Goal: Task Accomplishment & Management: Use online tool/utility

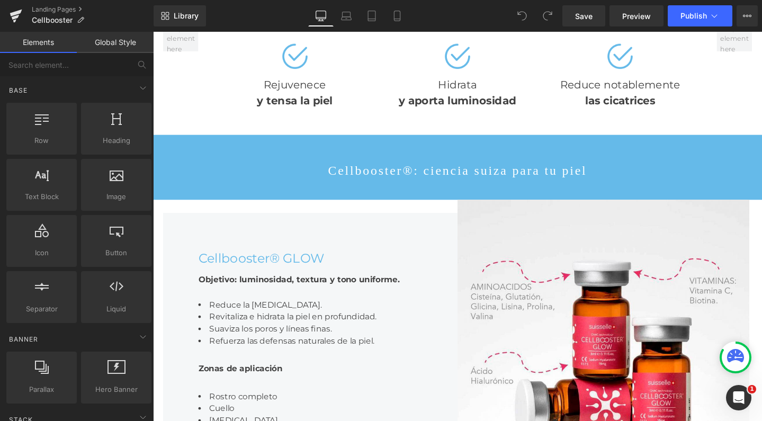
scroll to position [859, 0]
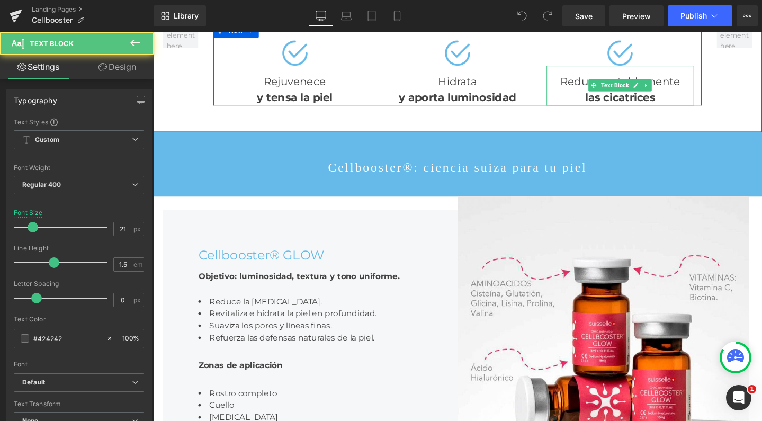
drag, startPoint x: 636, startPoint y: 227, endPoint x: 584, endPoint y: 218, distance: 52.6
click at [636, 107] on strong "las cicatrices" at bounding box center [645, 100] width 74 height 13
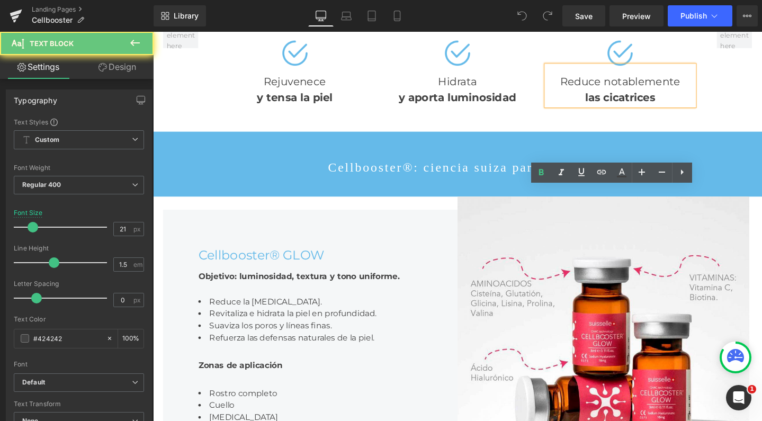
click at [584, 110] on div "Reduce notablemente las cicatrices" at bounding box center [644, 89] width 155 height 42
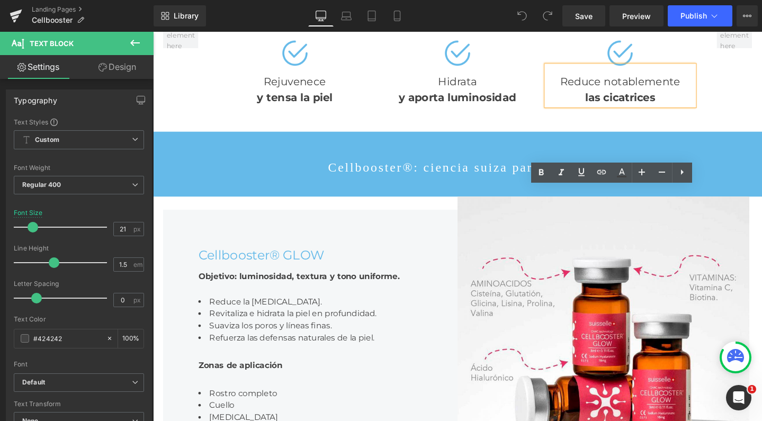
click at [618, 110] on div "Reduce notablemente las cicatrices" at bounding box center [644, 89] width 155 height 42
drag, startPoint x: 622, startPoint y: 210, endPoint x: 701, endPoint y: 214, distance: 78.4
click at [701, 110] on div "Reduce notablemente las cicatrices" at bounding box center [644, 89] width 155 height 42
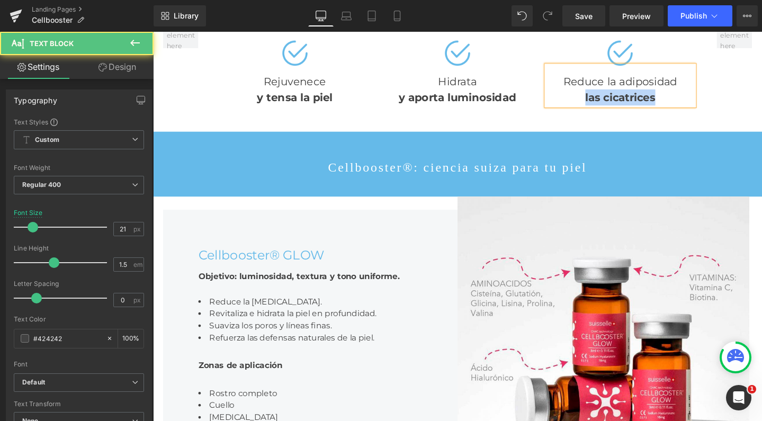
drag, startPoint x: 691, startPoint y: 228, endPoint x: 592, endPoint y: 226, distance: 99.5
click at [592, 110] on div "las cicatrices" at bounding box center [644, 101] width 155 height 17
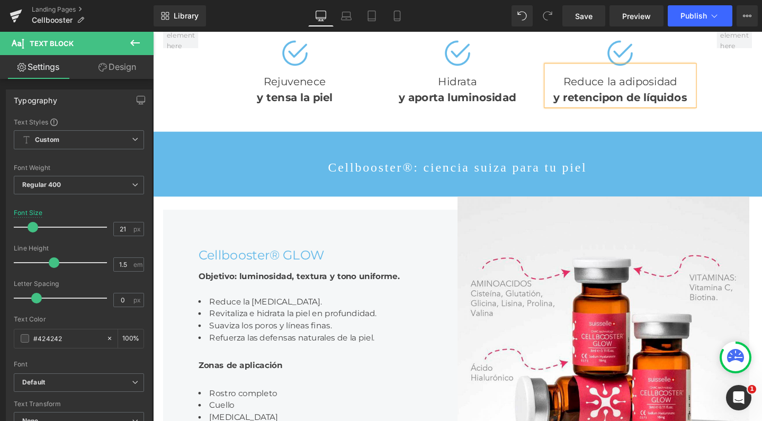
click at [628, 107] on strong "y retencipon de líquidos" at bounding box center [644, 100] width 140 height 13
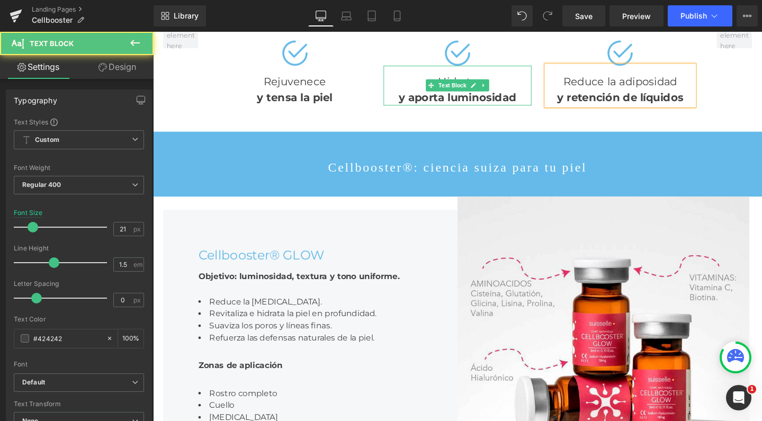
click at [486, 107] on strong "y aporta luminosidad" at bounding box center [473, 100] width 124 height 13
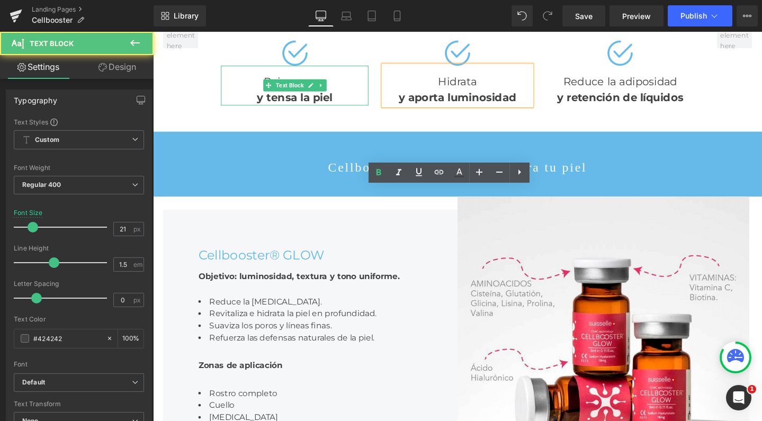
click at [292, 107] on strong "y tensa la piel" at bounding box center [302, 100] width 79 height 13
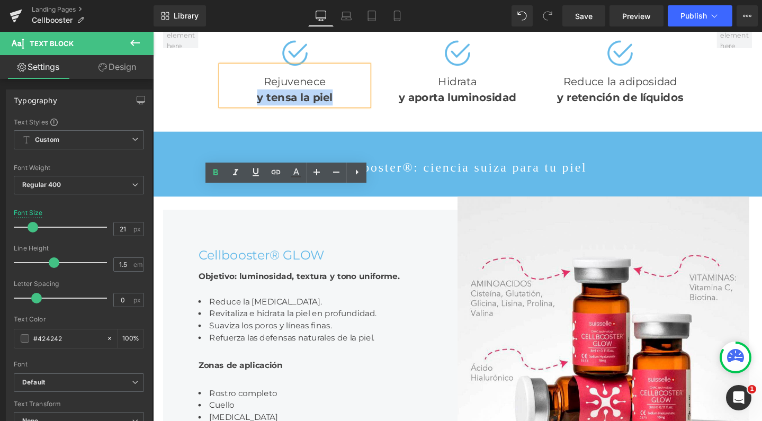
drag, startPoint x: 342, startPoint y: 228, endPoint x: 257, endPoint y: 223, distance: 84.8
click at [257, 110] on div "y tensa la piel" at bounding box center [301, 101] width 155 height 17
click at [280, 110] on div "Rejuvenece y tensa la piel" at bounding box center [301, 89] width 155 height 42
drag, startPoint x: 268, startPoint y: 213, endPoint x: 352, endPoint y: 213, distance: 84.2
click at [352, 110] on div "Rejuvenece y tensa la piel" at bounding box center [301, 89] width 155 height 42
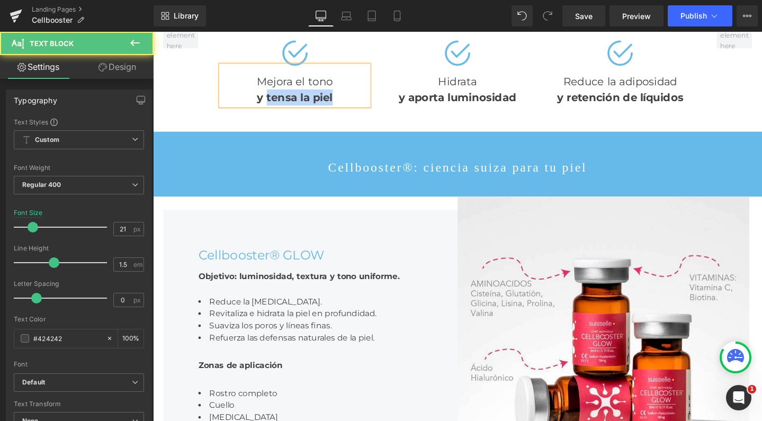
drag, startPoint x: 351, startPoint y: 230, endPoint x: 267, endPoint y: 230, distance: 84.7
click at [267, 110] on div "y tensa la piel" at bounding box center [301, 101] width 155 height 17
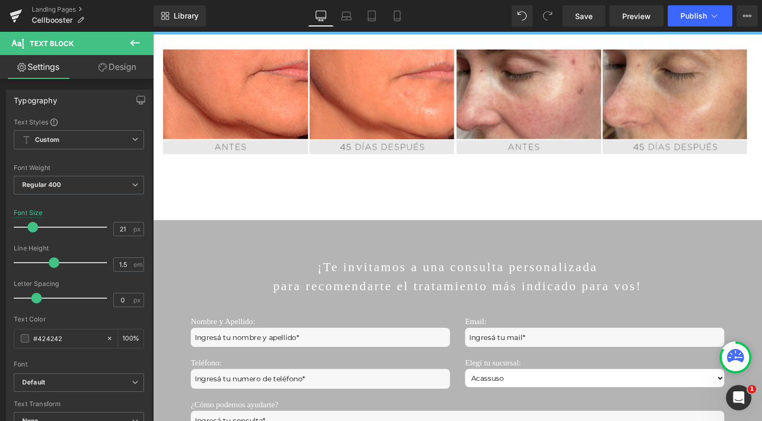
scroll to position [2113, 0]
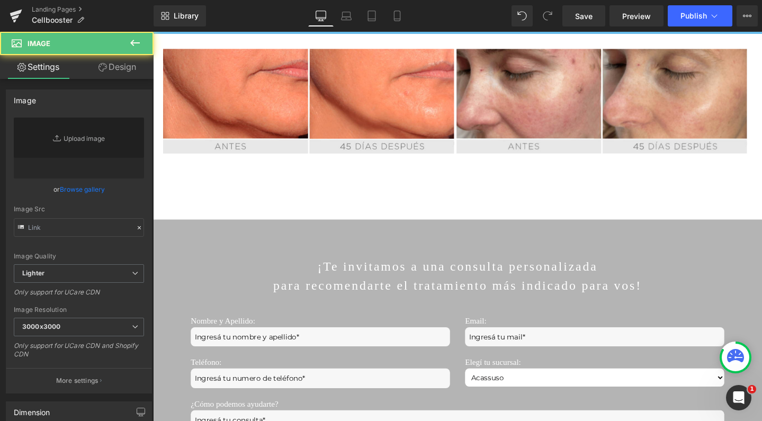
drag, startPoint x: 591, startPoint y: 153, endPoint x: 239, endPoint y: 170, distance: 352.9
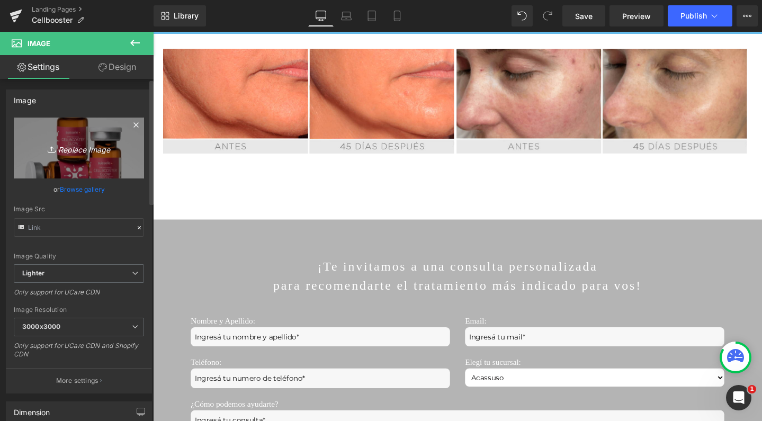
click at [81, 134] on link "Replace Image" at bounding box center [79, 147] width 130 height 61
type input "C:\fakepath\banner2.jpg"
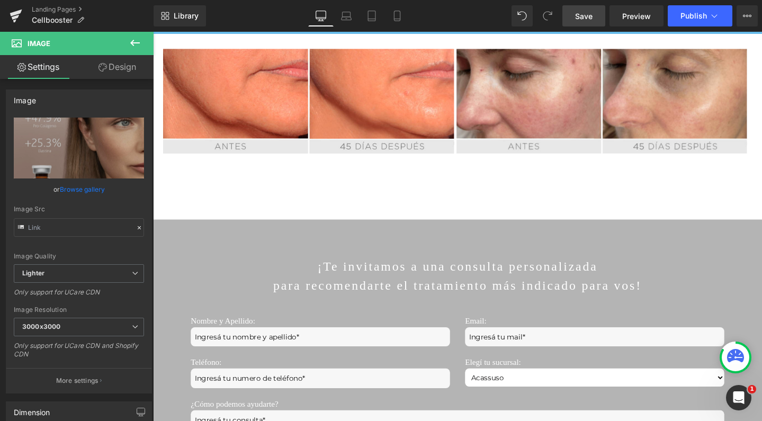
click at [581, 16] on span "Save" at bounding box center [583, 16] width 17 height 11
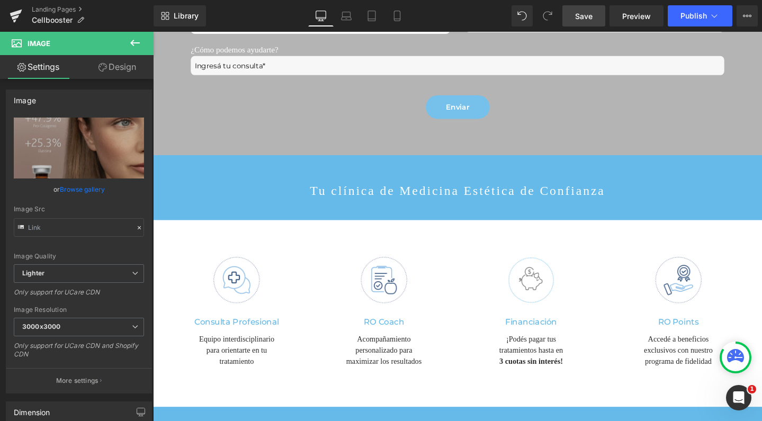
scroll to position [2502, 0]
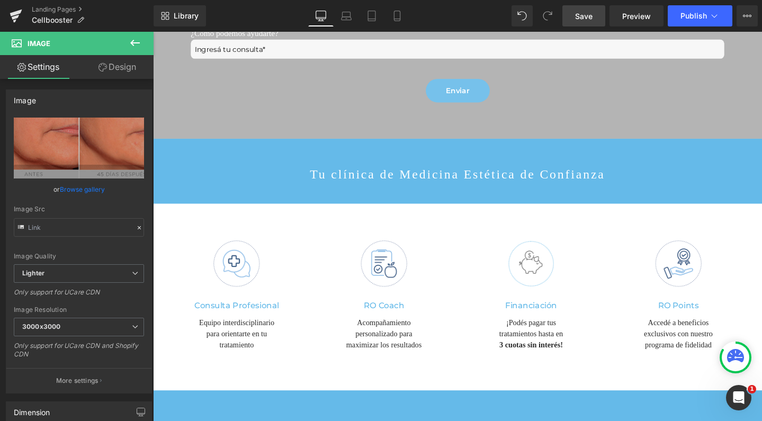
click at [584, 16] on span "Save" at bounding box center [583, 16] width 17 height 11
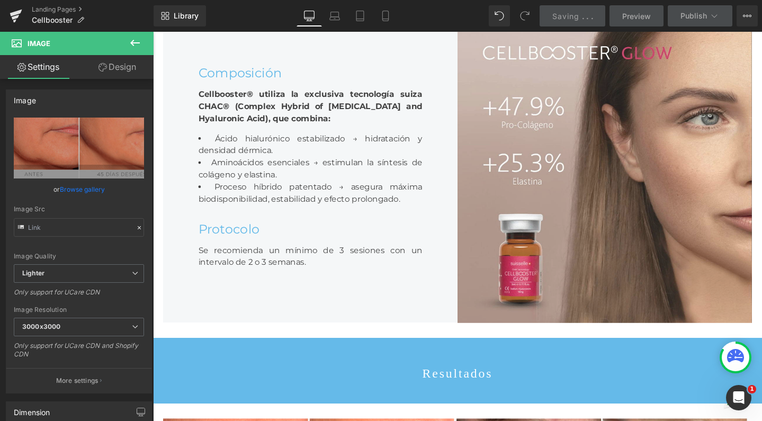
scroll to position [1803, 0]
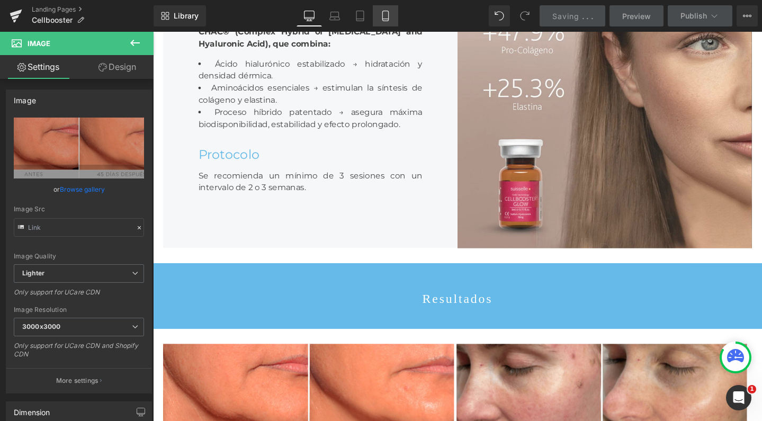
click at [386, 16] on icon at bounding box center [385, 16] width 11 height 11
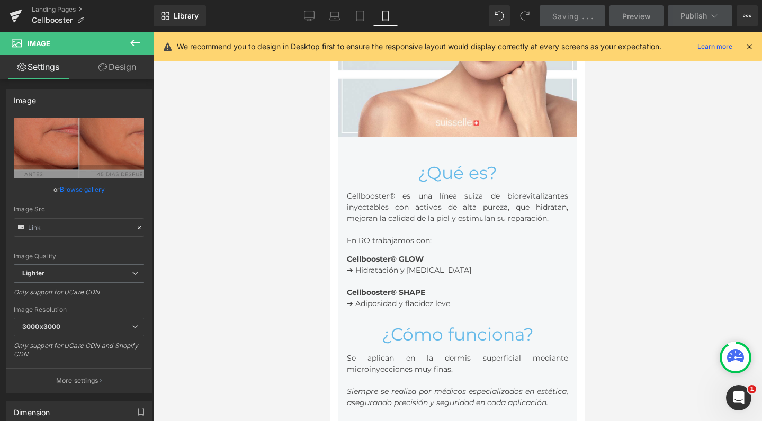
scroll to position [521, 0]
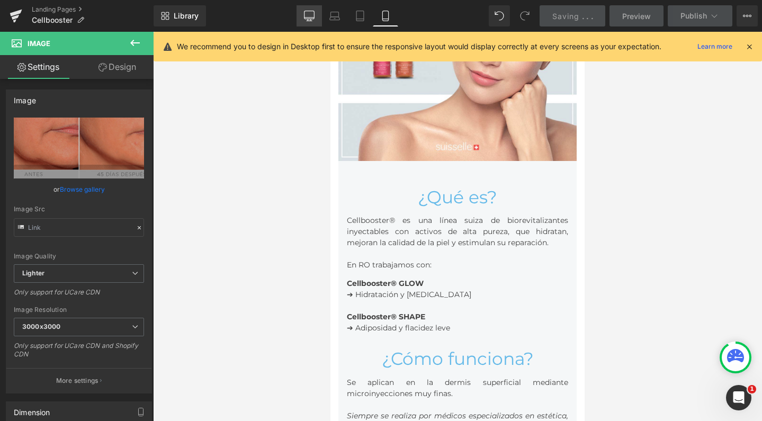
click at [309, 13] on icon at bounding box center [309, 16] width 11 height 11
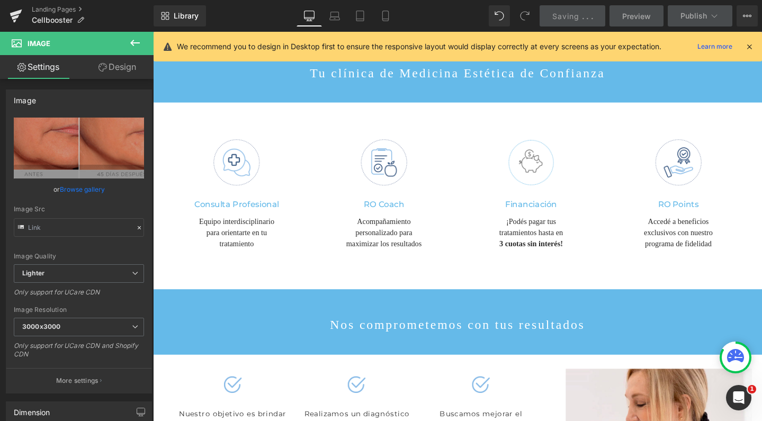
scroll to position [2615, 0]
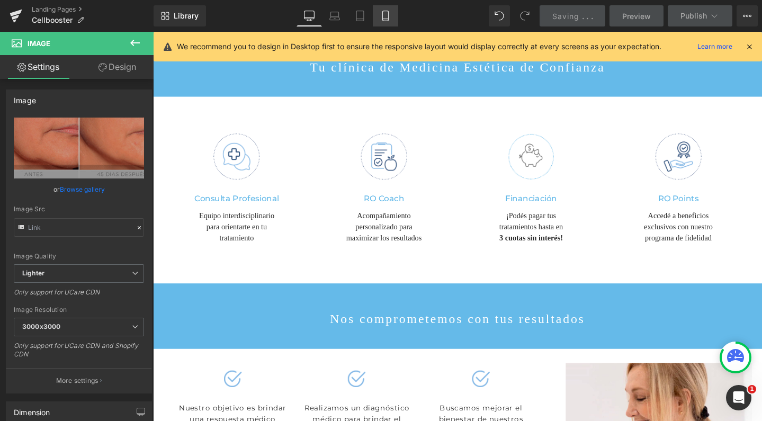
click at [379, 19] on link "Mobile" at bounding box center [385, 15] width 25 height 21
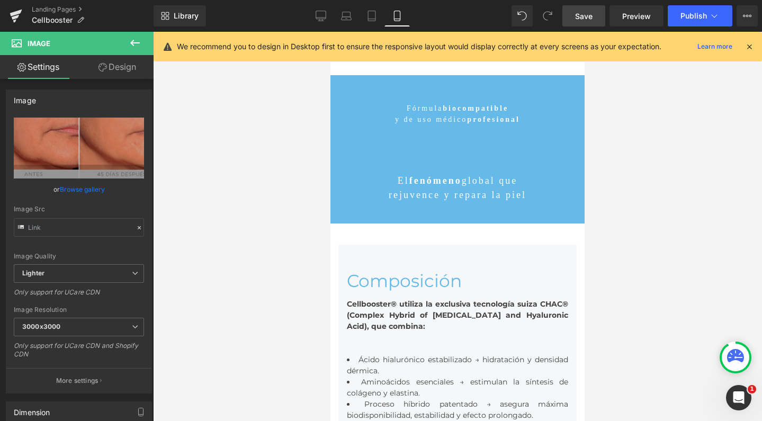
scroll to position [2413, 0]
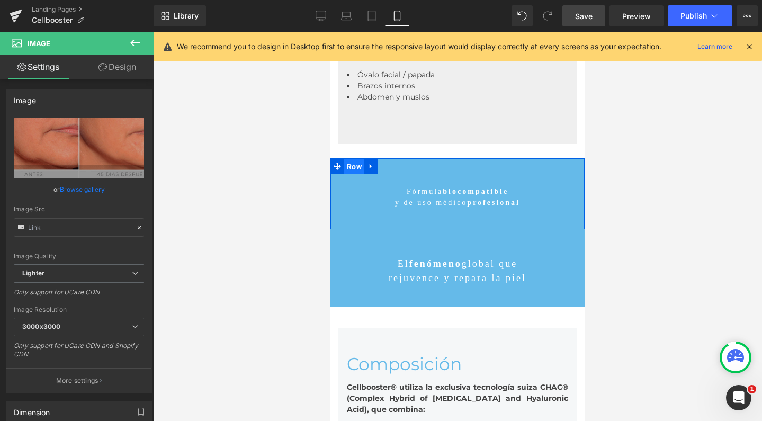
click at [344, 167] on span "Row" at bounding box center [354, 167] width 20 height 16
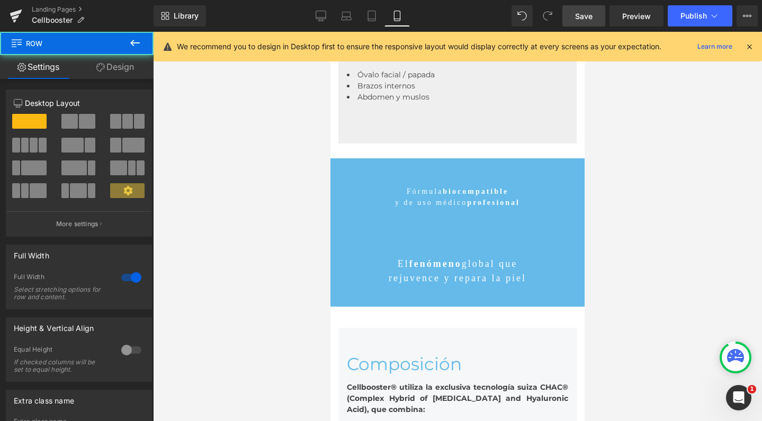
click at [119, 53] on button at bounding box center [134, 43] width 37 height 23
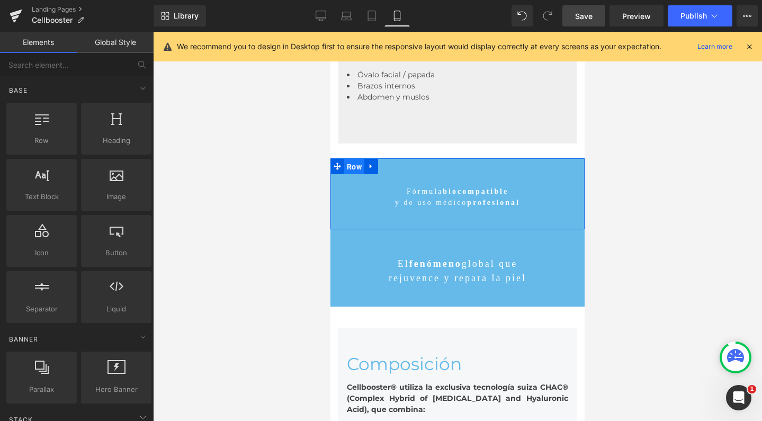
click at [356, 165] on span "Row" at bounding box center [354, 167] width 20 height 16
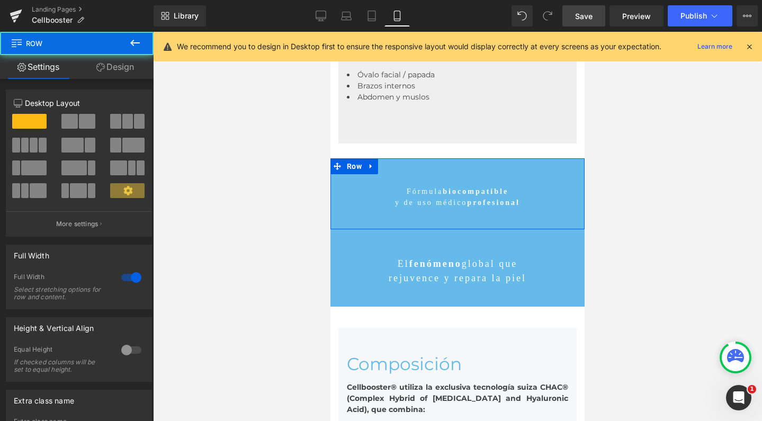
click at [120, 67] on link "Design" at bounding box center [115, 67] width 77 height 24
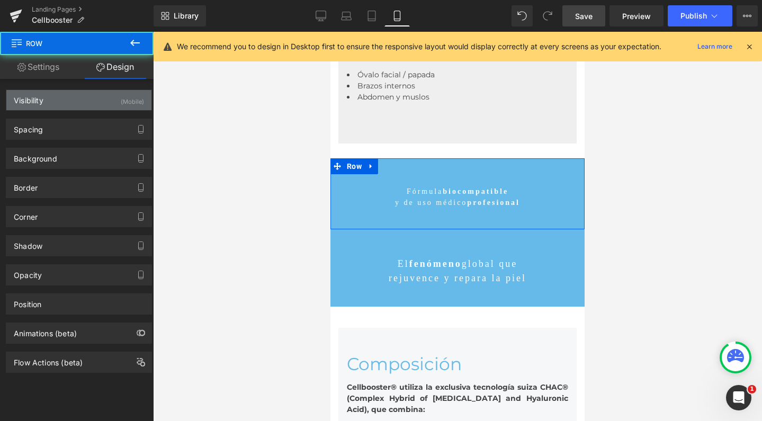
click at [96, 109] on div "Visibility (Mobile)" at bounding box center [78, 100] width 145 height 20
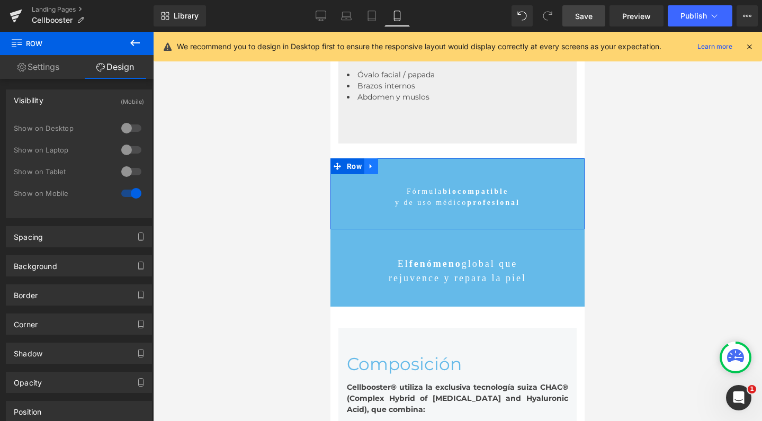
click at [369, 159] on link at bounding box center [371, 166] width 14 height 16
click at [395, 165] on icon at bounding box center [398, 165] width 7 height 7
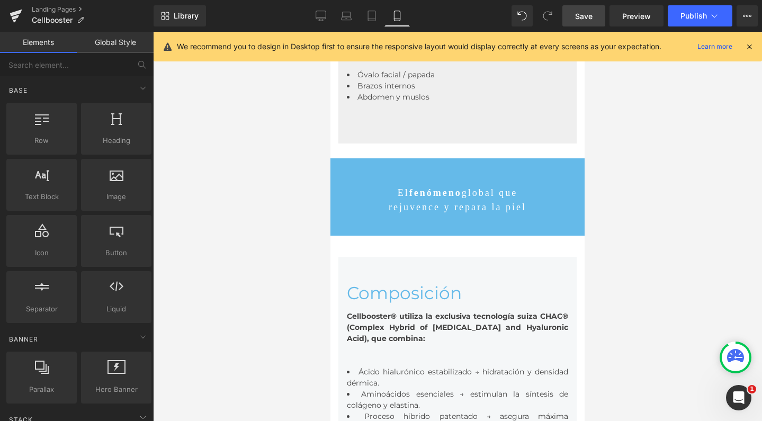
scroll to position [5523, 243]
click at [574, 16] on link "Save" at bounding box center [583, 15] width 43 height 21
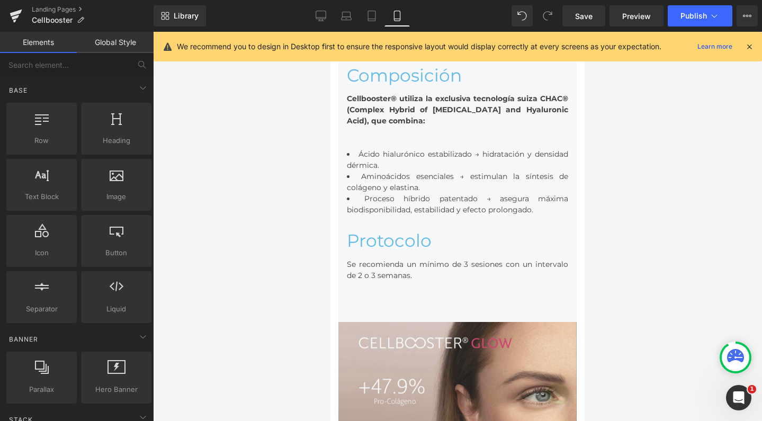
scroll to position [2646, 0]
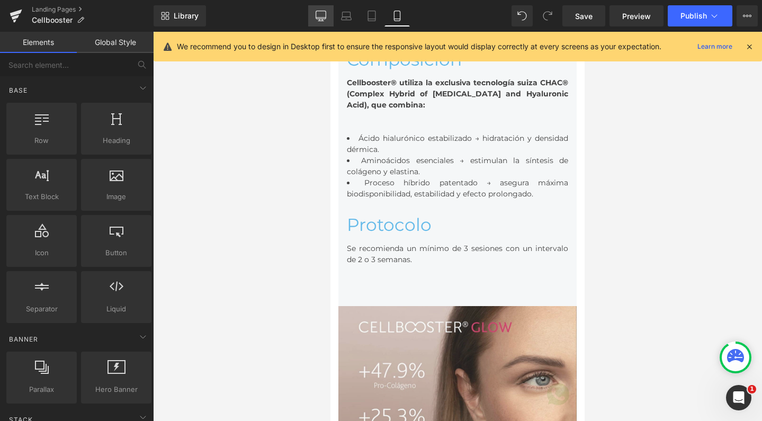
click at [317, 10] on link "Desktop" at bounding box center [320, 15] width 25 height 21
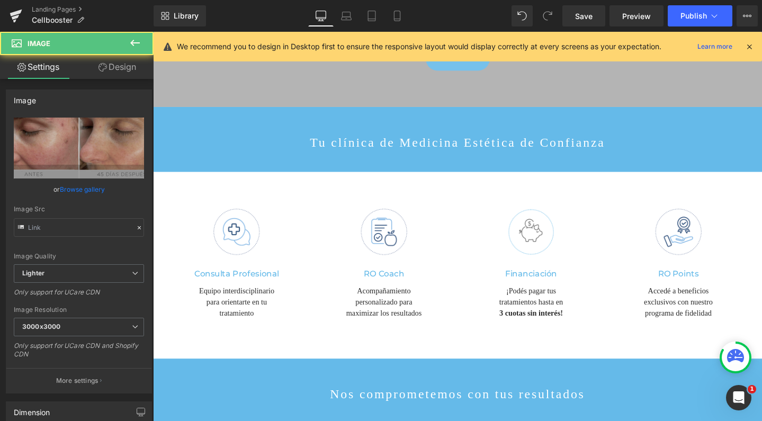
scroll to position [5, 5]
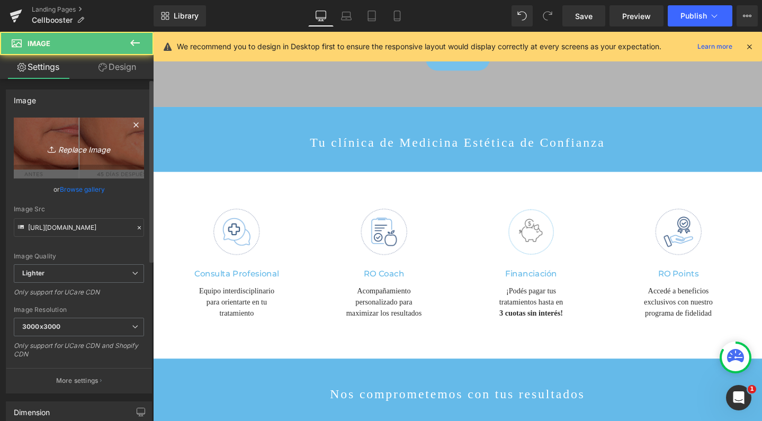
click at [80, 131] on link "Replace Image" at bounding box center [79, 147] width 130 height 61
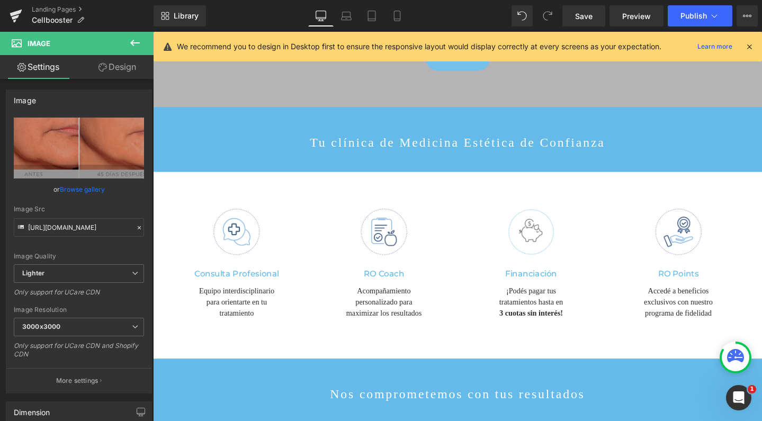
type input "C:\fakepath\cellboosterglowresultados1.jpg"
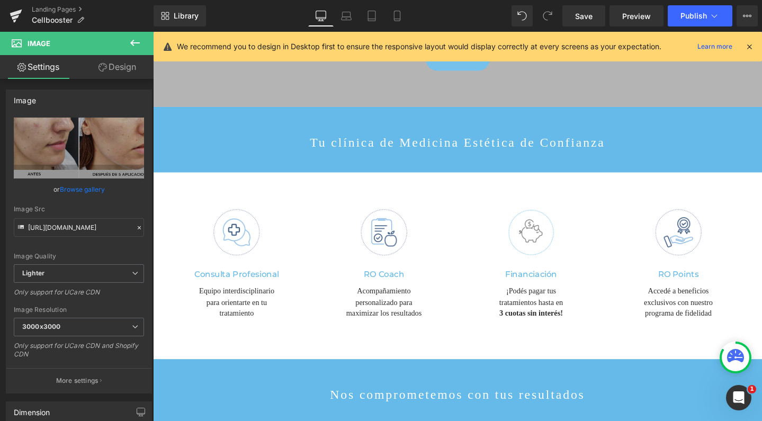
scroll to position [4131, 630]
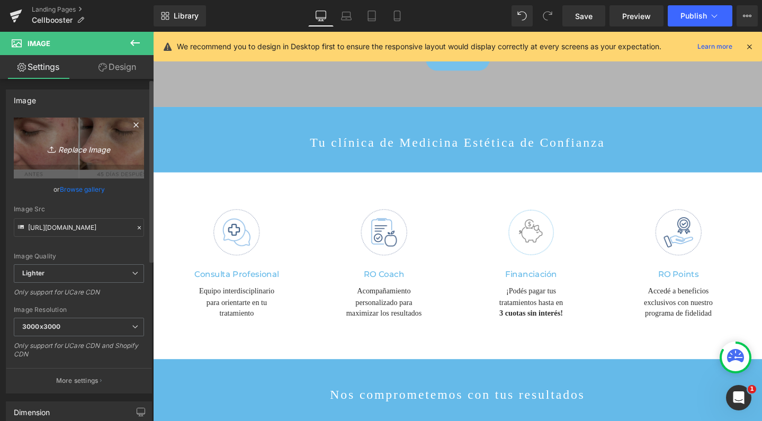
click at [67, 122] on link "Replace Image" at bounding box center [79, 147] width 130 height 61
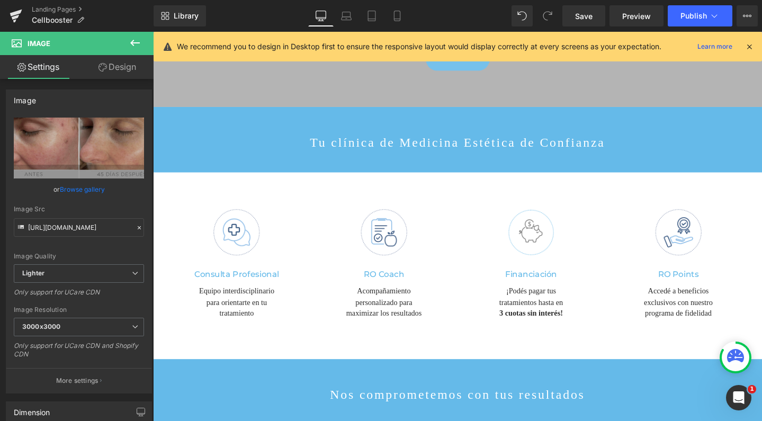
type input "C:\fakepath\cellboosterglowresultados.jpg"
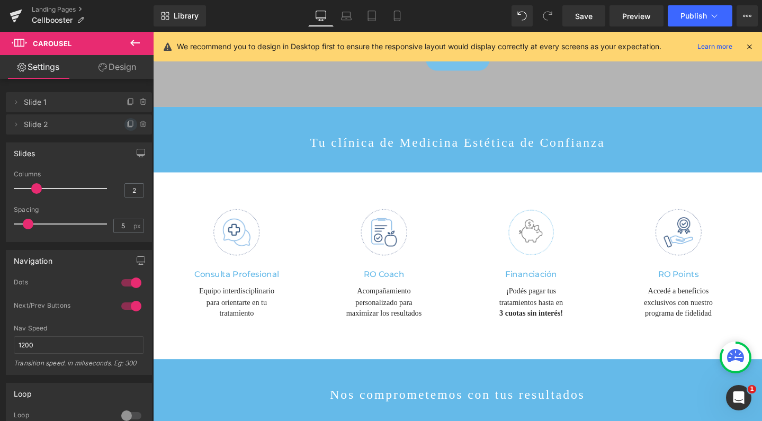
click at [129, 121] on icon at bounding box center [131, 123] width 4 height 5
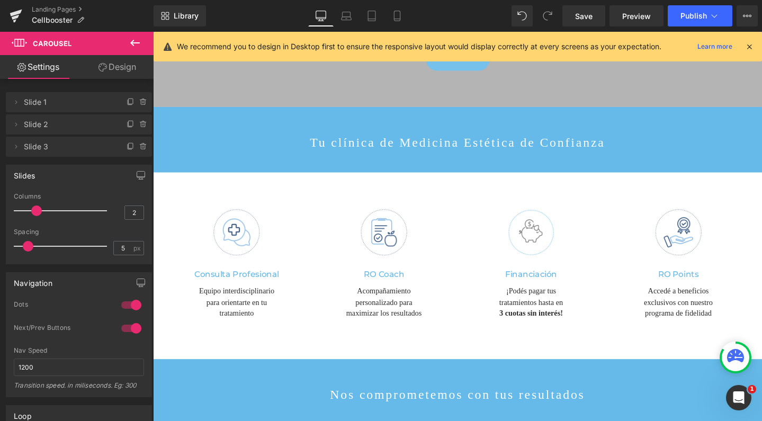
scroll to position [5, 5]
click at [87, 144] on span "Slide 3" at bounding box center [68, 147] width 89 height 20
click at [38, 149] on span "Slide 3" at bounding box center [68, 147] width 89 height 20
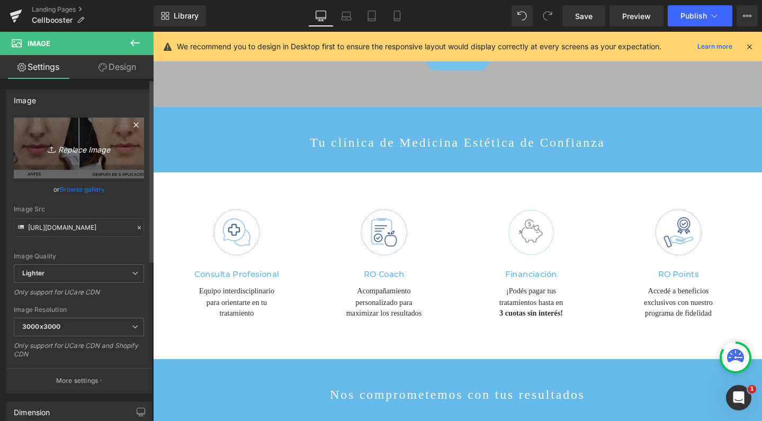
click at [113, 128] on link "Replace Image" at bounding box center [79, 147] width 130 height 61
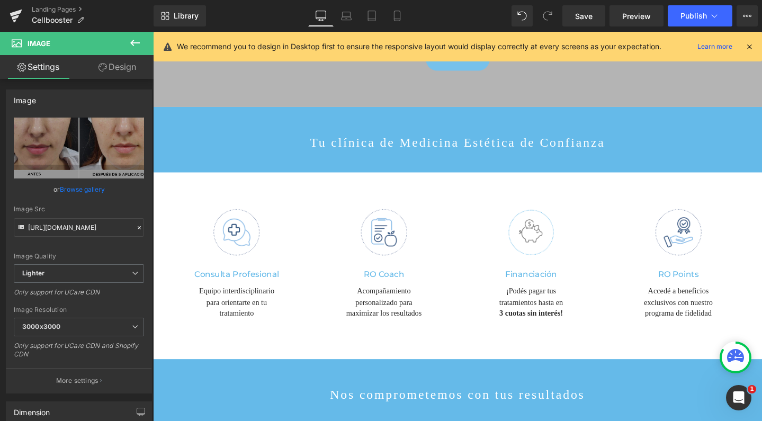
type input "C:\fakepath\cellboosterglowresultados2.jpg"
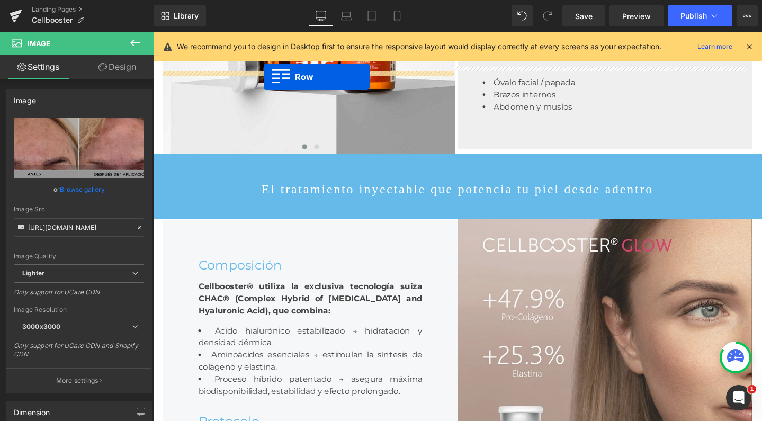
scroll to position [1494, 0]
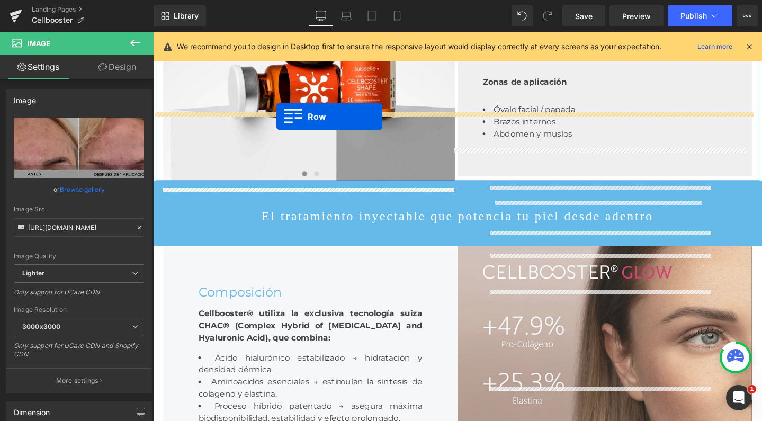
drag, startPoint x: 161, startPoint y: 158, endPoint x: 283, endPoint y: 121, distance: 126.7
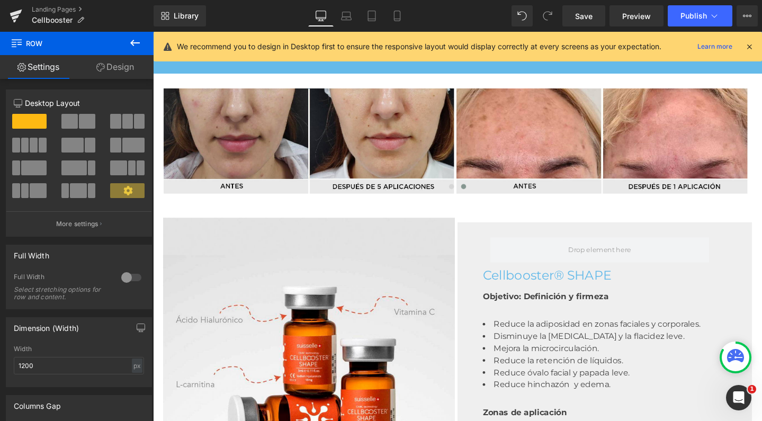
scroll to position [1406, 0]
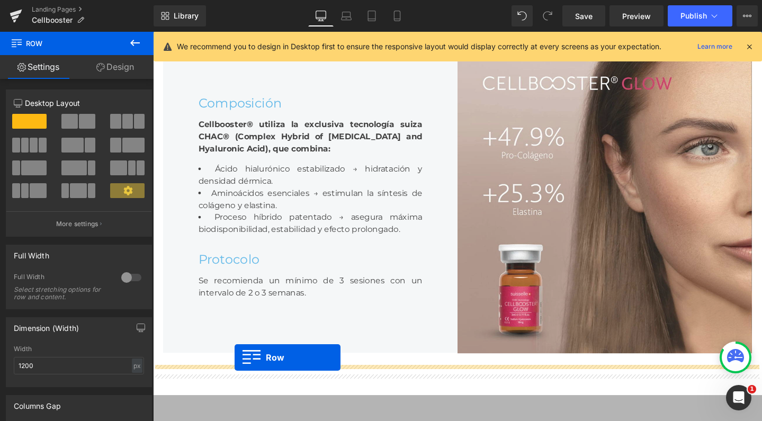
scroll to position [1976, 0]
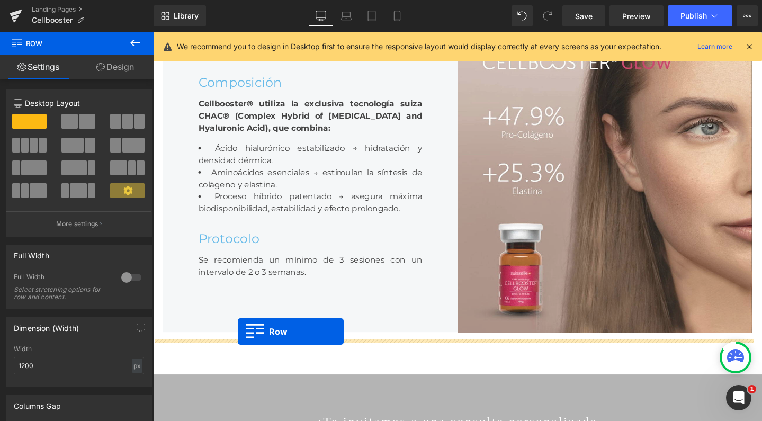
drag, startPoint x: 160, startPoint y: 78, endPoint x: 242, endPoint y: 347, distance: 281.6
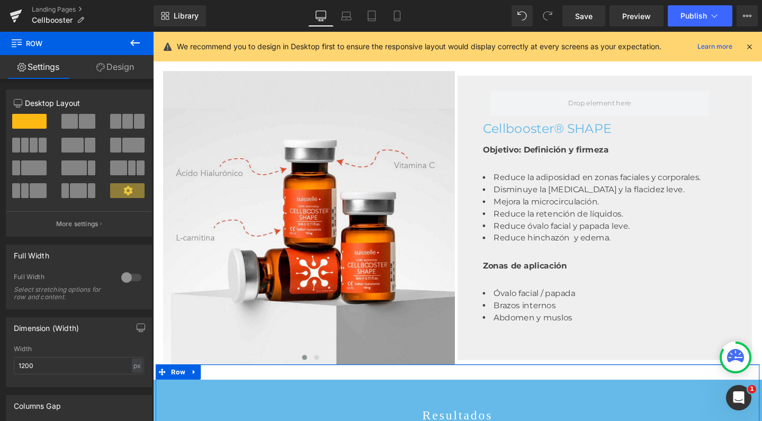
scroll to position [1540, 0]
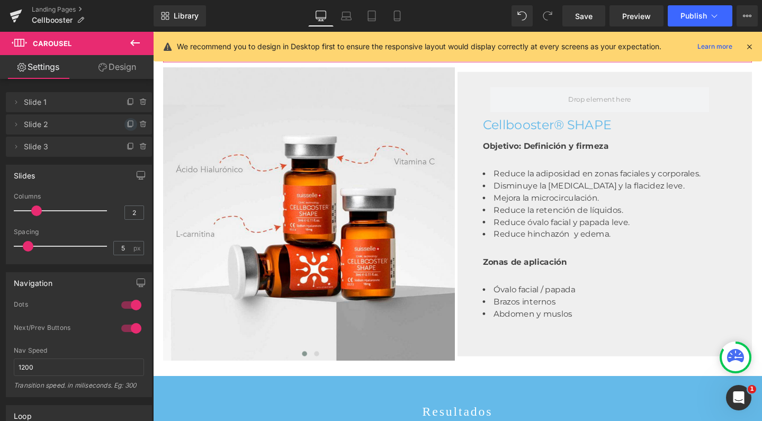
click at [129, 123] on icon at bounding box center [131, 123] width 4 height 5
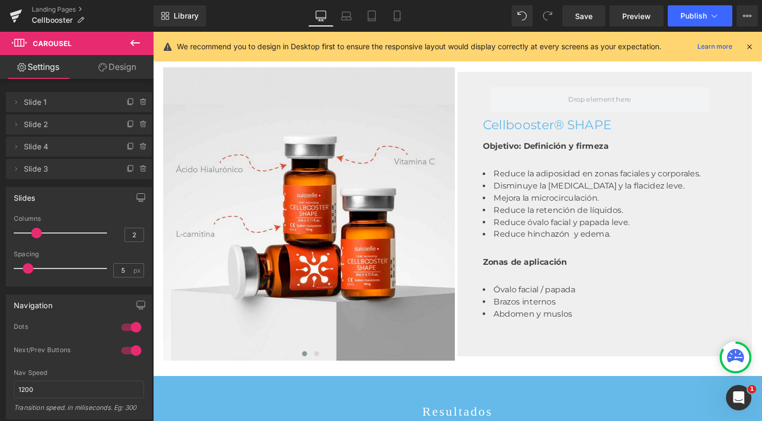
scroll to position [5, 5]
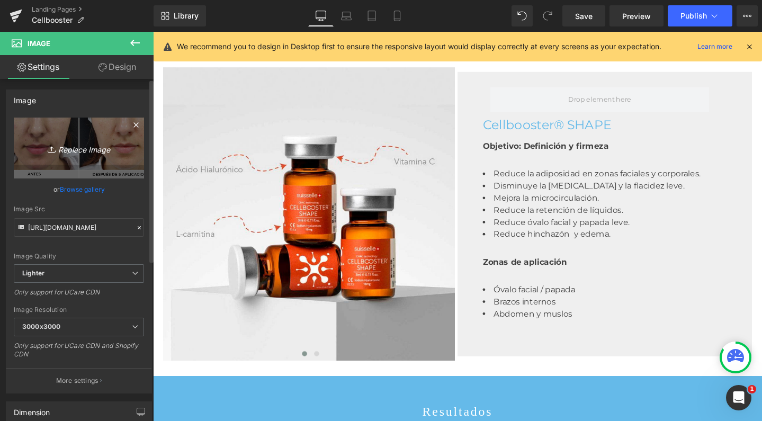
click at [100, 146] on icon "Replace Image" at bounding box center [79, 147] width 85 height 13
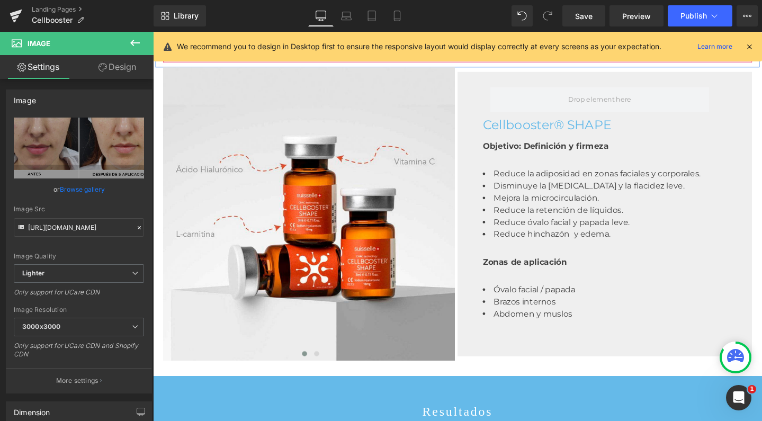
type input "C:\fakepath\cellboosterglowresultados3.jpg"
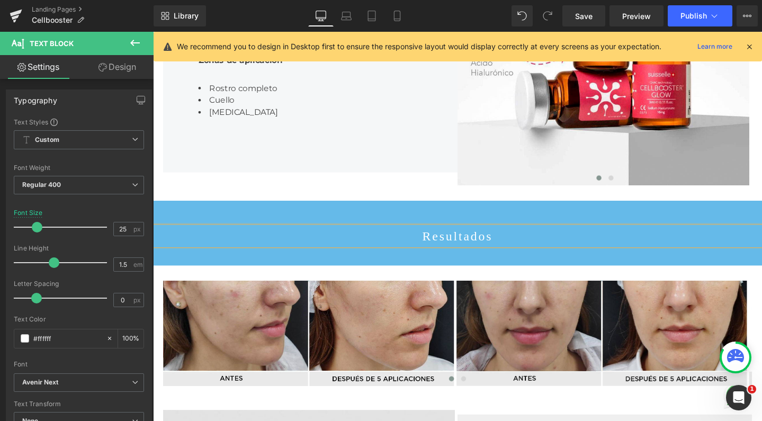
scroll to position [1163, 0]
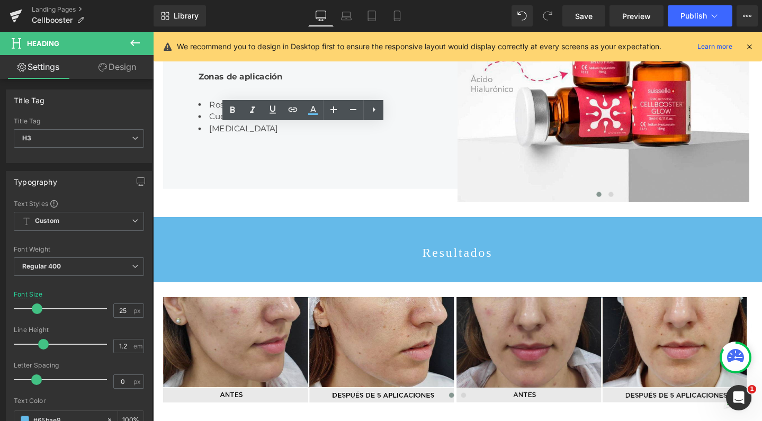
drag, startPoint x: 405, startPoint y: 137, endPoint x: 338, endPoint y: 137, distance: 67.7
click at [0, 0] on icon at bounding box center [0, 0] width 0 height 0
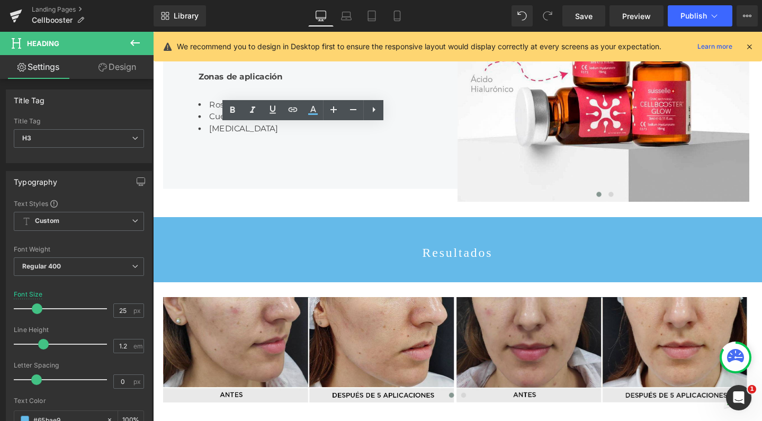
copy div "Cellbooster® GLOW"
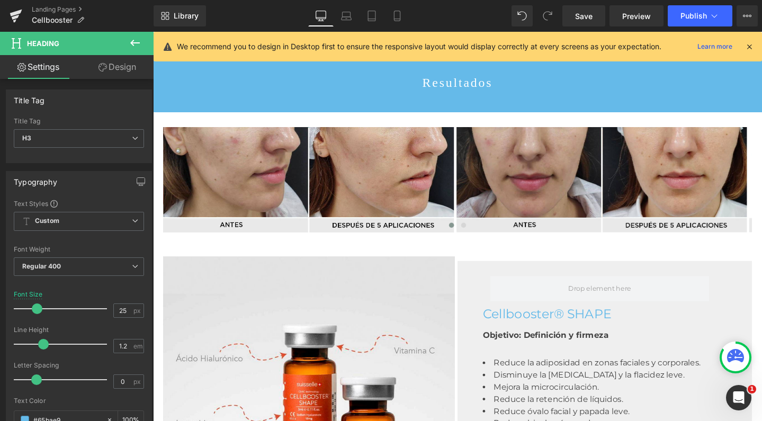
scroll to position [1373, 0]
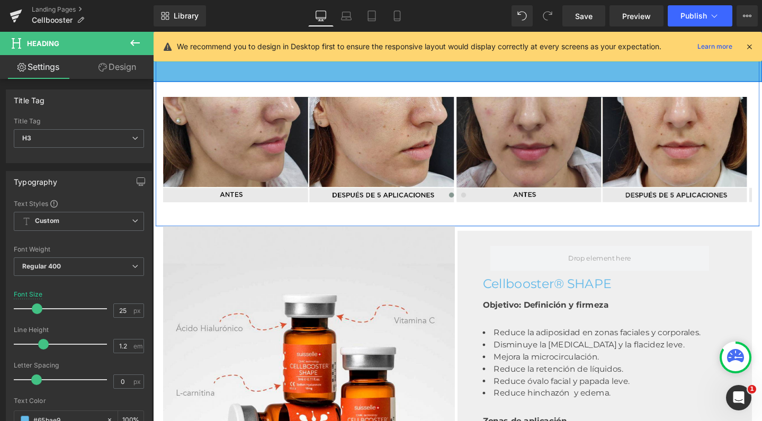
click at [467, 55] on span "Text Block" at bounding box center [467, 48] width 33 height 13
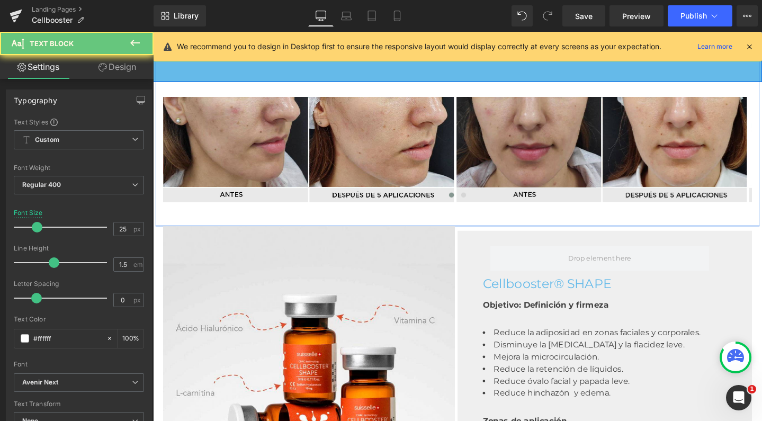
click at [522, 64] on p "Resultados" at bounding box center [473, 53] width 640 height 20
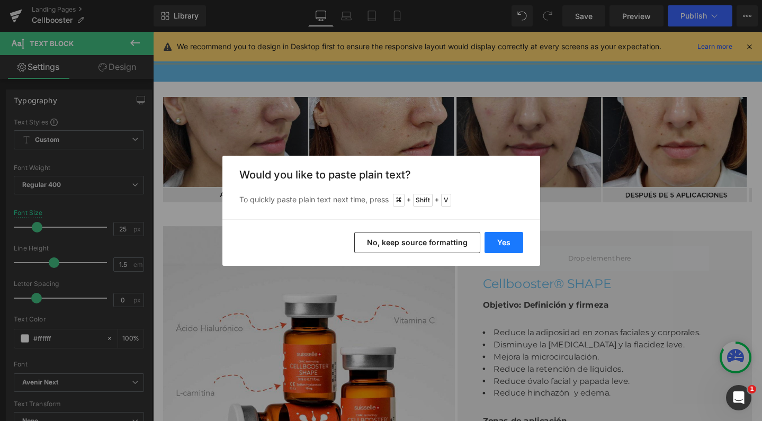
click at [514, 246] on button "Yes" at bounding box center [503, 242] width 39 height 21
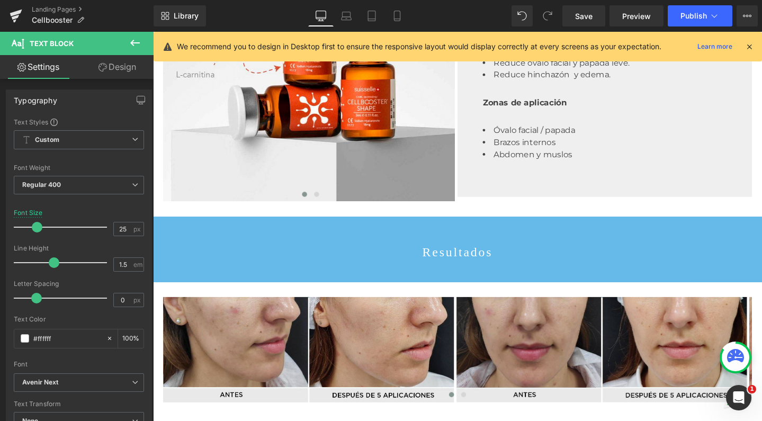
scroll to position [1728, 0]
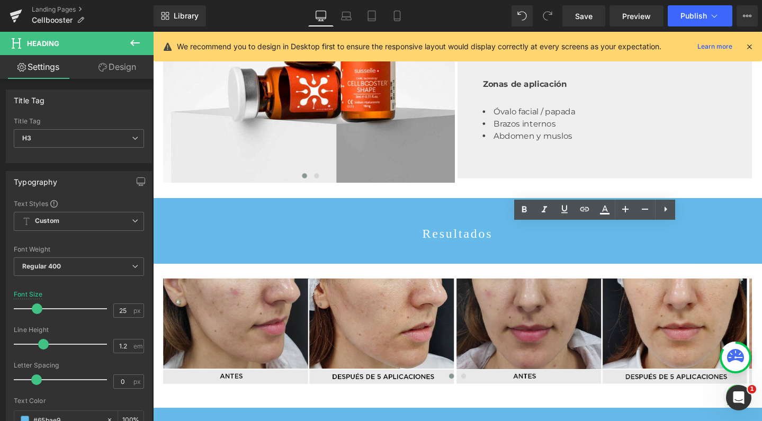
drag, startPoint x: 711, startPoint y: 247, endPoint x: 644, endPoint y: 248, distance: 67.8
click at [0, 0] on icon at bounding box center [0, 0] width 0 height 0
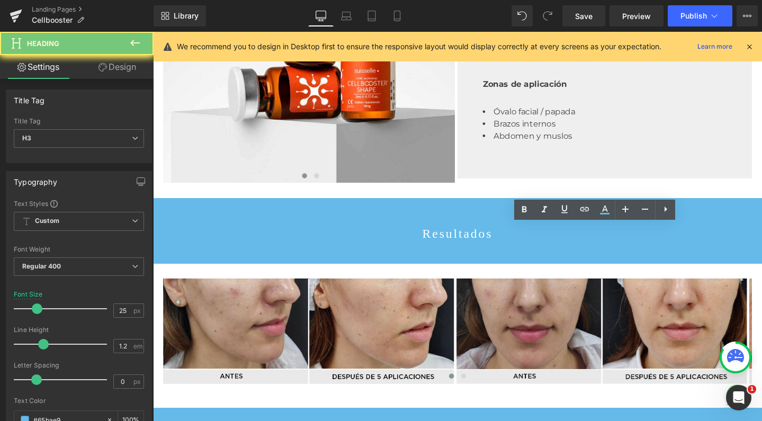
copy div "Cellbooster"
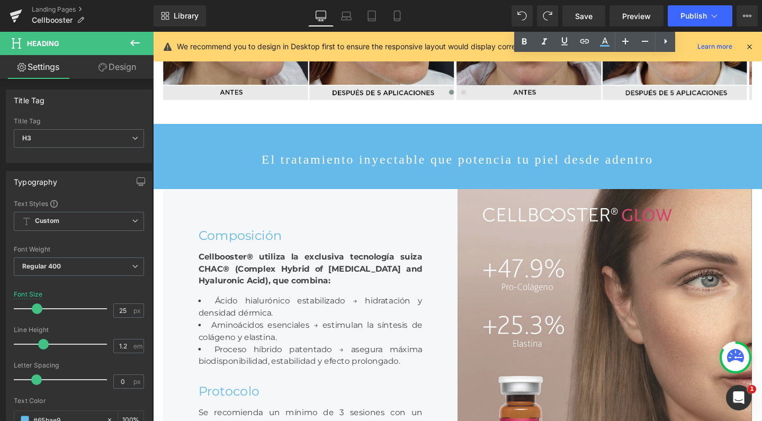
scroll to position [2028, 0]
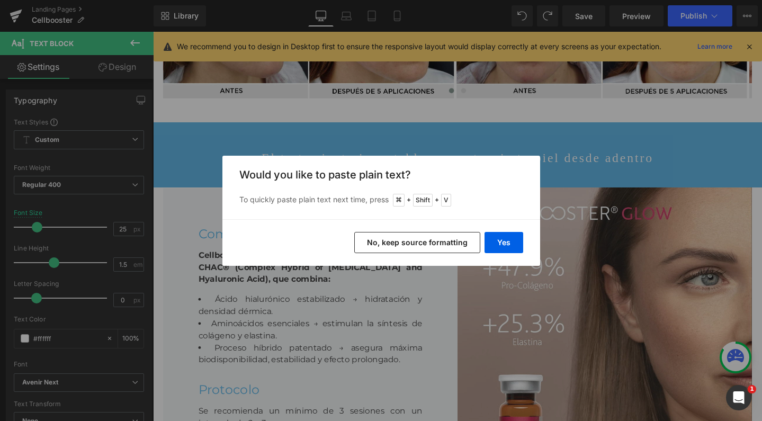
click at [509, 231] on div "Yes No, keep source formatting" at bounding box center [381, 242] width 318 height 47
click at [505, 246] on button "Yes" at bounding box center [503, 242] width 39 height 21
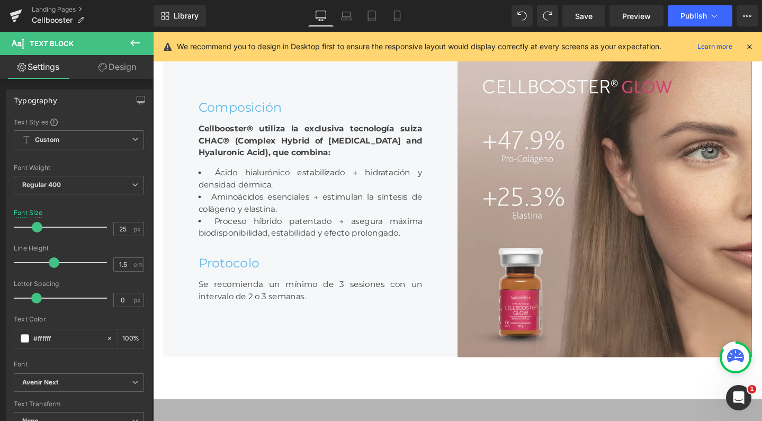
scroll to position [2205, 0]
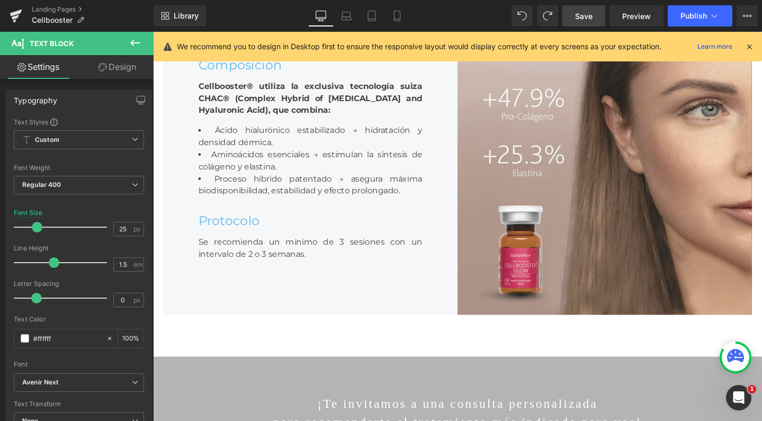
click at [583, 17] on span "Save" at bounding box center [583, 16] width 17 height 11
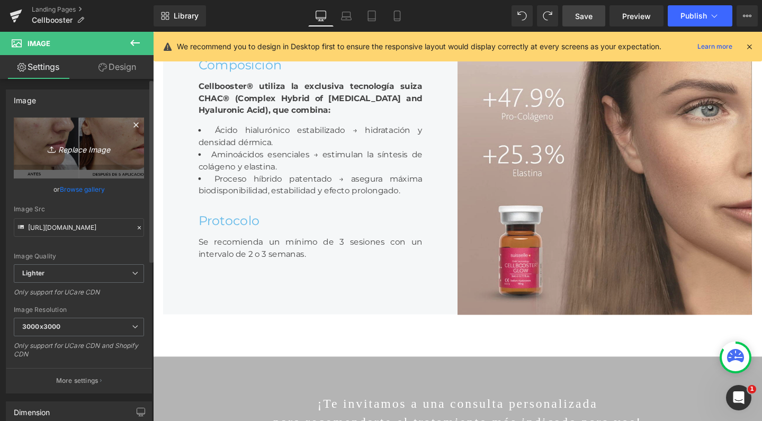
click at [88, 140] on link "Replace Image" at bounding box center [79, 147] width 130 height 61
type input "C:\fakepath\cellboostershaperesultados.jpg"
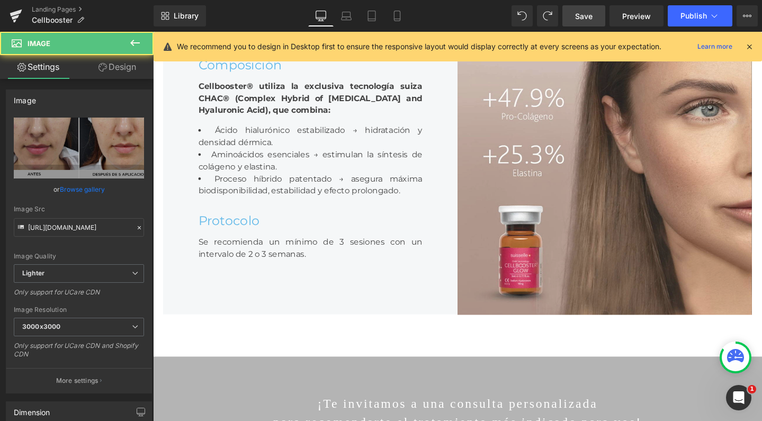
drag, startPoint x: 560, startPoint y: 210, endPoint x: 295, endPoint y: 226, distance: 265.7
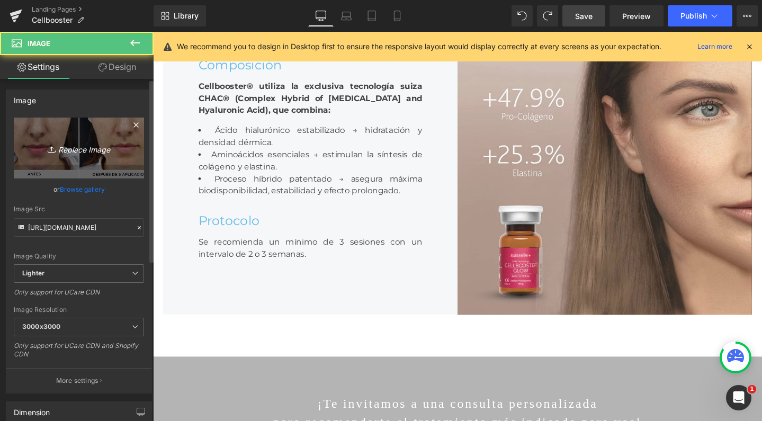
click at [96, 135] on link "Replace Image" at bounding box center [79, 147] width 130 height 61
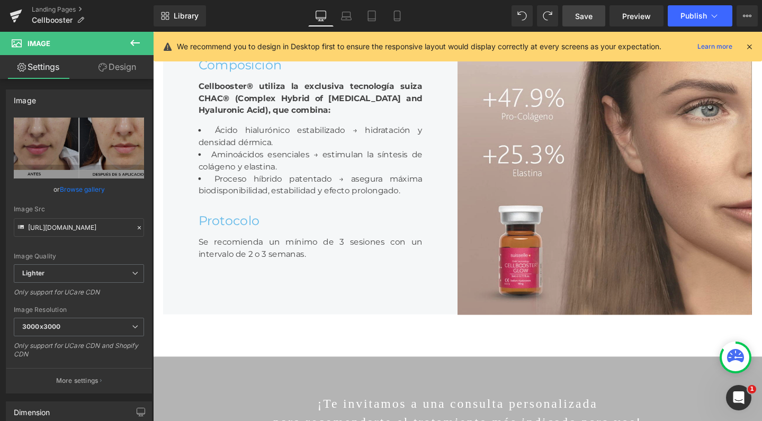
type input "C:\fakepath\cellboostershaperesultados2.jpg"
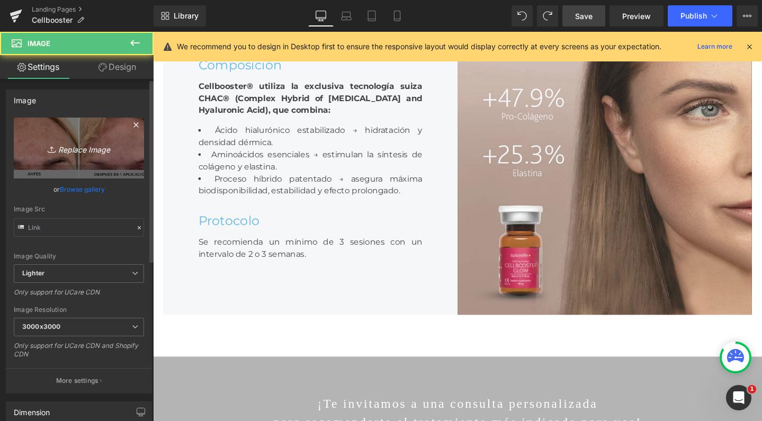
click at [89, 138] on link "Replace Image" at bounding box center [79, 147] width 130 height 61
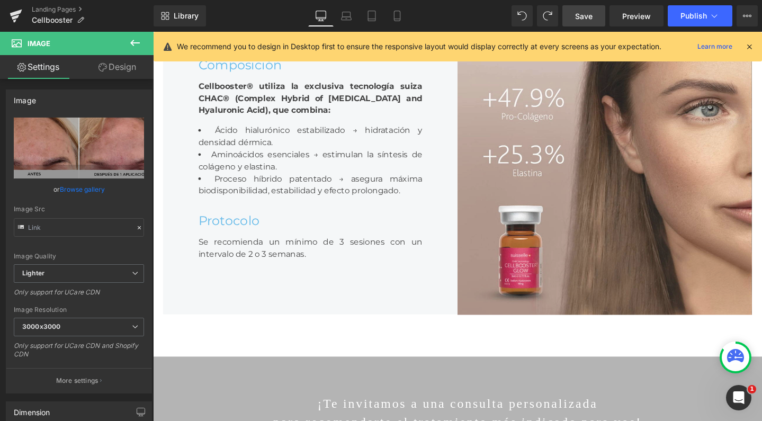
type input "C:\fakepath\cellboostershaperesultadosEDEMA.jpg"
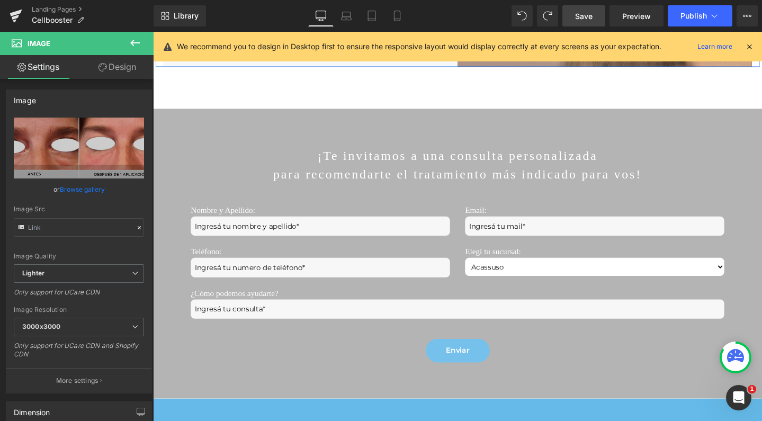
scroll to position [2464, 0]
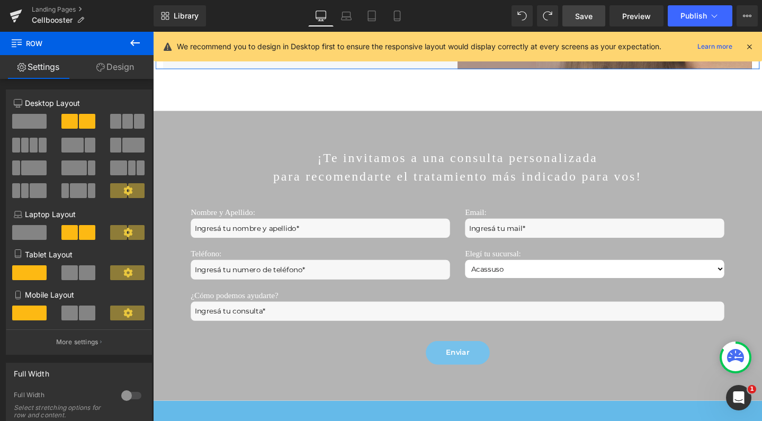
drag, startPoint x: 439, startPoint y: 149, endPoint x: 449, endPoint y: 58, distance: 92.1
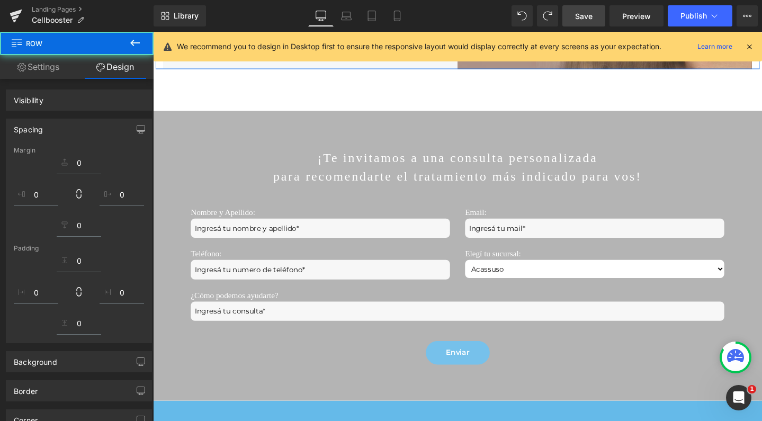
scroll to position [2252, 0]
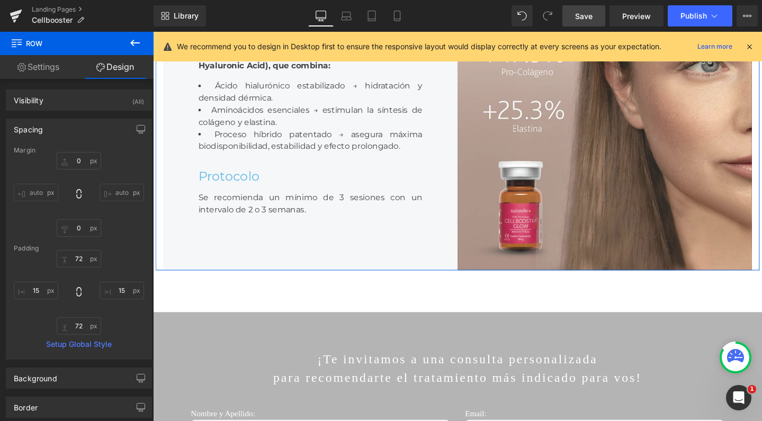
drag, startPoint x: 589, startPoint y: 17, endPoint x: 296, endPoint y: 26, distance: 292.8
click at [589, 17] on span "Save" at bounding box center [583, 16] width 17 height 11
click at [694, 7] on button "Publish" at bounding box center [699, 15] width 65 height 21
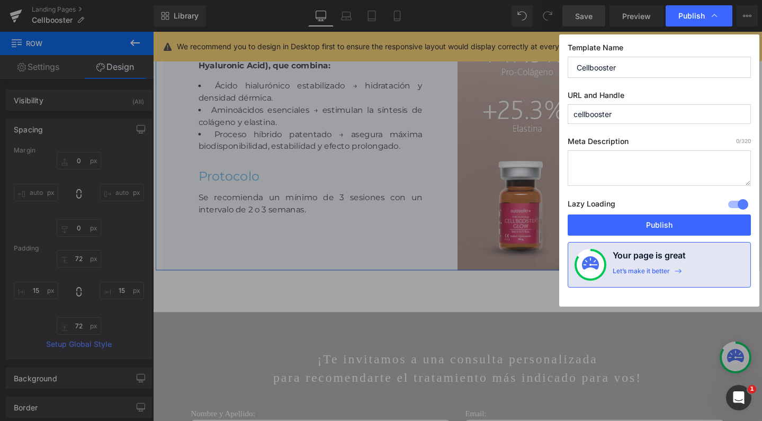
click at [614, 114] on input "cellbooster" at bounding box center [658, 114] width 183 height 20
click at [617, 161] on textarea at bounding box center [658, 167] width 183 height 35
paste textarea "Cellbooster® en Ro Medical: biorevitalización suiza con ácido hialurónico y ami…"
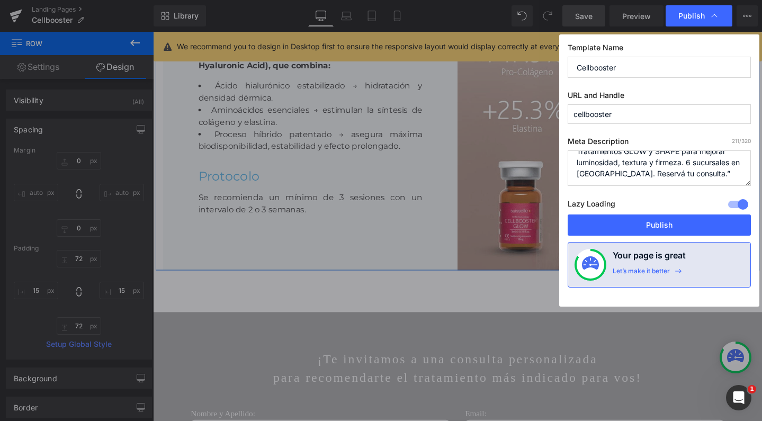
scroll to position [33, 0]
click at [637, 174] on textarea "Cellbooster® en Ro Medical: biorevitalización suiza con ácido hialurónico y ami…" at bounding box center [658, 167] width 183 height 35
type textarea "Cellbooster® en Ro Medical: biorevitalización suiza con ácido hialurónico y ami…"
click at [702, 224] on button "Publish" at bounding box center [658, 224] width 183 height 21
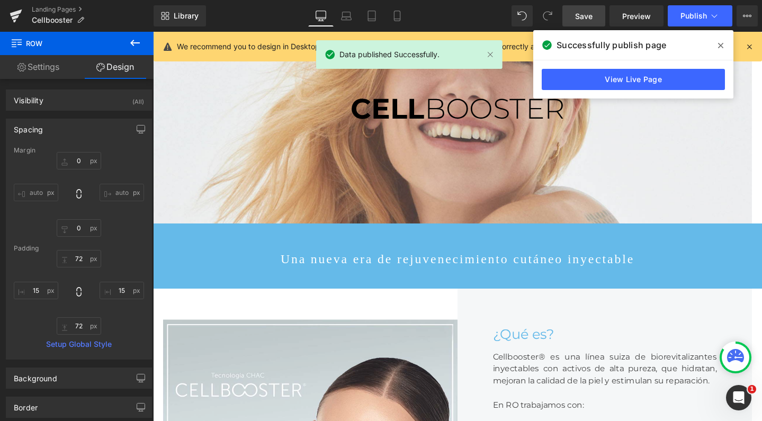
scroll to position [97, 0]
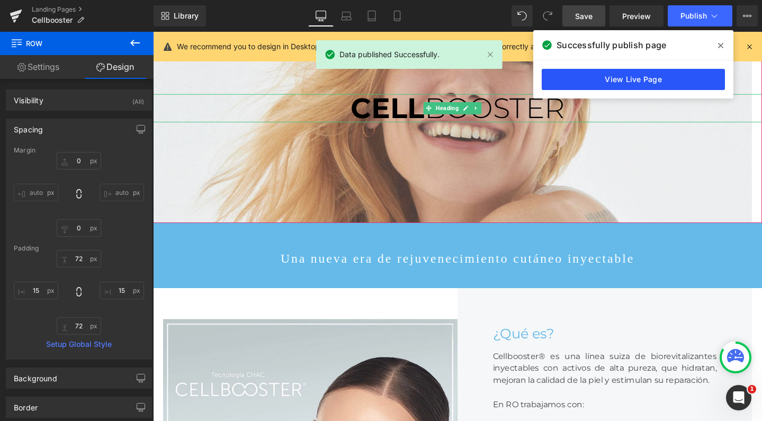
click at [609, 82] on link "View Live Page" at bounding box center [632, 79] width 183 height 21
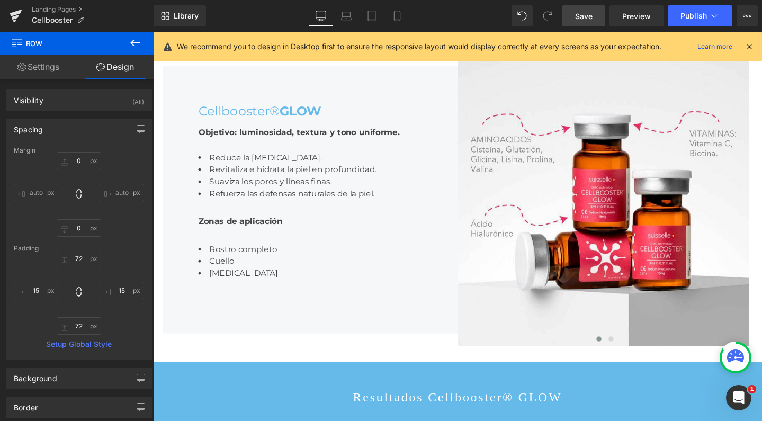
scroll to position [1012, 0]
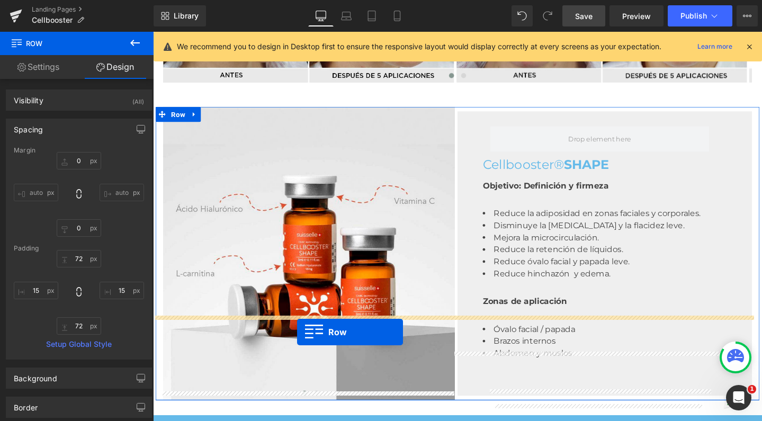
scroll to position [1533, 0]
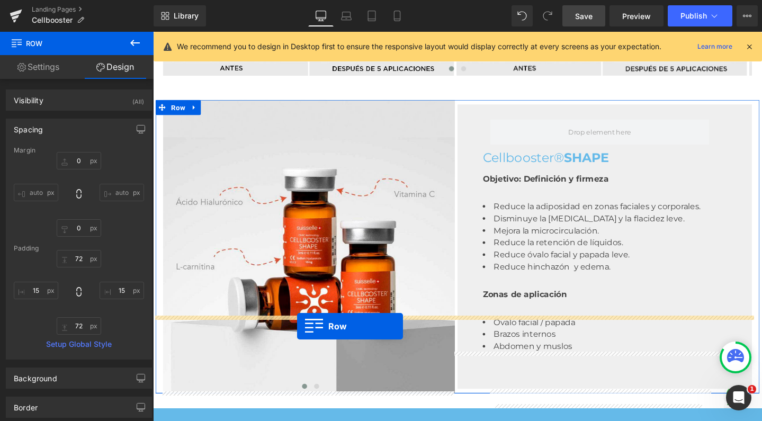
drag, startPoint x: 153, startPoint y: 212, endPoint x: 304, endPoint y: 341, distance: 198.9
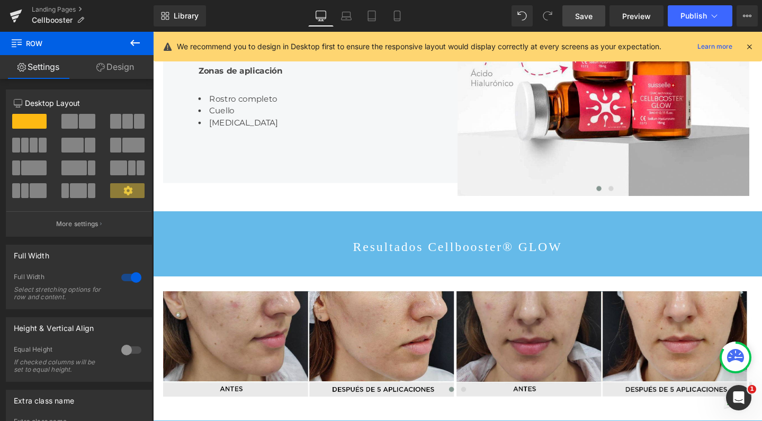
scroll to position [1133, 0]
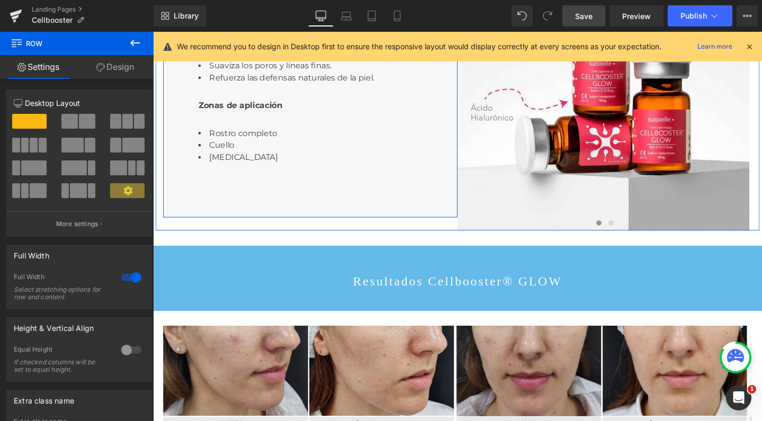
click at [305, 27] on span "Text Block" at bounding box center [311, 20] width 33 height 13
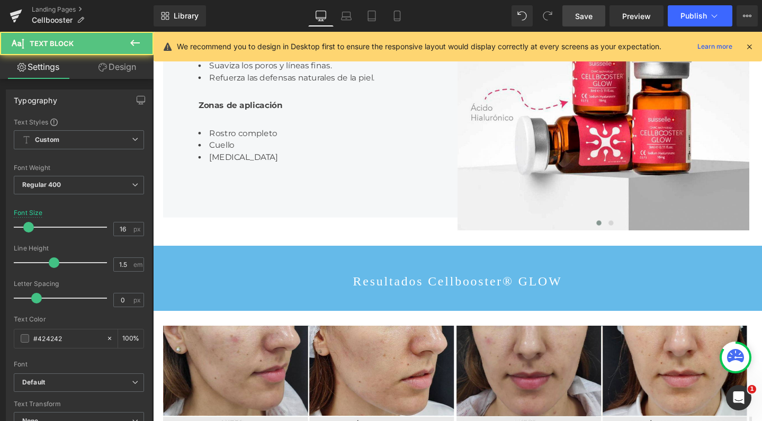
click at [120, 58] on link "Design" at bounding box center [117, 67] width 77 height 24
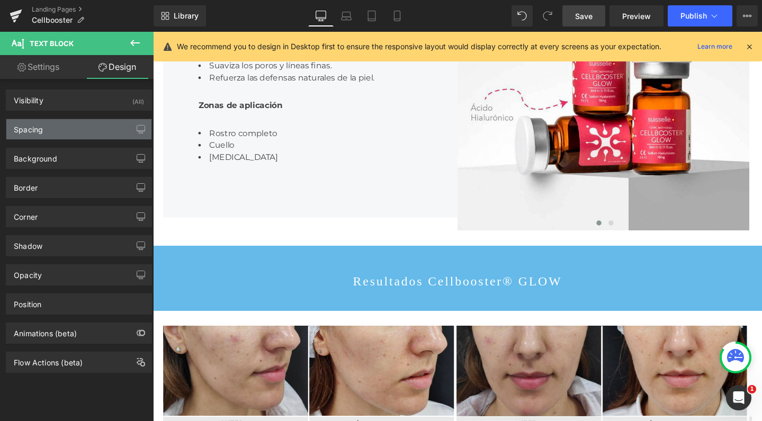
click at [91, 122] on div "Spacing" at bounding box center [78, 129] width 145 height 20
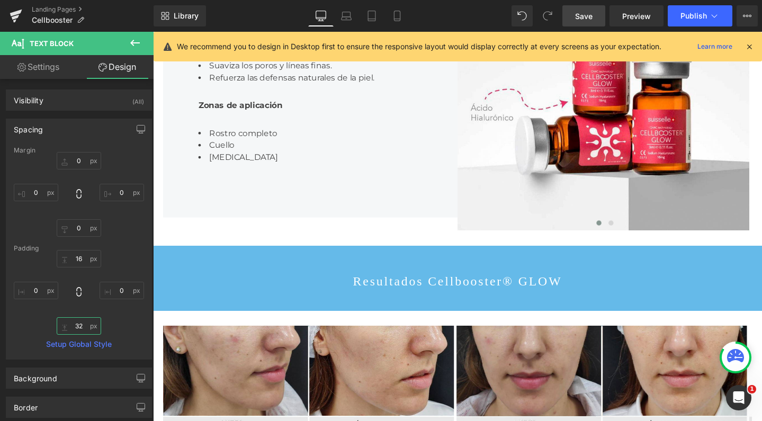
click at [81, 328] on input "32" at bounding box center [79, 325] width 44 height 17
type input "0"
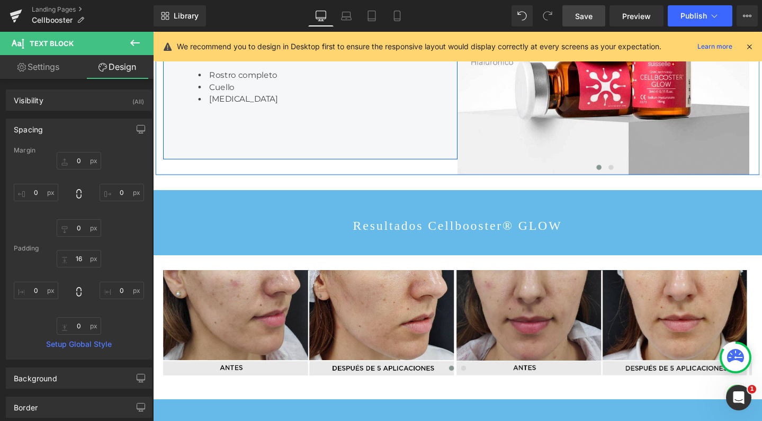
scroll to position [1197, 0]
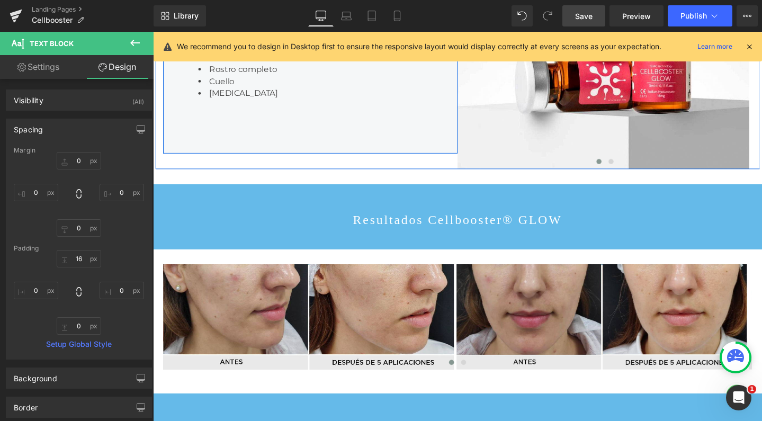
click at [314, 53] on span "Text Block" at bounding box center [311, 46] width 33 height 13
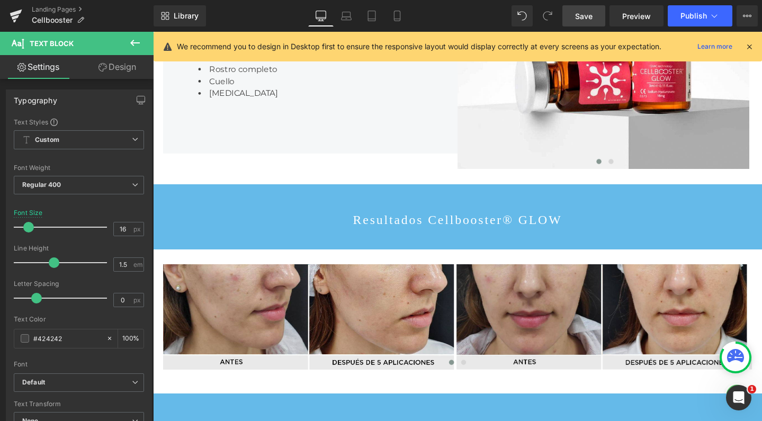
click at [110, 71] on link "Design" at bounding box center [117, 67] width 77 height 24
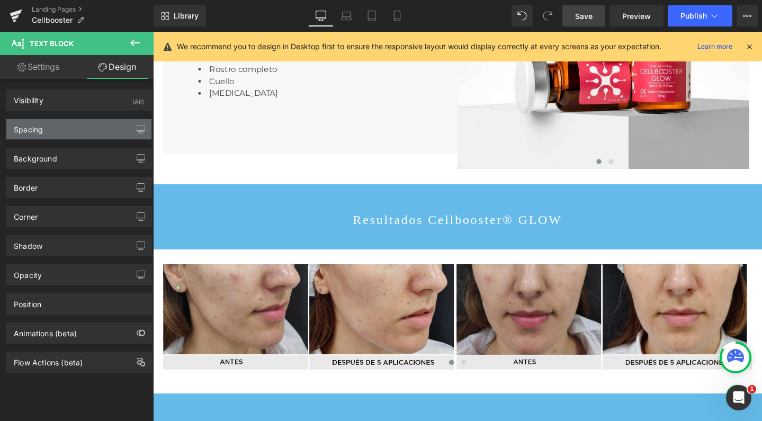
click at [88, 127] on div "Spacing" at bounding box center [78, 129] width 145 height 20
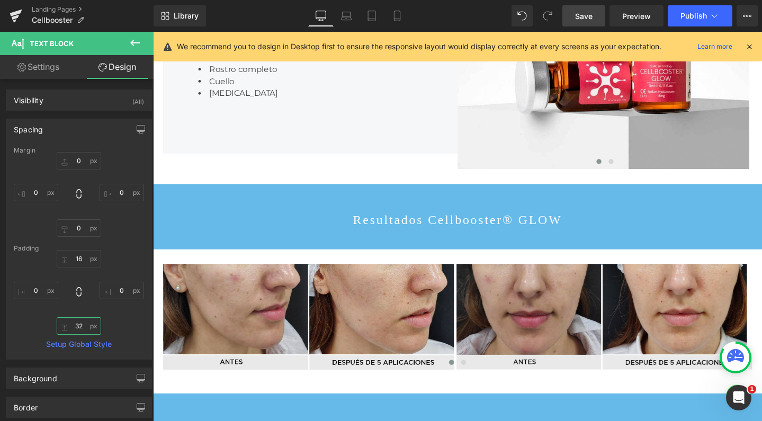
click at [80, 327] on input "32" at bounding box center [79, 325] width 44 height 17
type input "0"
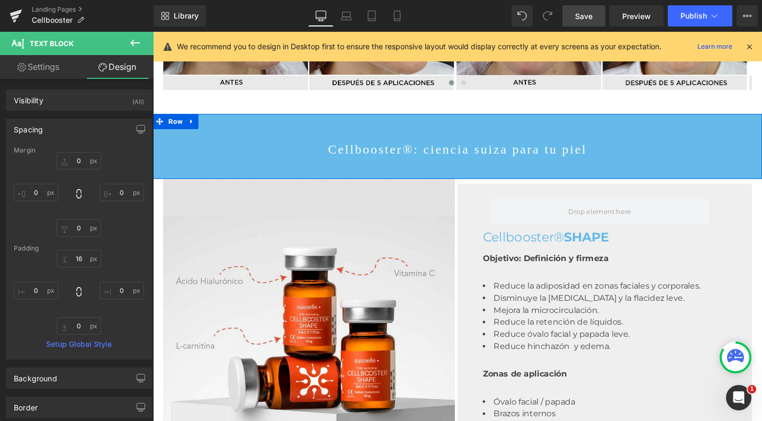
scroll to position [1493, 0]
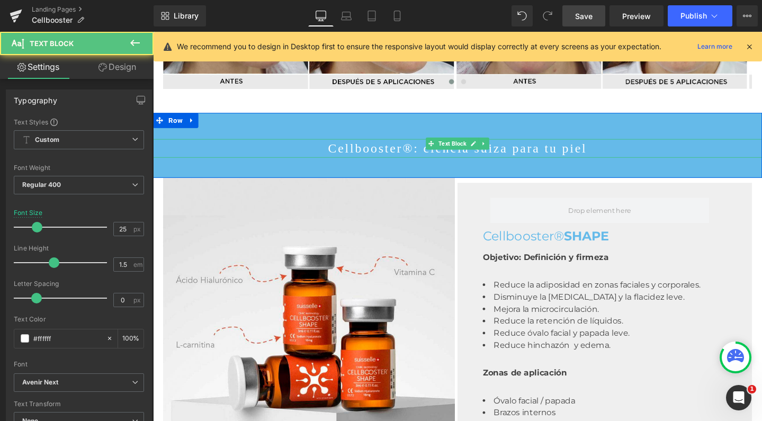
click at [410, 165] on p "Cellbooster®: ciencia suiza para tu piel" at bounding box center [473, 154] width 640 height 20
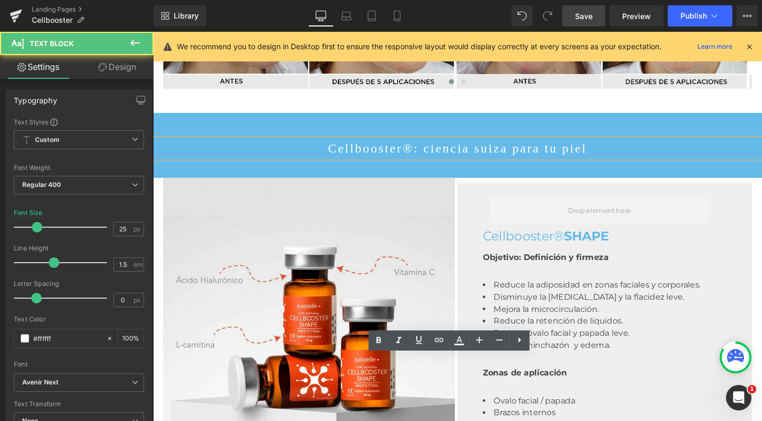
click at [410, 165] on p "Cellbooster®: ciencia suiza para tu piel" at bounding box center [473, 154] width 640 height 20
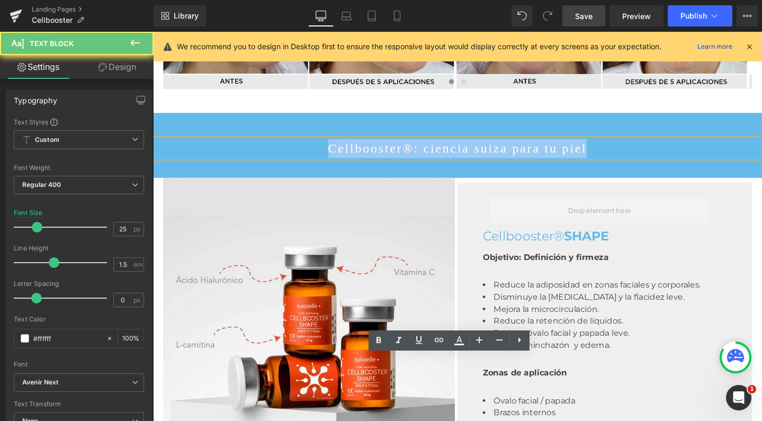
click at [410, 165] on p "Cellbooster®: ciencia suiza para tu piel" at bounding box center [473, 154] width 640 height 20
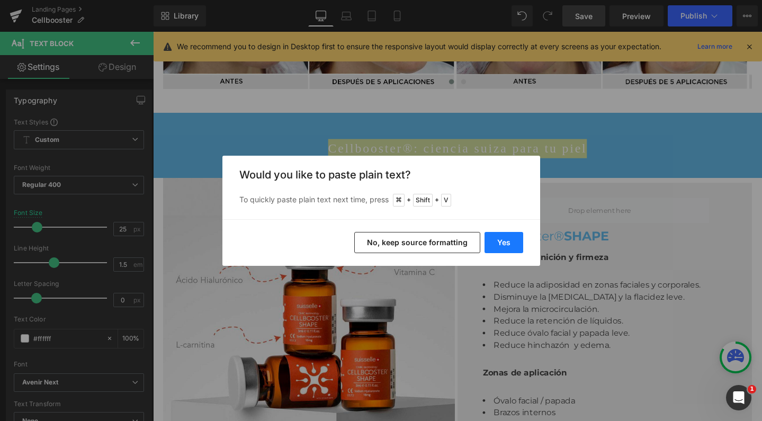
click at [502, 243] on button "Yes" at bounding box center [503, 242] width 39 height 21
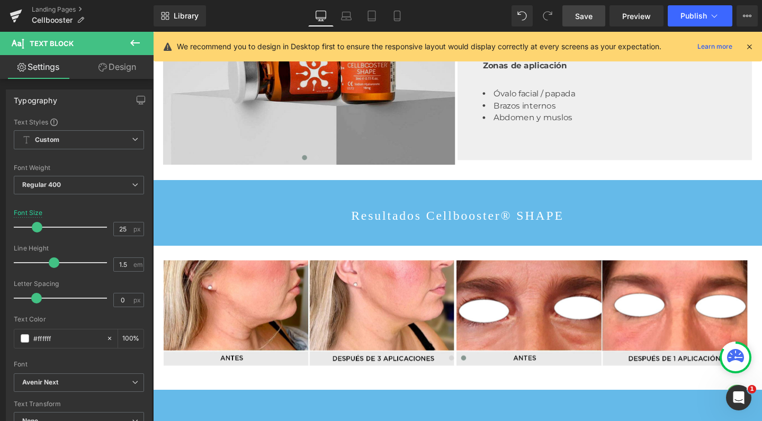
scroll to position [1849, 0]
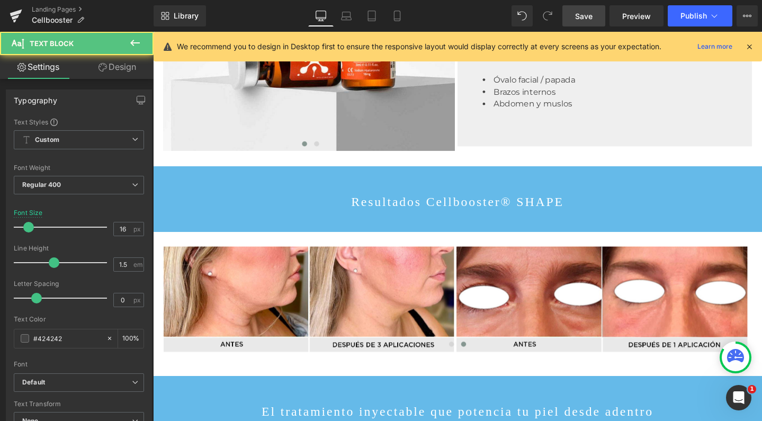
drag, startPoint x: 605, startPoint y: 249, endPoint x: 646, endPoint y: 249, distance: 40.8
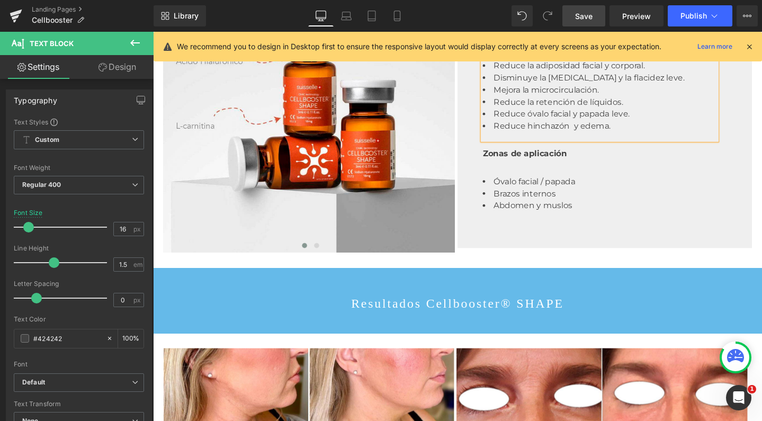
scroll to position [1827, 0]
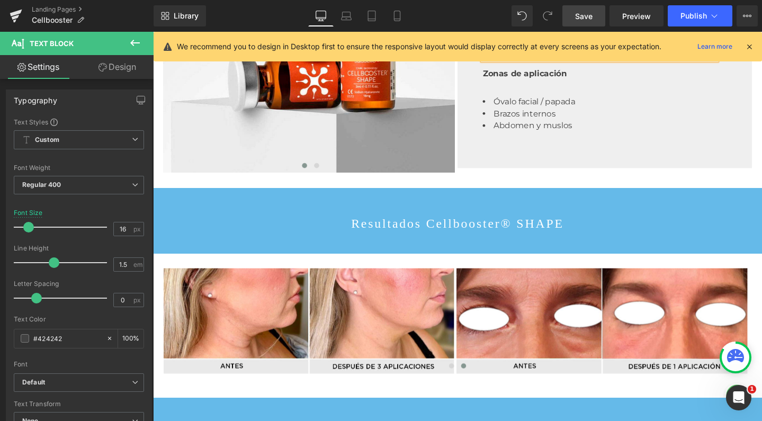
click at [123, 71] on link "Design" at bounding box center [117, 67] width 77 height 24
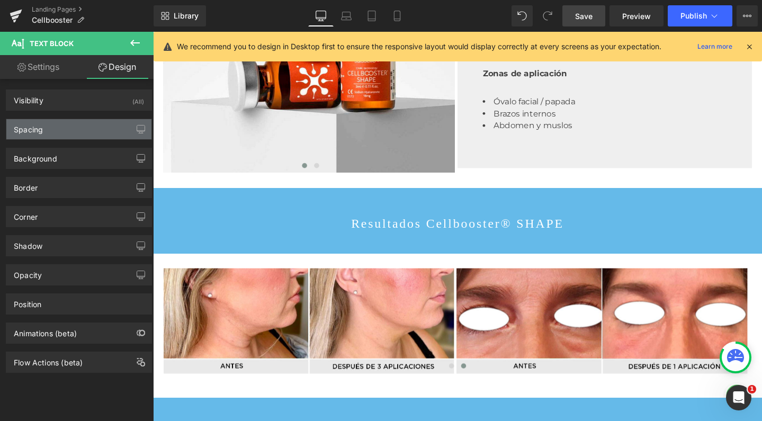
click at [92, 123] on div "Spacing" at bounding box center [78, 129] width 145 height 20
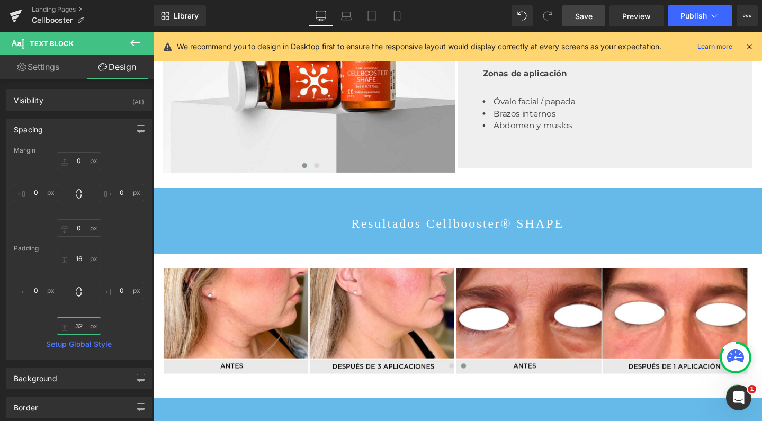
click at [77, 326] on input "32" at bounding box center [79, 325] width 44 height 17
type input "0"
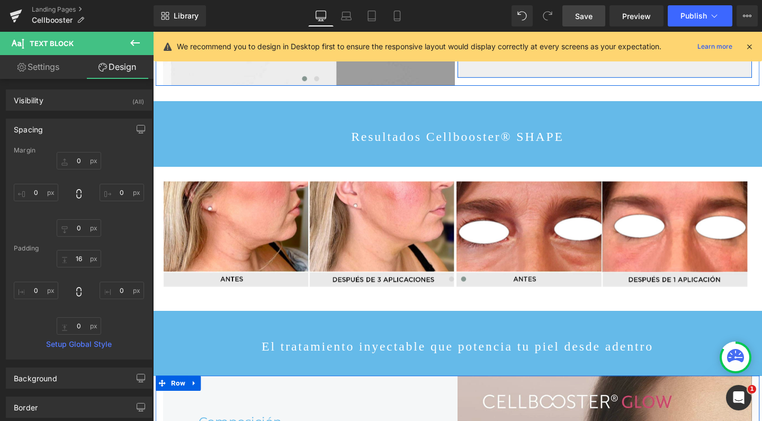
scroll to position [1920, 0]
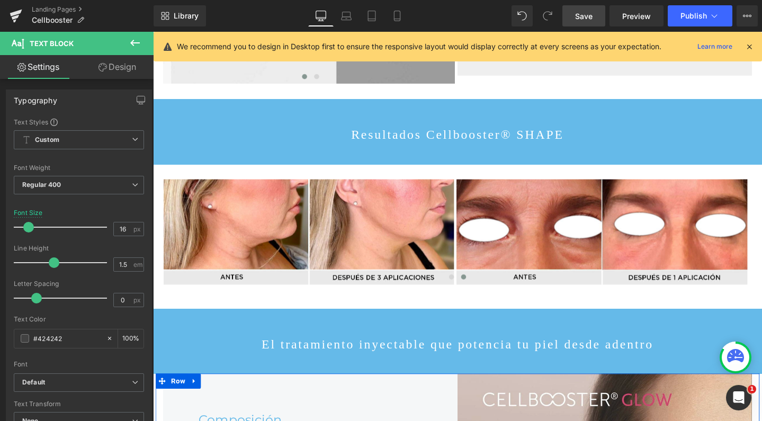
click at [114, 63] on link "Design" at bounding box center [117, 67] width 77 height 24
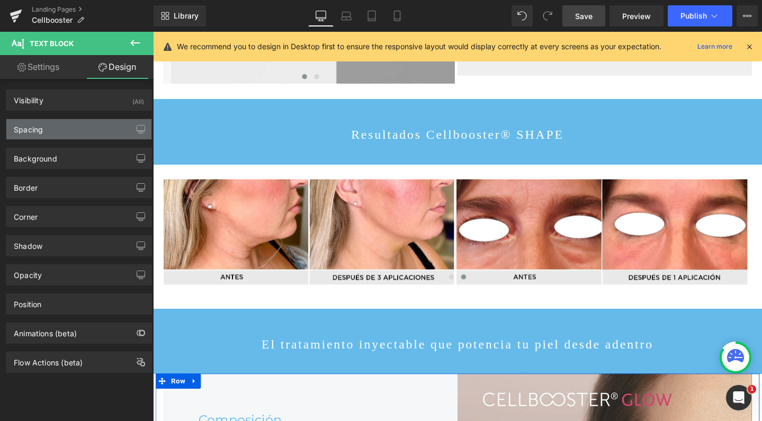
click at [71, 133] on div "Spacing" at bounding box center [78, 129] width 145 height 20
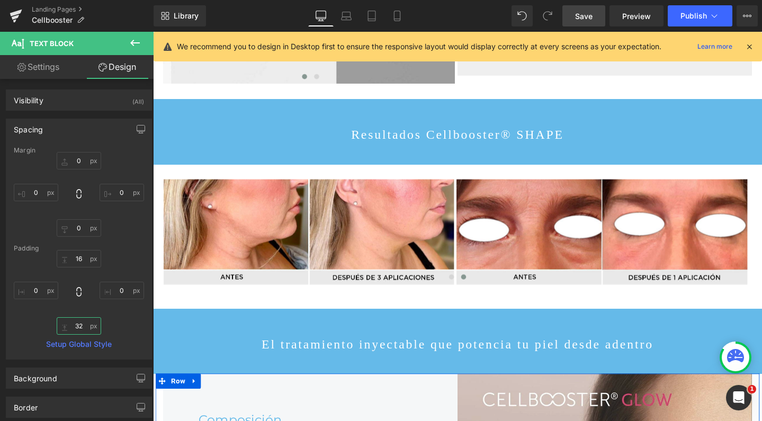
click at [78, 325] on input "text" at bounding box center [79, 325] width 44 height 17
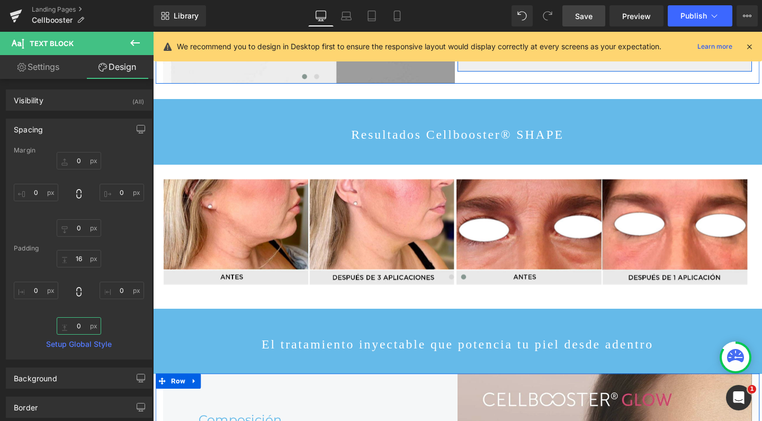
type input "0"
click at [584, 11] on span "Save" at bounding box center [583, 16] width 17 height 11
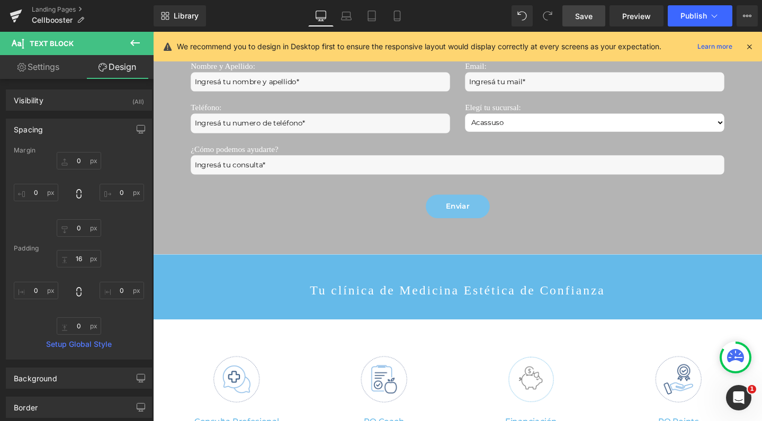
scroll to position [2685, 0]
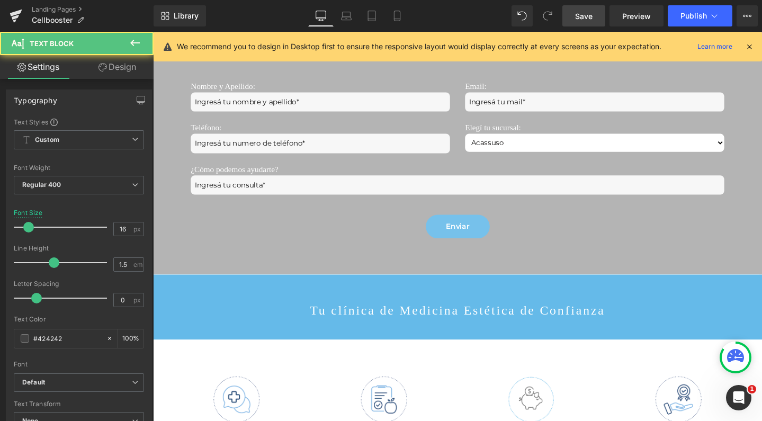
drag, startPoint x: 428, startPoint y: 206, endPoint x: 152, endPoint y: 135, distance: 284.3
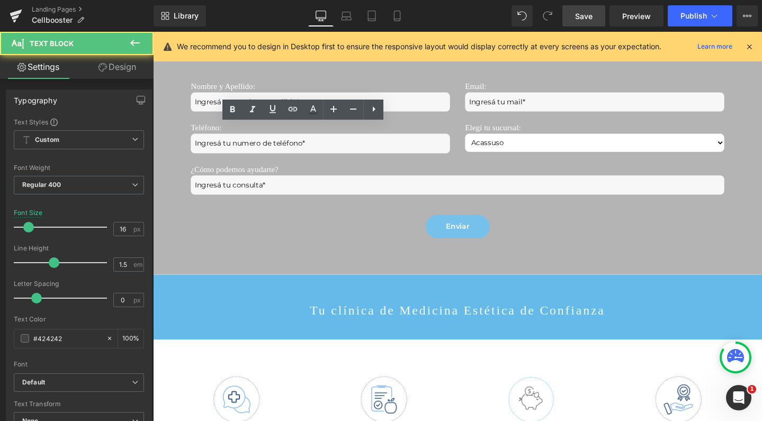
drag, startPoint x: 427, startPoint y: 216, endPoint x: 304, endPoint y: 151, distance: 138.7
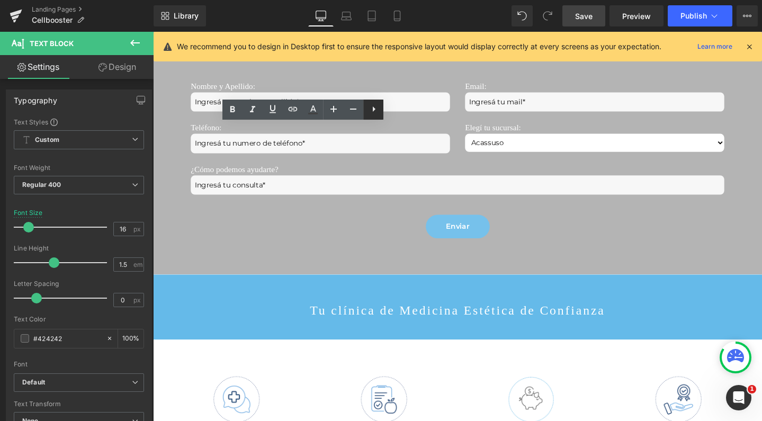
click at [0, 0] on icon at bounding box center [0, 0] width 0 height 0
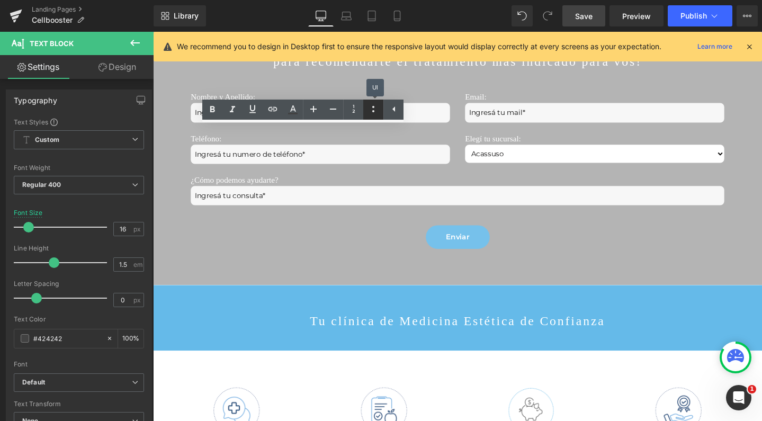
scroll to position [4417, 630]
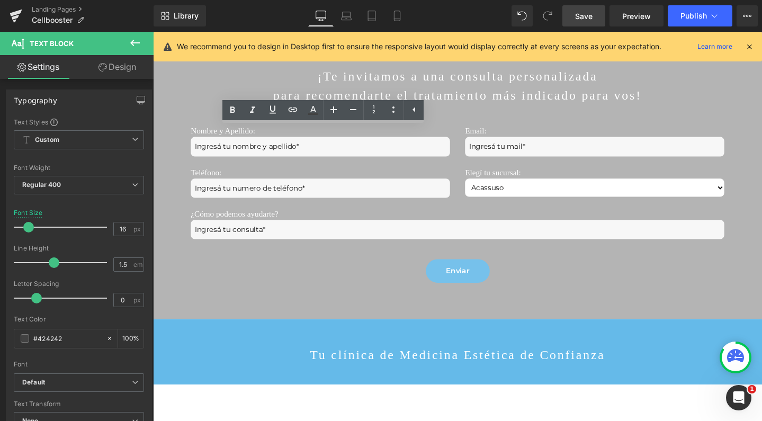
scroll to position [2642, 0]
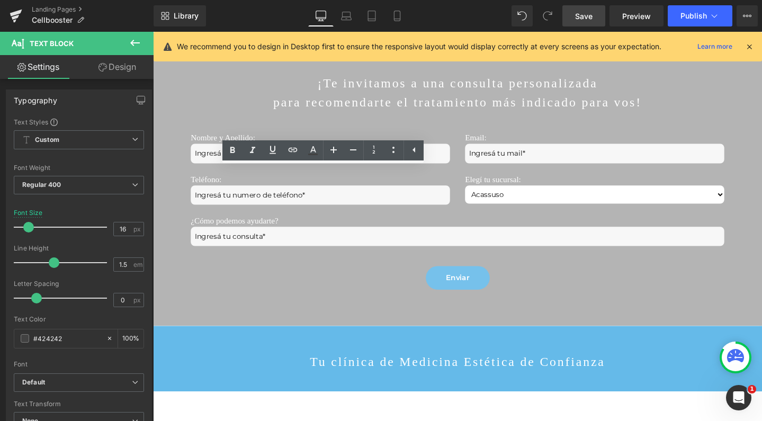
drag, startPoint x: 337, startPoint y: 187, endPoint x: 384, endPoint y: 174, distance: 49.4
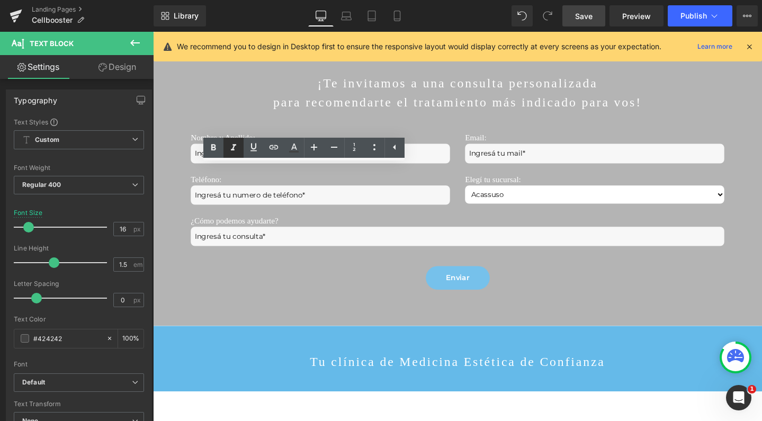
click at [232, 148] on icon at bounding box center [233, 147] width 13 height 13
click at [0, 0] on icon at bounding box center [0, 0] width 0 height 0
drag, startPoint x: 303, startPoint y: 212, endPoint x: 196, endPoint y: 212, distance: 107.4
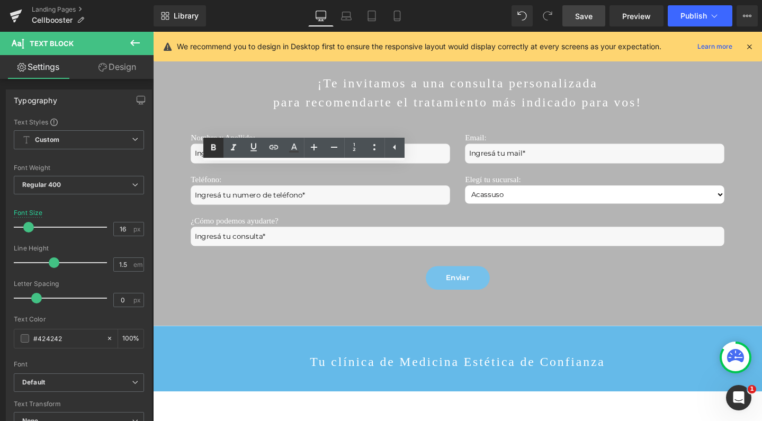
click at [0, 0] on icon at bounding box center [0, 0] width 0 height 0
click at [235, 144] on icon at bounding box center [233, 147] width 13 height 13
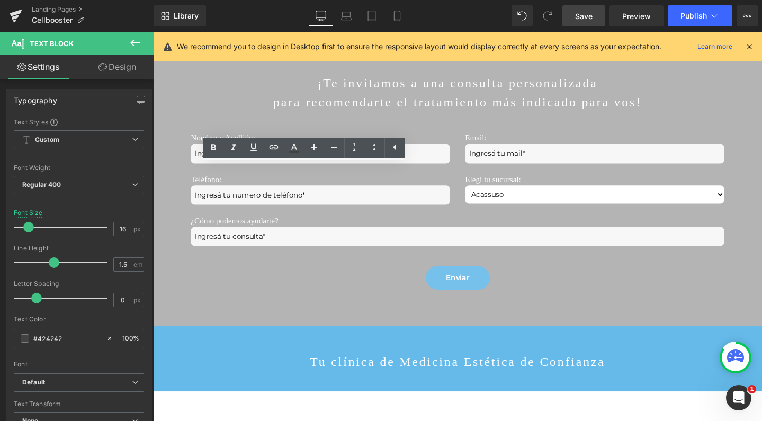
drag, startPoint x: 325, startPoint y: 238, endPoint x: 193, endPoint y: 238, distance: 132.3
click at [0, 0] on icon at bounding box center [0, 0] width 0 height 0
click at [237, 144] on icon at bounding box center [233, 147] width 13 height 13
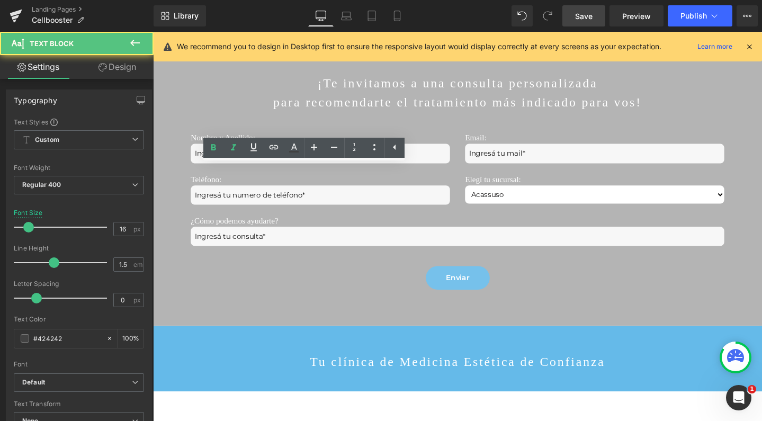
drag, startPoint x: 330, startPoint y: 237, endPoint x: 195, endPoint y: 238, distance: 135.0
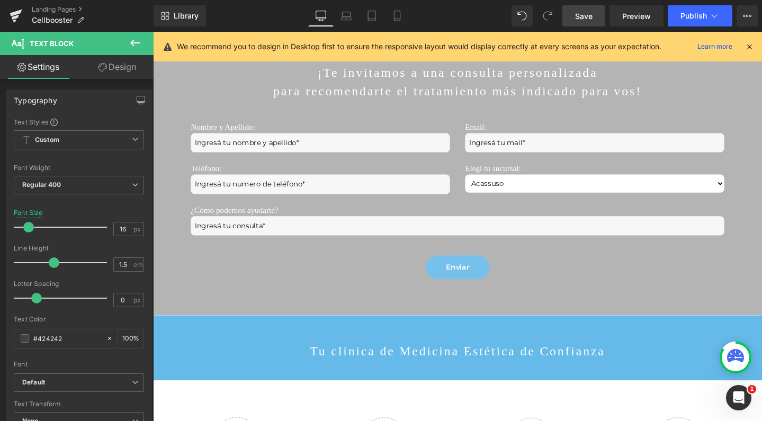
click at [580, 15] on span "Save" at bounding box center [583, 16] width 17 height 11
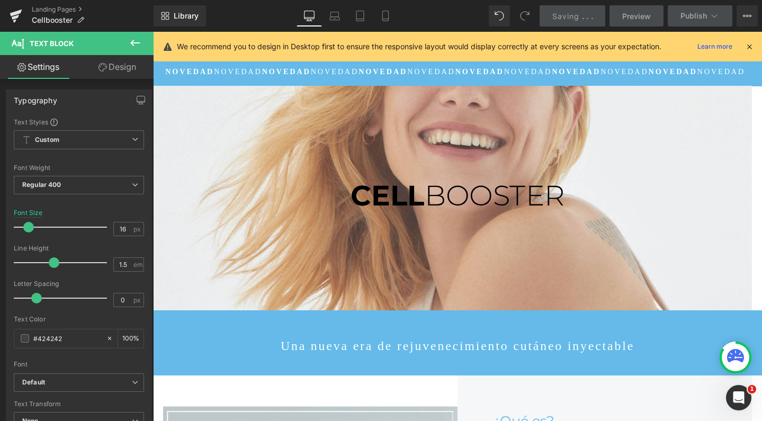
scroll to position [0, 0]
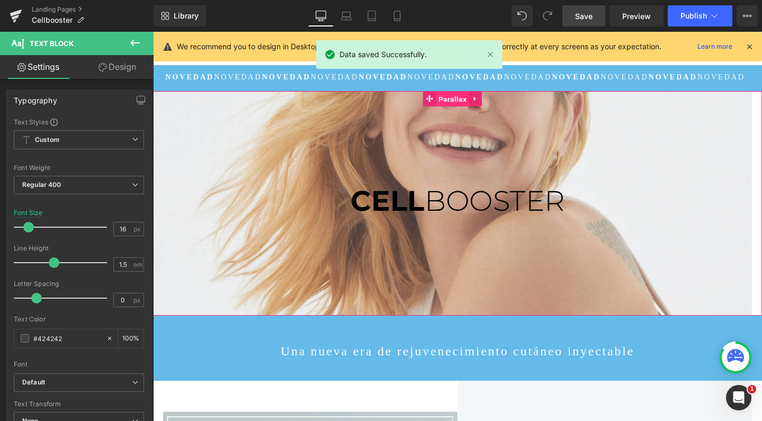
click at [475, 99] on span "Parallax" at bounding box center [467, 103] width 34 height 16
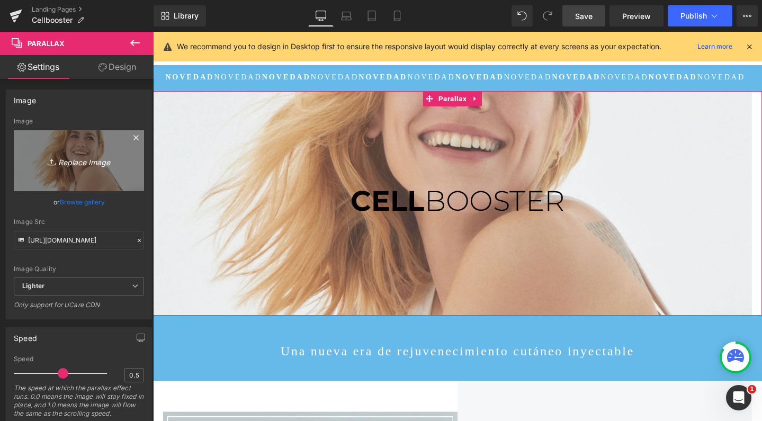
click at [87, 148] on link "Replace Image" at bounding box center [79, 160] width 130 height 61
type input "C:\fakepath\cellboosteromedical.jpg"
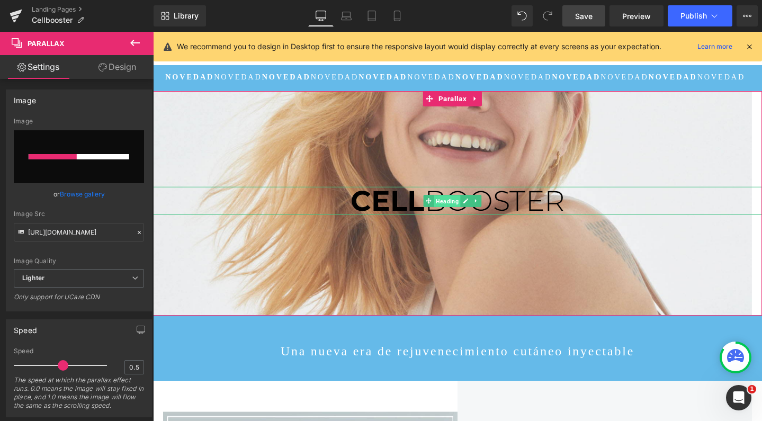
click at [462, 213] on span "Heading" at bounding box center [462, 210] width 28 height 13
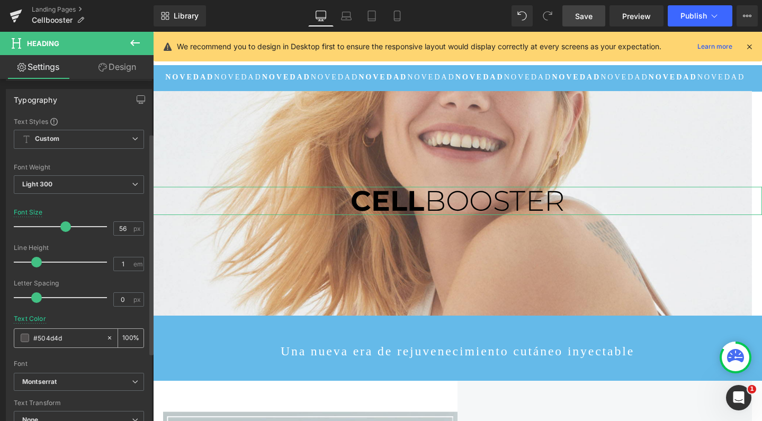
scroll to position [84, 0]
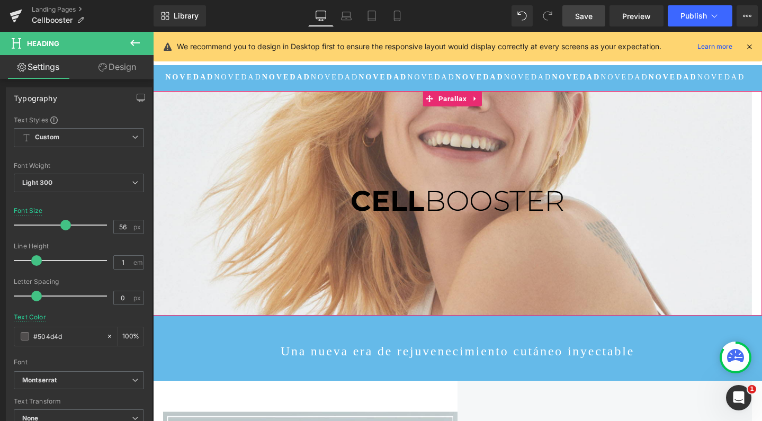
click at [465, 128] on div at bounding box center [468, 191] width 630 height 414
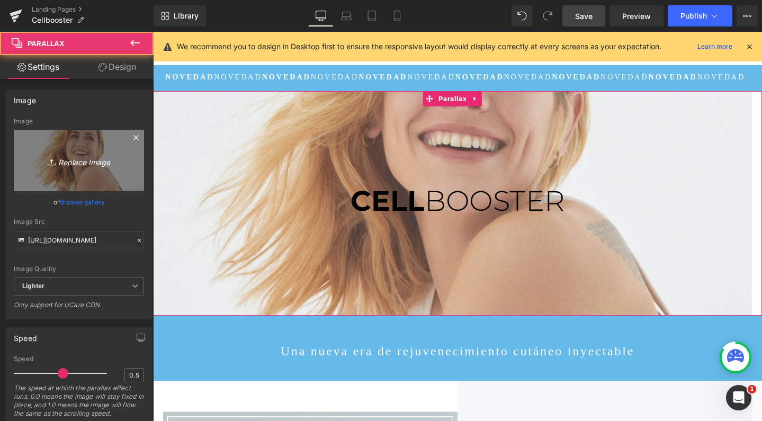
click at [47, 155] on icon "Replace Image" at bounding box center [79, 160] width 85 height 13
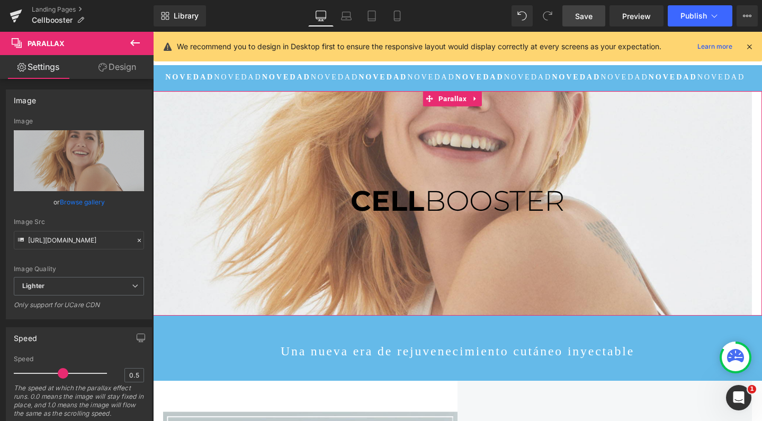
type input "C:\fakepath\cellboosteromedical.jpg"
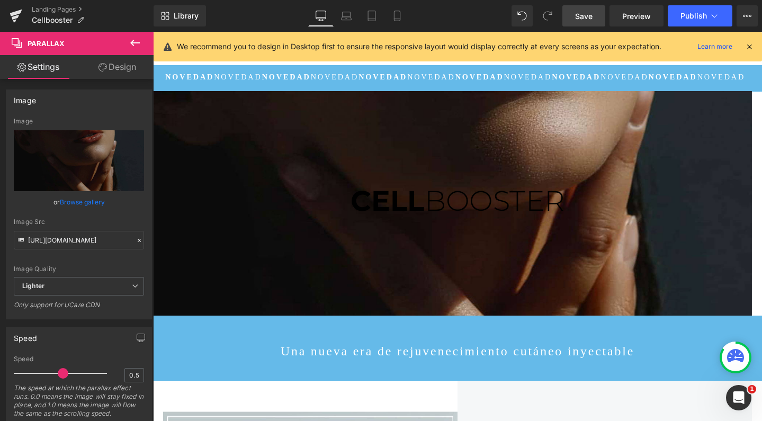
scroll to position [0, 0]
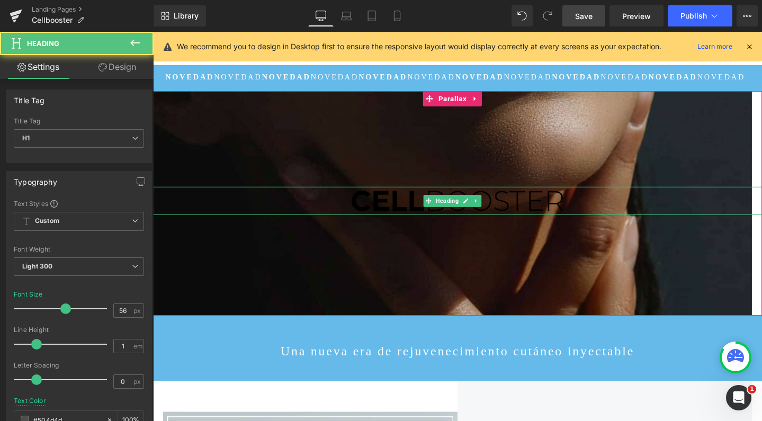
click at [411, 211] on strong "CELL" at bounding box center [400, 210] width 78 height 36
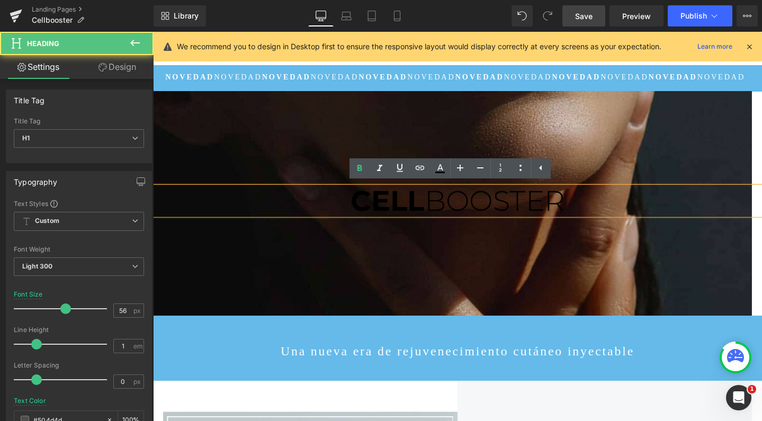
click at [376, 212] on strong "CELL" at bounding box center [400, 210] width 78 height 36
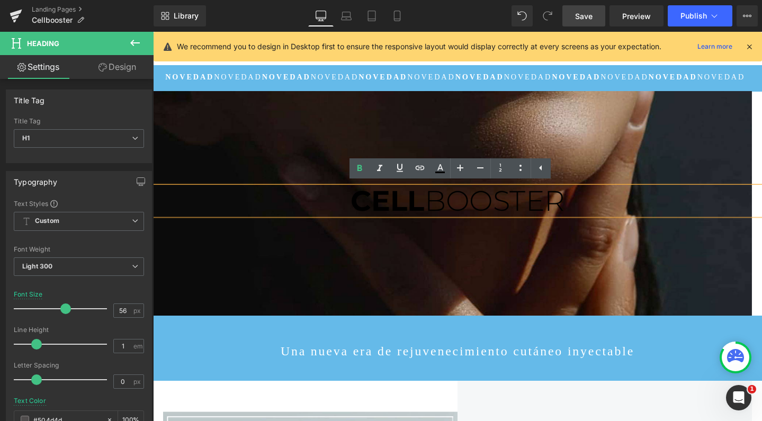
click at [376, 212] on strong "CELL" at bounding box center [400, 210] width 78 height 36
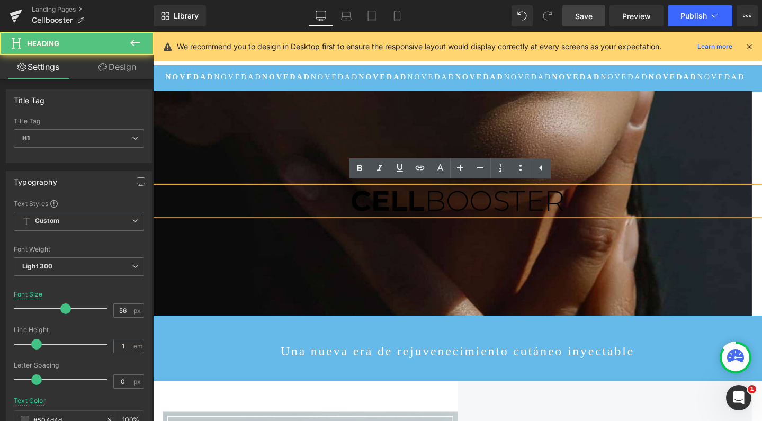
click at [376, 212] on strong "CELL" at bounding box center [400, 210] width 78 height 36
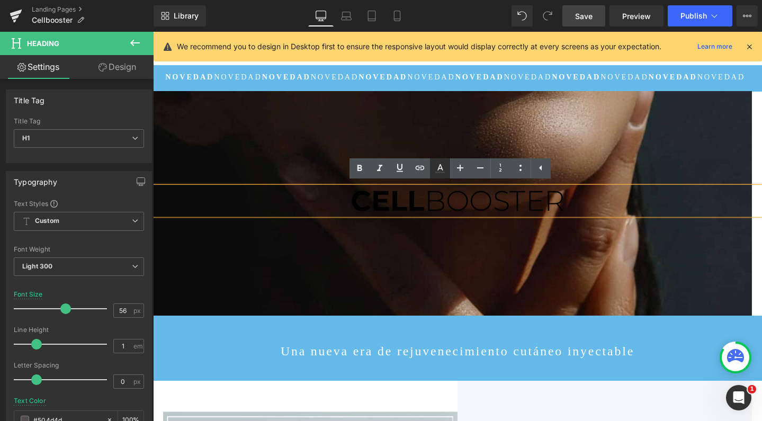
click at [0, 0] on icon at bounding box center [0, 0] width 0 height 0
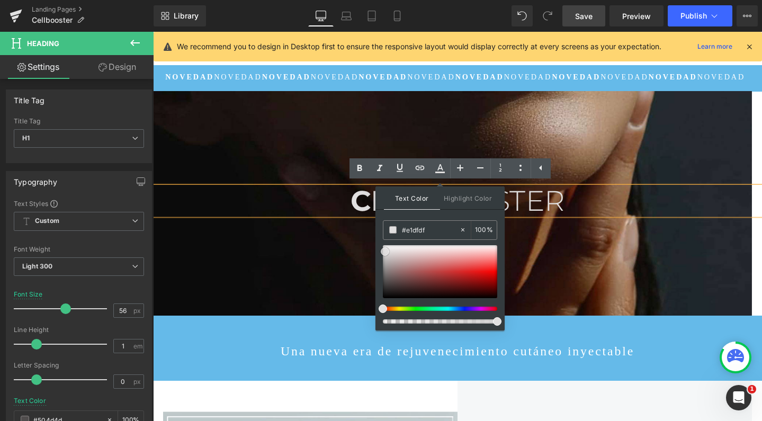
drag, startPoint x: 549, startPoint y: 286, endPoint x: 323, endPoint y: 209, distance: 238.5
click at [399, 8] on link "Mobile" at bounding box center [396, 15] width 25 height 21
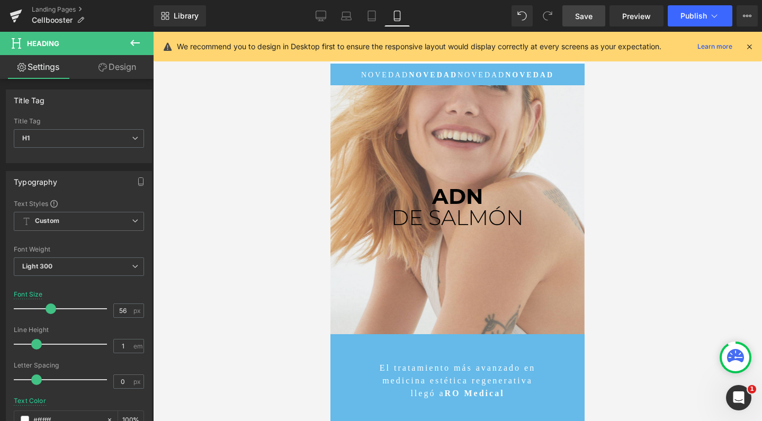
scroll to position [5774, 243]
click at [456, 96] on span "Parallax" at bounding box center [452, 93] width 34 height 16
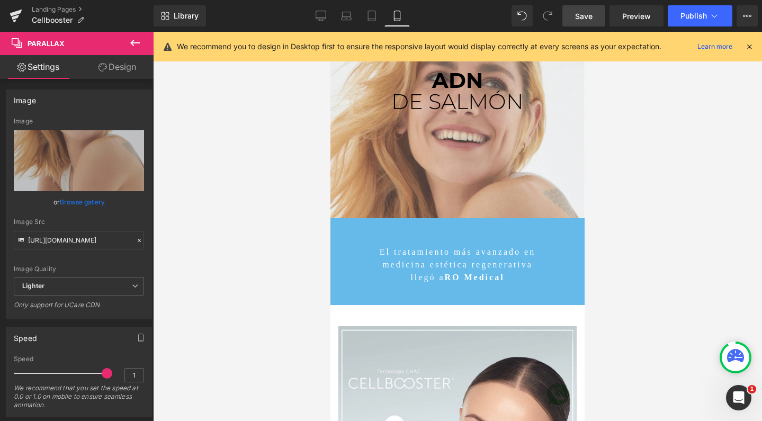
scroll to position [122, 0]
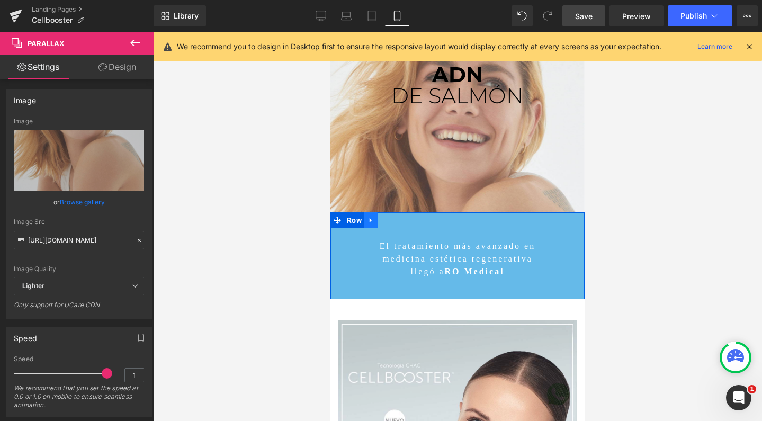
click at [367, 223] on icon at bounding box center [370, 220] width 7 height 8
click at [395, 222] on icon at bounding box center [398, 219] width 7 height 7
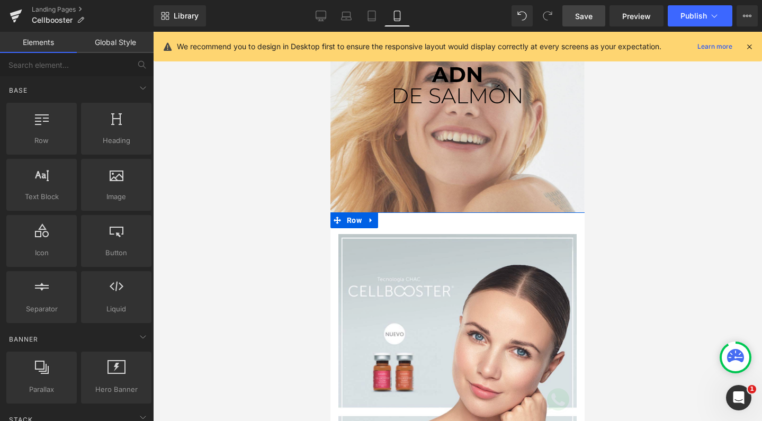
scroll to position [5688, 243]
click at [322, 20] on icon at bounding box center [320, 16] width 11 height 11
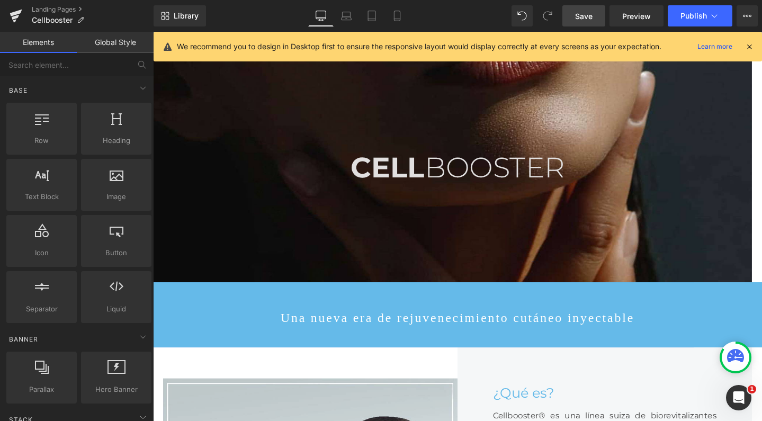
scroll to position [4417, 630]
click at [171, 311] on span "Row" at bounding box center [177, 303] width 20 height 16
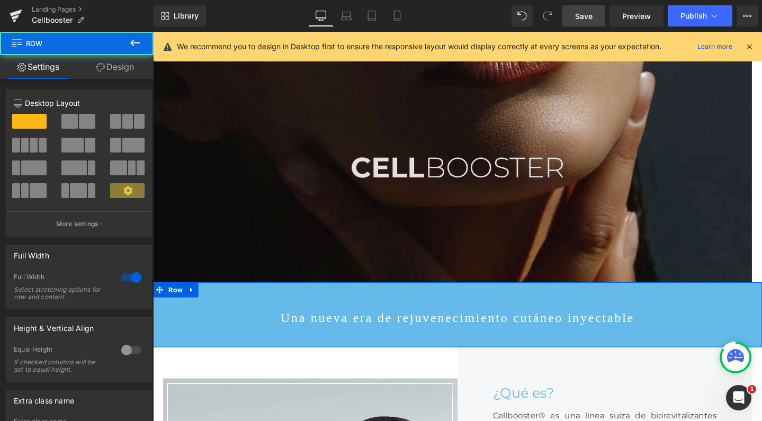
click at [130, 74] on link "Design" at bounding box center [115, 67] width 77 height 24
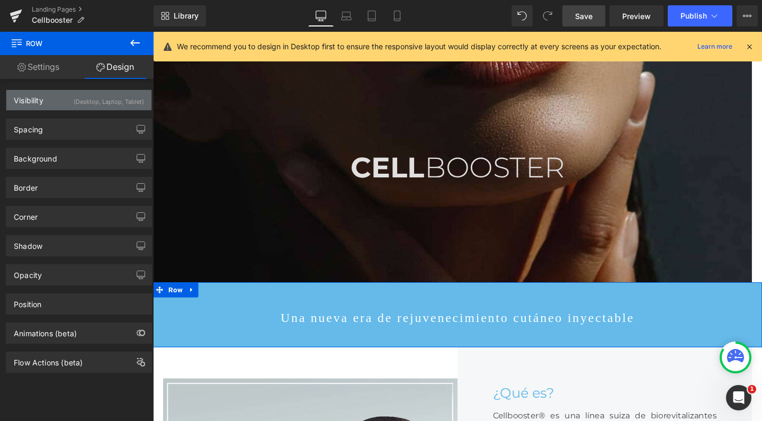
click at [87, 103] on div "(Desktop, Laptop, Tablet)" at bounding box center [109, 98] width 70 height 17
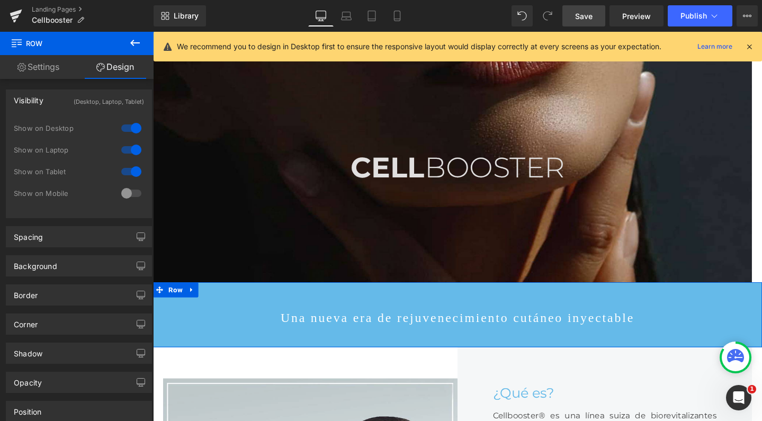
click at [128, 194] on div at bounding box center [131, 193] width 25 height 17
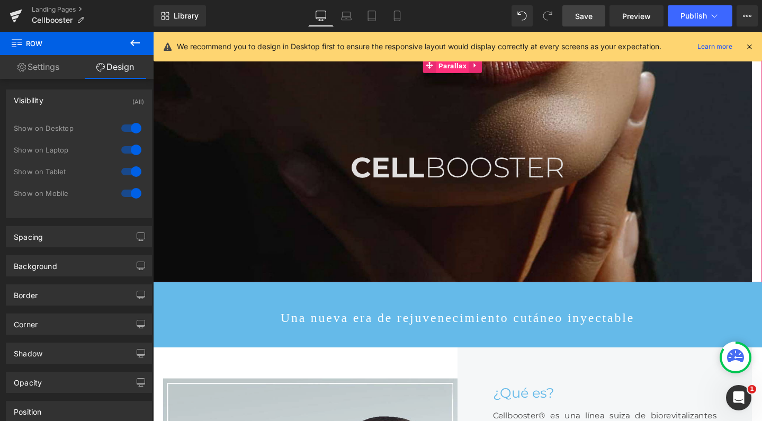
click at [466, 64] on span "Parallax" at bounding box center [467, 68] width 34 height 16
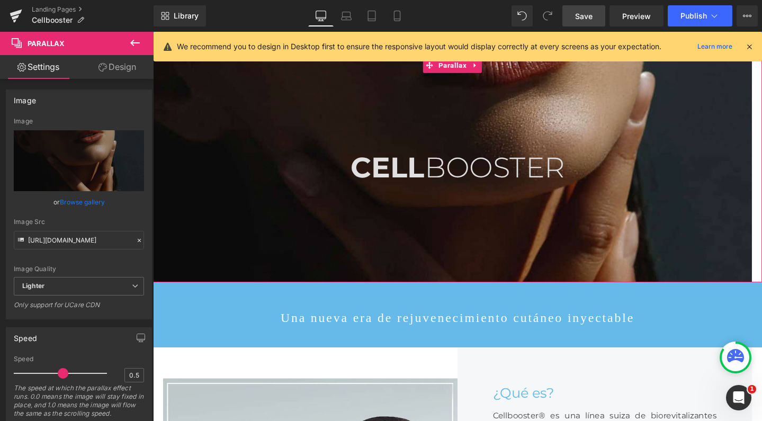
click at [121, 67] on link "Design" at bounding box center [117, 67] width 77 height 24
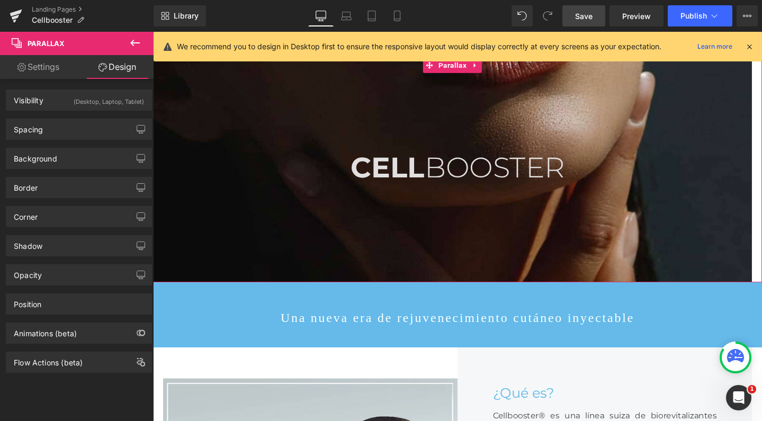
click at [110, 101] on div "(Desktop, Laptop, Tablet)" at bounding box center [109, 98] width 70 height 17
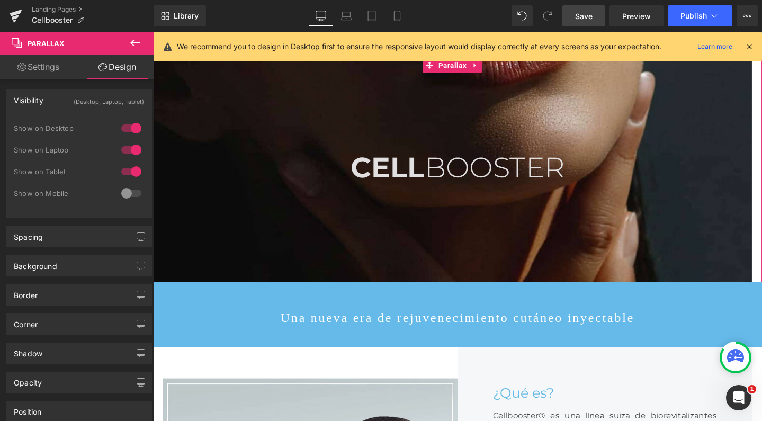
click at [136, 195] on div at bounding box center [131, 193] width 25 height 17
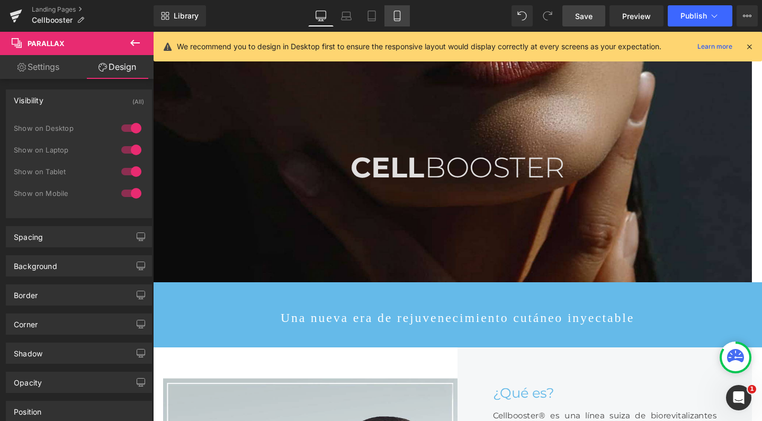
click at [396, 15] on icon at bounding box center [397, 16] width 11 height 11
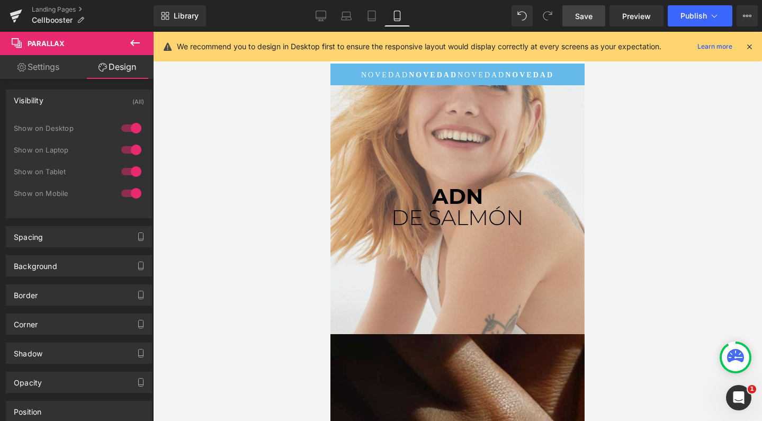
scroll to position [0, 0]
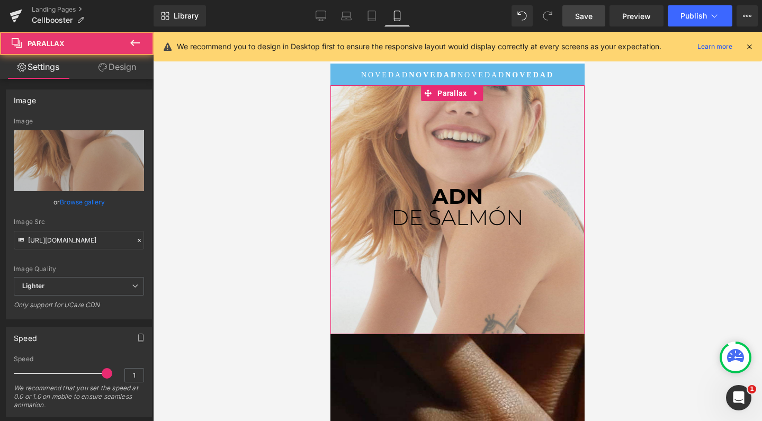
click at [520, 116] on div at bounding box center [457, 226] width 254 height 389
click at [477, 95] on icon at bounding box center [476, 93] width 7 height 8
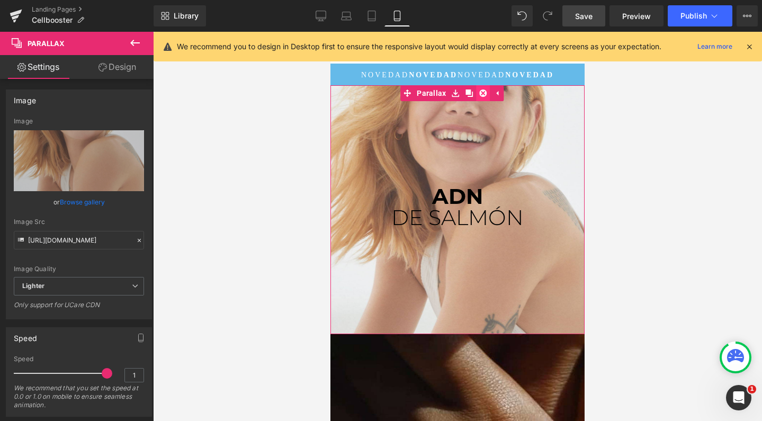
click at [480, 95] on icon at bounding box center [483, 92] width 7 height 7
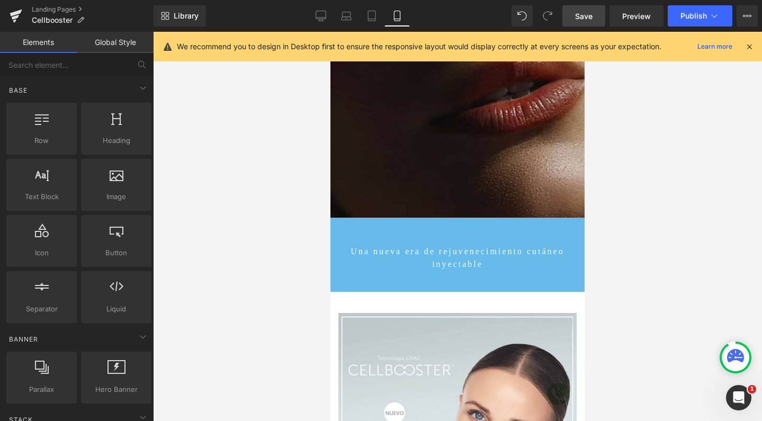
scroll to position [122, 0]
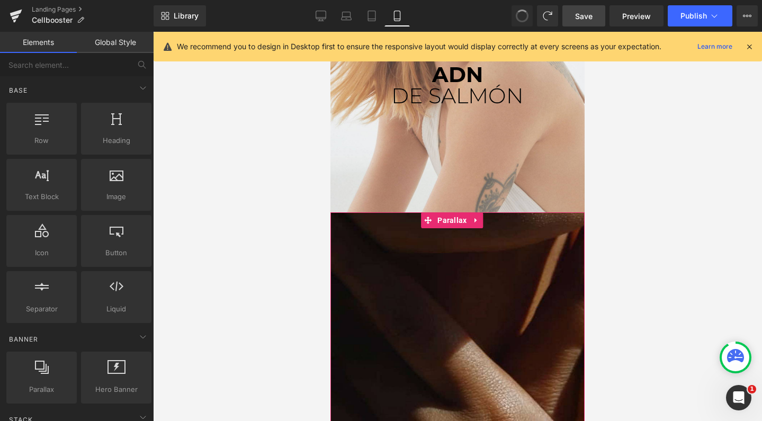
drag, startPoint x: 523, startPoint y: 16, endPoint x: 123, endPoint y: 166, distance: 427.4
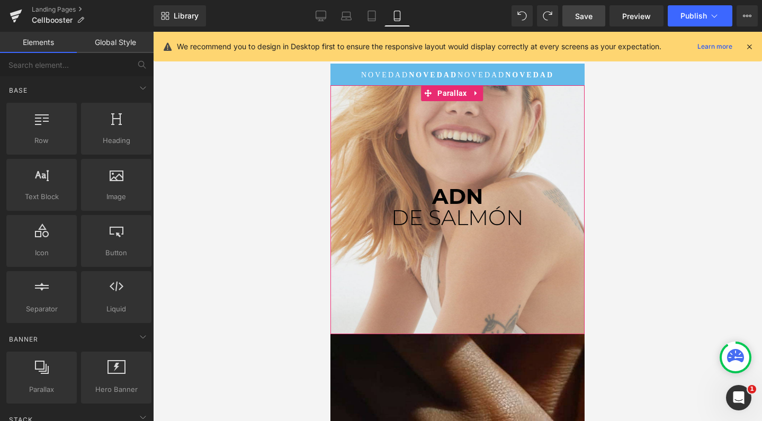
scroll to position [0, 0]
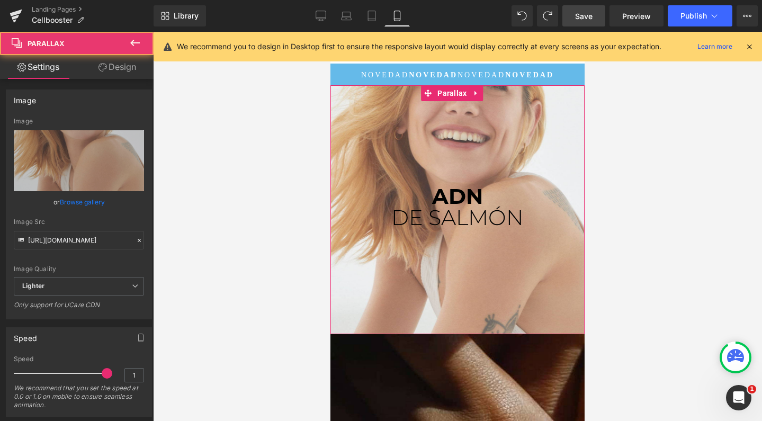
click at [479, 141] on div at bounding box center [457, 226] width 254 height 389
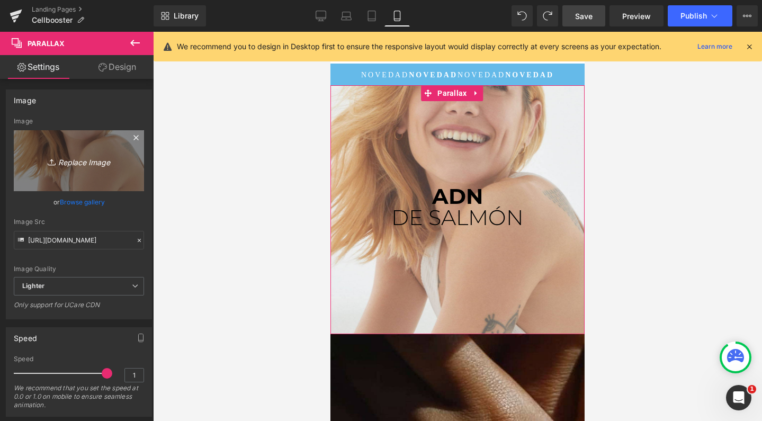
click at [47, 139] on link "Replace Image" at bounding box center [79, 160] width 130 height 61
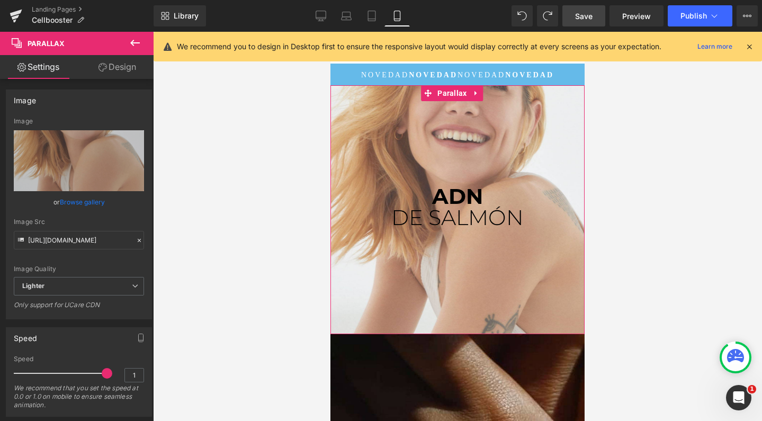
type input "C:\fakepath\cellboosteromedical2.jpg"
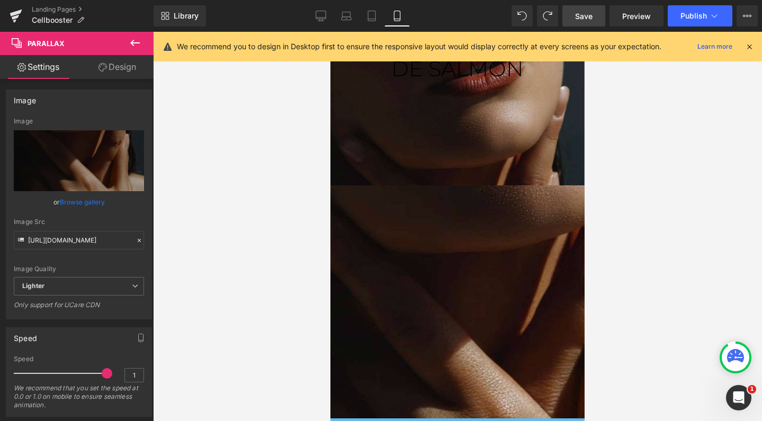
scroll to position [187, 0]
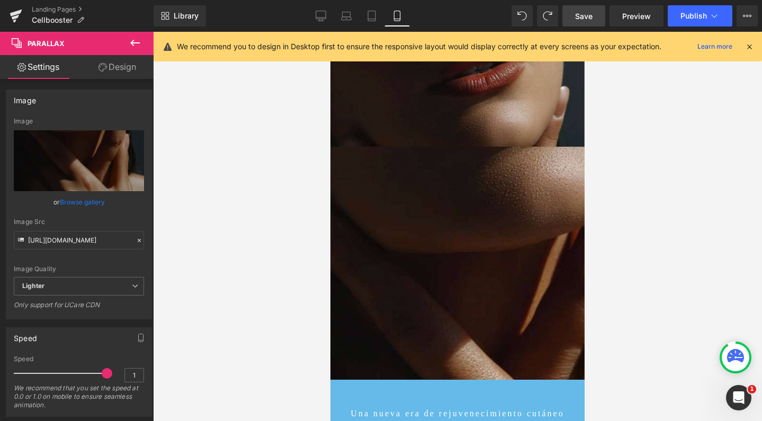
click at [398, 275] on div at bounding box center [457, 226] width 254 height 389
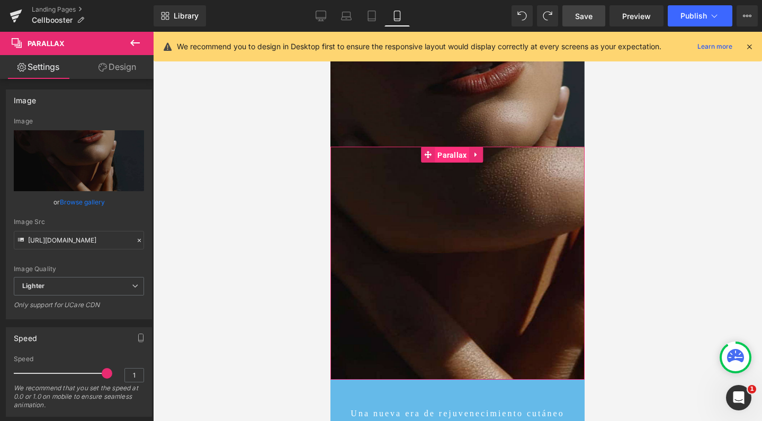
click at [460, 151] on span "Parallax" at bounding box center [452, 155] width 34 height 16
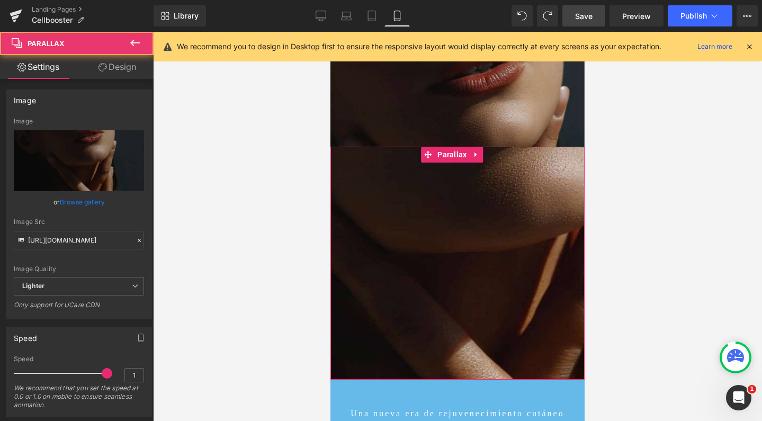
click at [121, 70] on link "Design" at bounding box center [117, 67] width 77 height 24
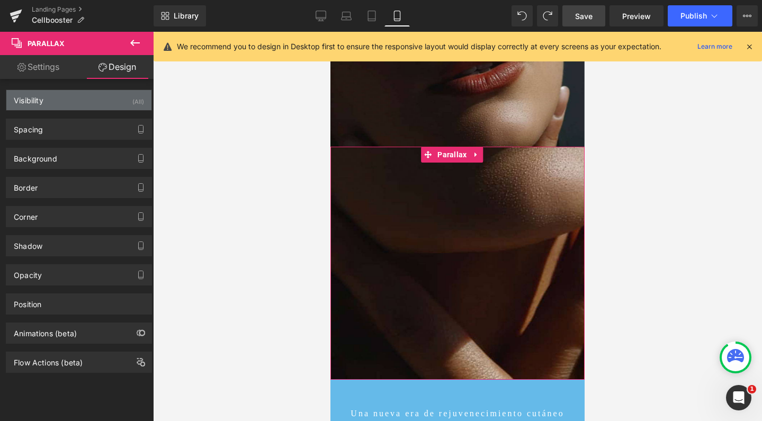
click at [104, 100] on div "Visibility (All)" at bounding box center [78, 100] width 145 height 20
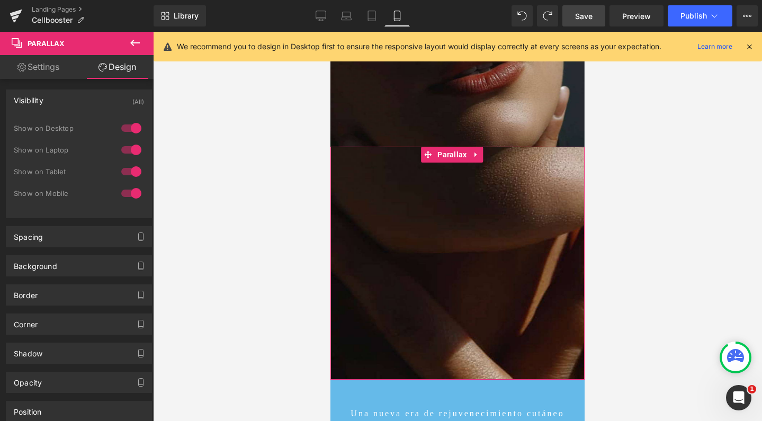
click at [133, 191] on div at bounding box center [131, 193] width 25 height 17
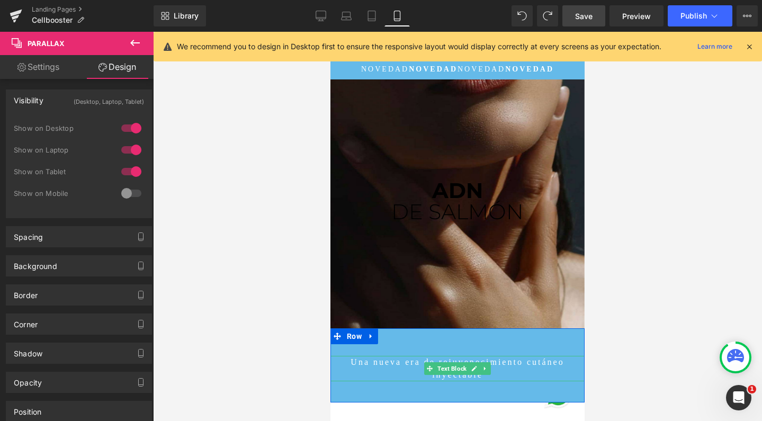
scroll to position [7, 0]
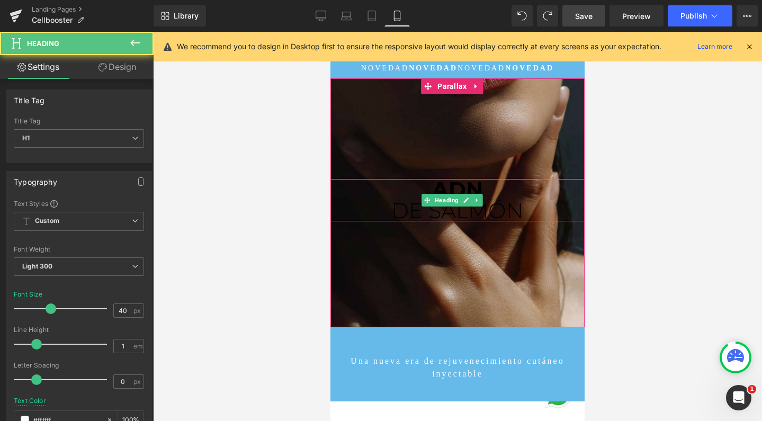
click at [449, 214] on span "DE SALMÓN" at bounding box center [457, 210] width 132 height 26
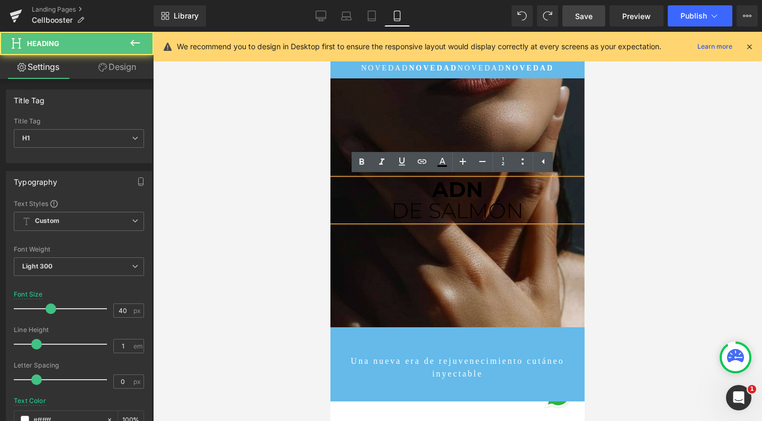
drag, startPoint x: 431, startPoint y: 188, endPoint x: 526, endPoint y: 210, distance: 97.3
click at [526, 210] on div "ADN DE SALMÓN" at bounding box center [457, 200] width 254 height 42
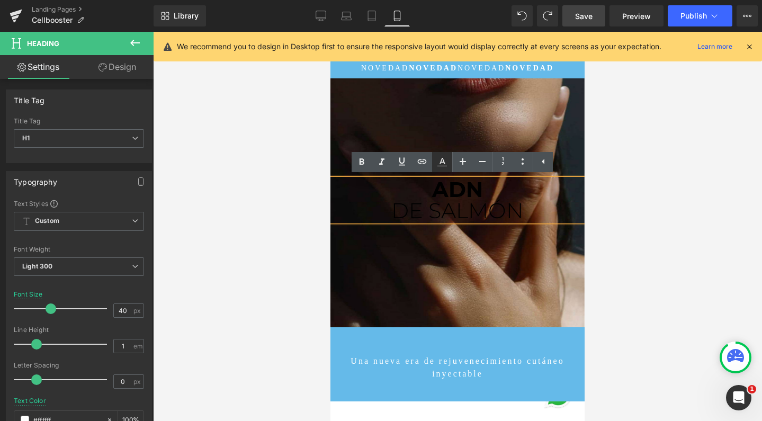
click at [435, 162] on link at bounding box center [442, 162] width 20 height 20
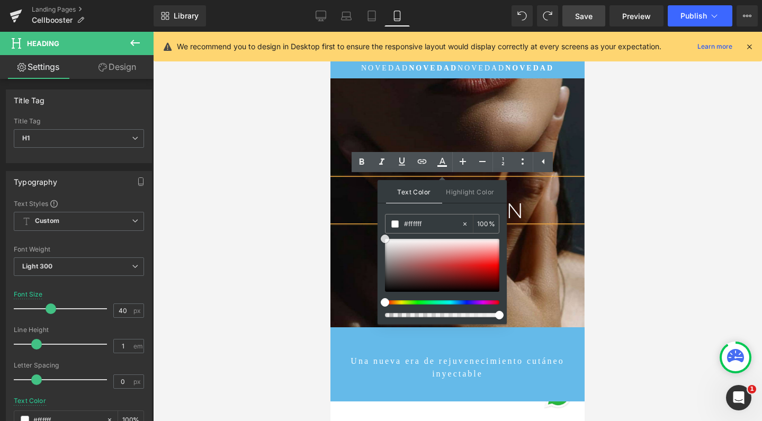
drag, startPoint x: 385, startPoint y: 273, endPoint x: 382, endPoint y: 231, distance: 42.5
click at [382, 231] on div "Text Color Highlight Color #333333 #454545 100 % transparent 0 %" at bounding box center [441, 252] width 129 height 144
click at [268, 216] on div at bounding box center [457, 226] width 609 height 389
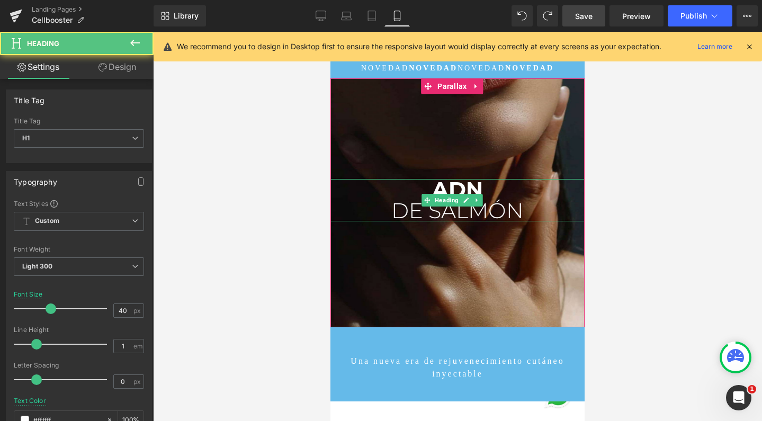
click at [448, 186] on b "ADN" at bounding box center [457, 189] width 51 height 26
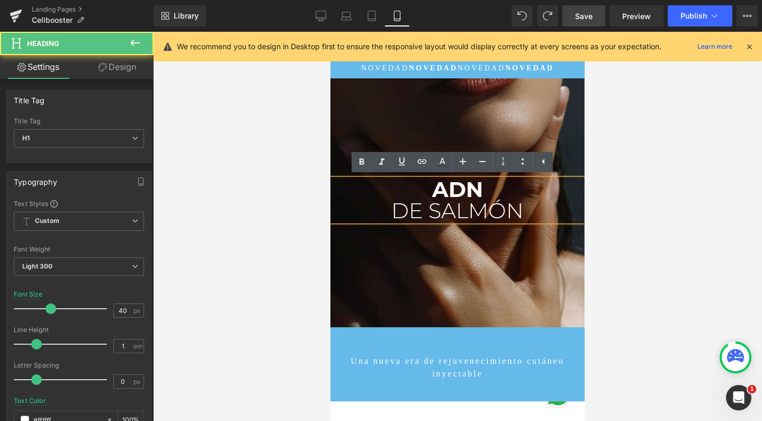
click at [448, 186] on b "ADN" at bounding box center [457, 189] width 51 height 26
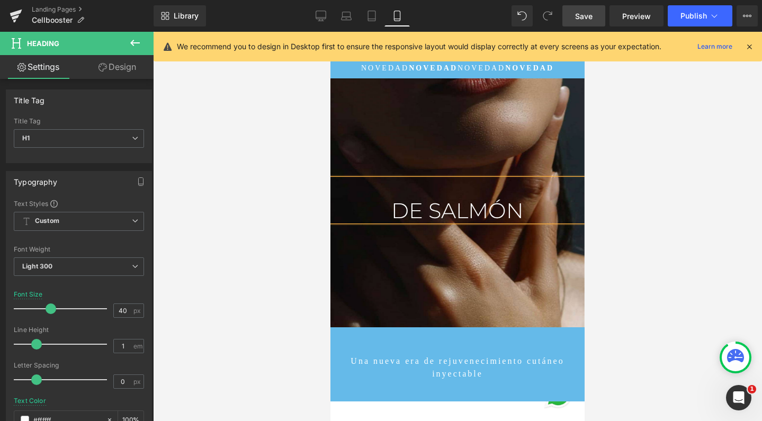
scroll to position [5761, 243]
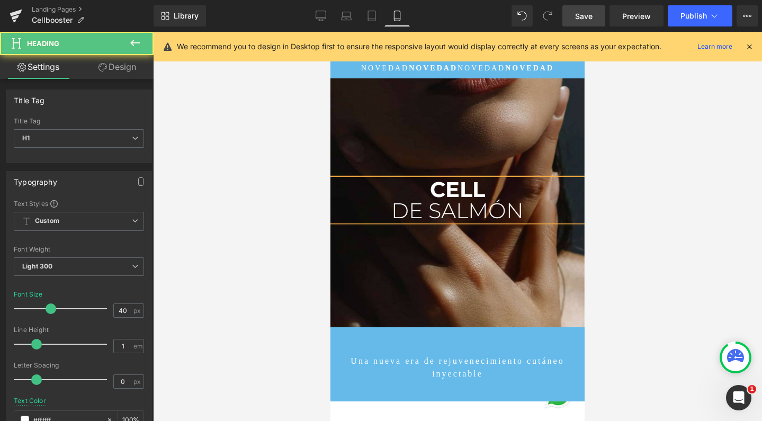
drag, startPoint x: 394, startPoint y: 210, endPoint x: 520, endPoint y: 209, distance: 126.0
click at [520, 209] on span "DE SALMÓN" at bounding box center [457, 210] width 132 height 26
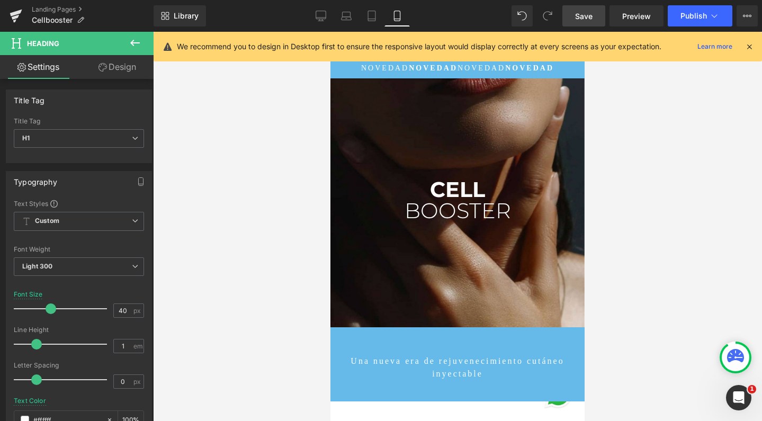
click at [591, 20] on span "Save" at bounding box center [583, 16] width 17 height 11
click at [686, 16] on span "Publish" at bounding box center [693, 16] width 26 height 8
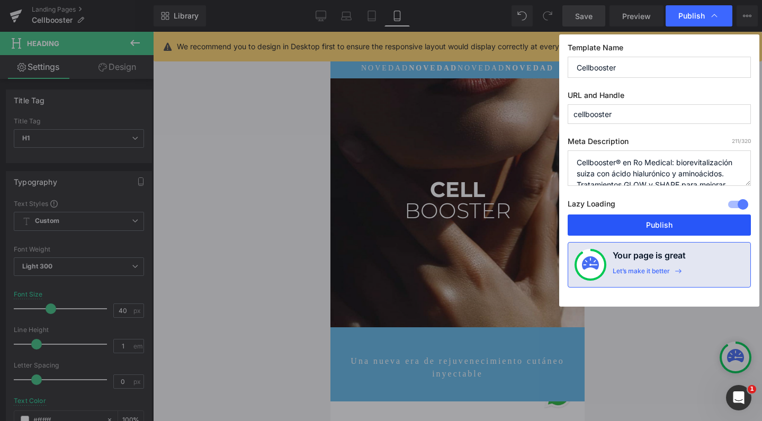
click at [621, 223] on button "Publish" at bounding box center [658, 224] width 183 height 21
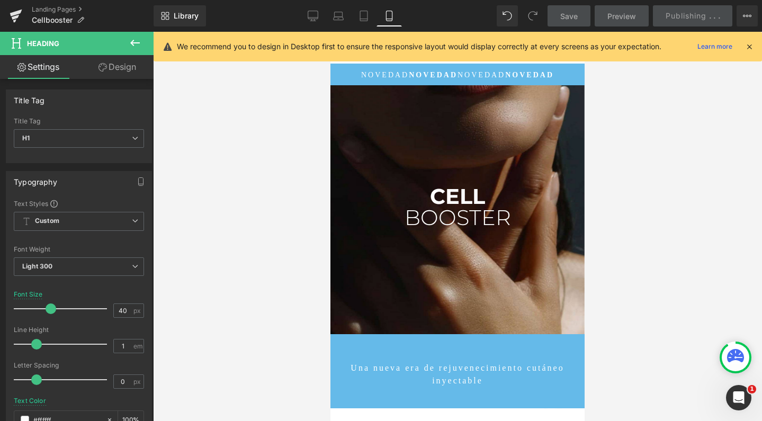
scroll to position [0, 0]
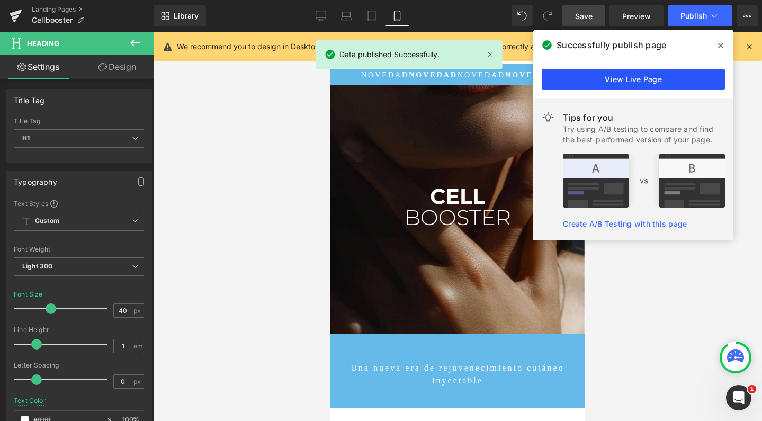
click at [626, 74] on link "View Live Page" at bounding box center [632, 79] width 183 height 21
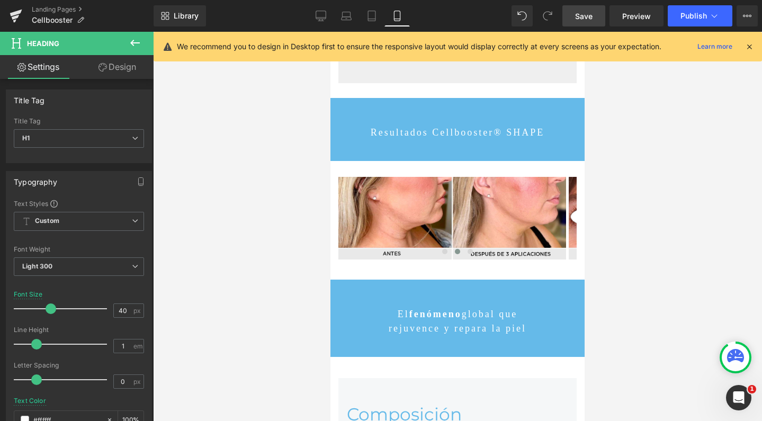
scroll to position [2712, 0]
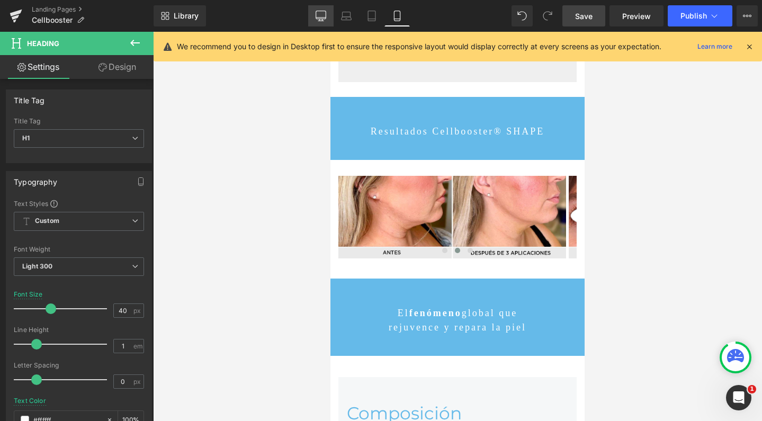
click at [317, 16] on icon at bounding box center [320, 16] width 11 height 11
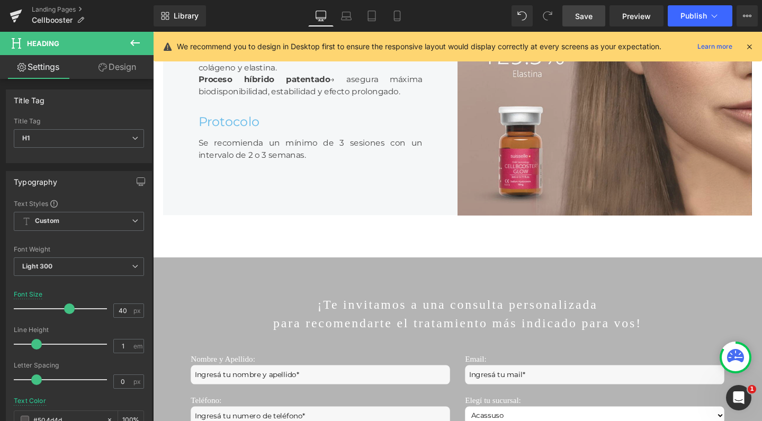
scroll to position [2389, 0]
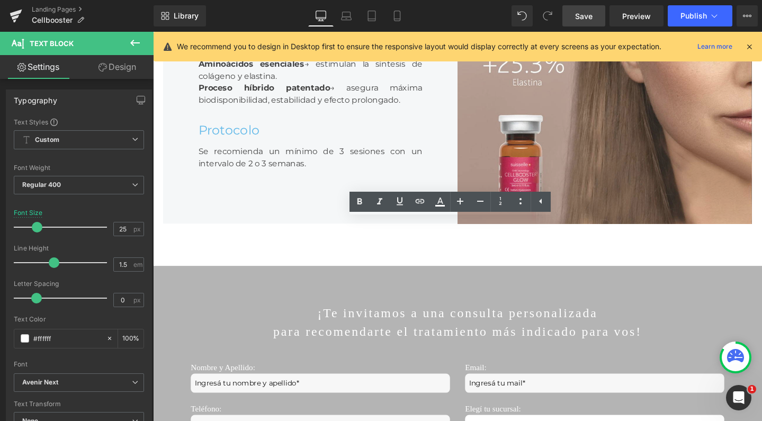
copy p "El tratamiento inyectable que potencia tu piel desde adentro"
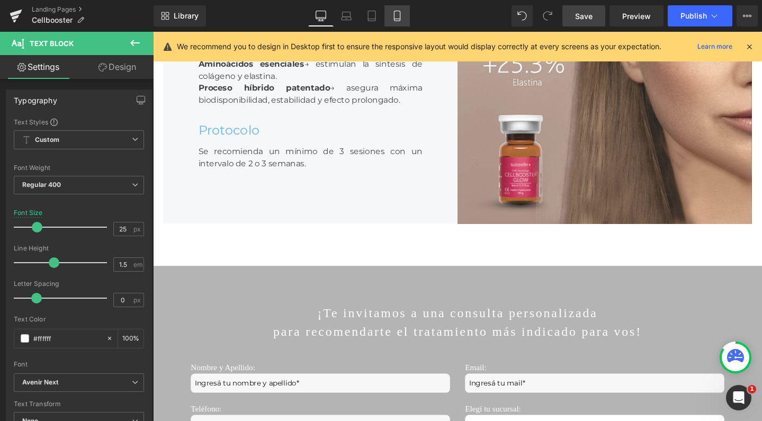
click at [399, 16] on icon at bounding box center [397, 16] width 11 height 11
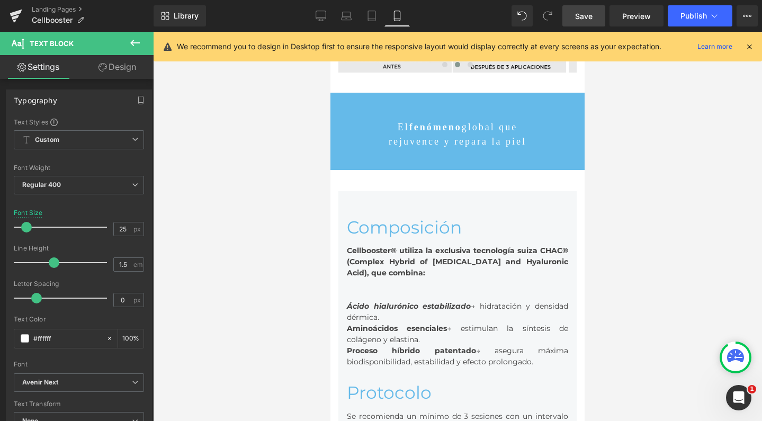
scroll to position [2917, 0]
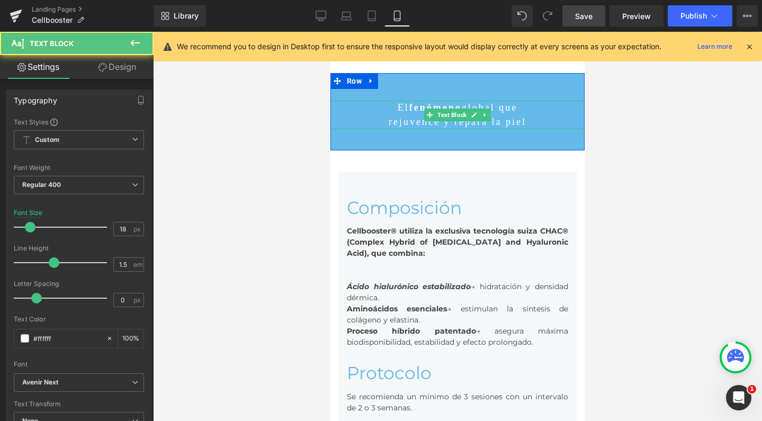
click at [406, 115] on p "rejuvence y repara la piel" at bounding box center [457, 122] width 254 height 14
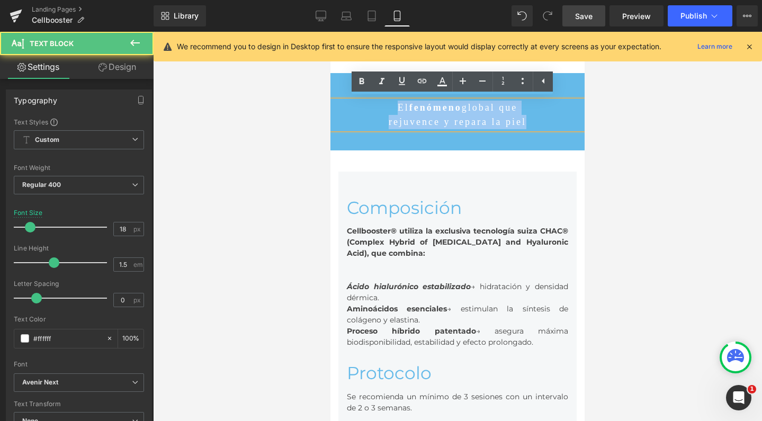
drag, startPoint x: 532, startPoint y: 119, endPoint x: 379, endPoint y: 101, distance: 154.1
click at [379, 101] on div "El fenómeno global que rejuvence y repara la piel" at bounding box center [457, 115] width 254 height 29
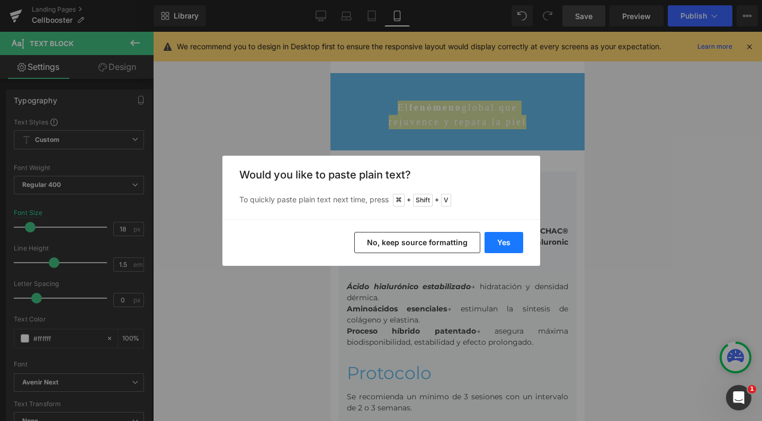
click at [510, 243] on button "Yes" at bounding box center [503, 242] width 39 height 21
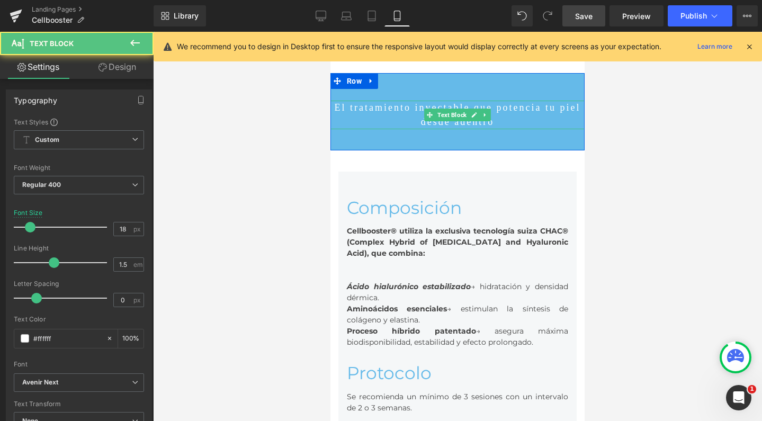
click at [480, 103] on p "El tratamiento inyectable que potencia tu piel desde adentro" at bounding box center [457, 115] width 254 height 29
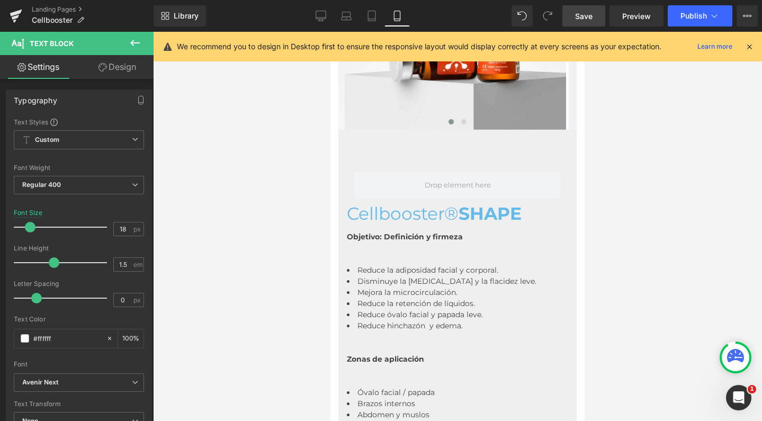
scroll to position [2234, 0]
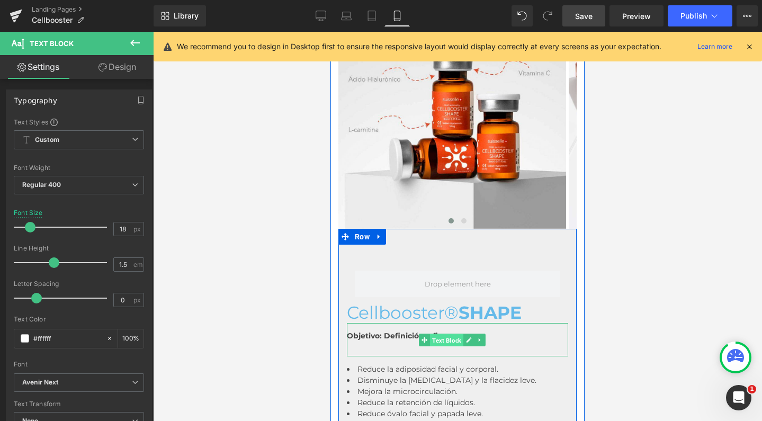
click at [440, 333] on span "Text Block" at bounding box center [446, 339] width 33 height 13
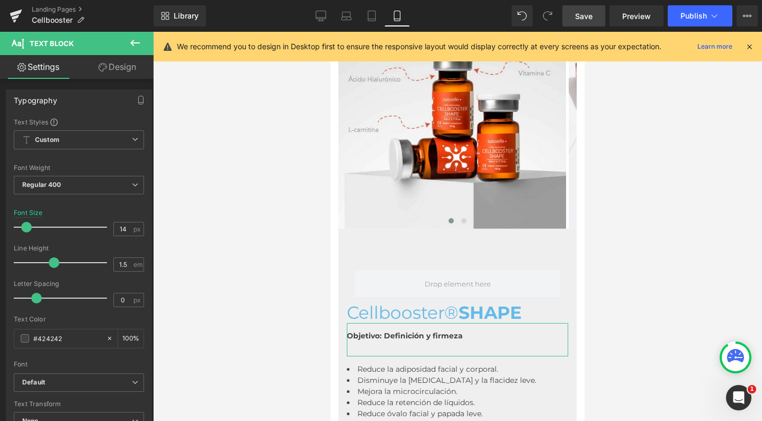
click at [129, 72] on link "Design" at bounding box center [117, 67] width 77 height 24
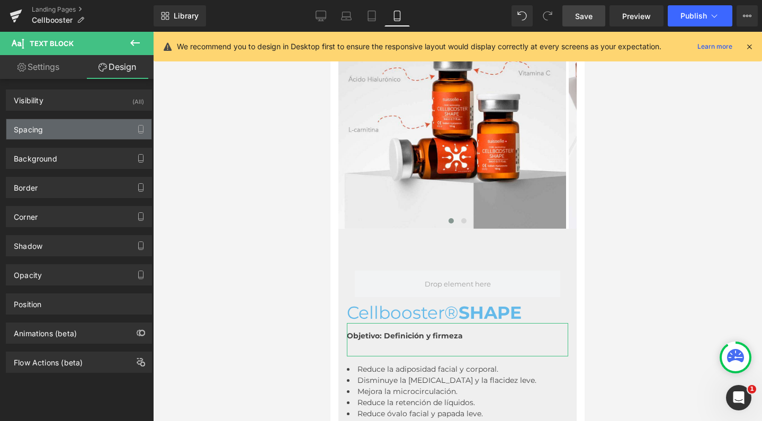
click at [58, 135] on div "Spacing" at bounding box center [78, 129] width 145 height 20
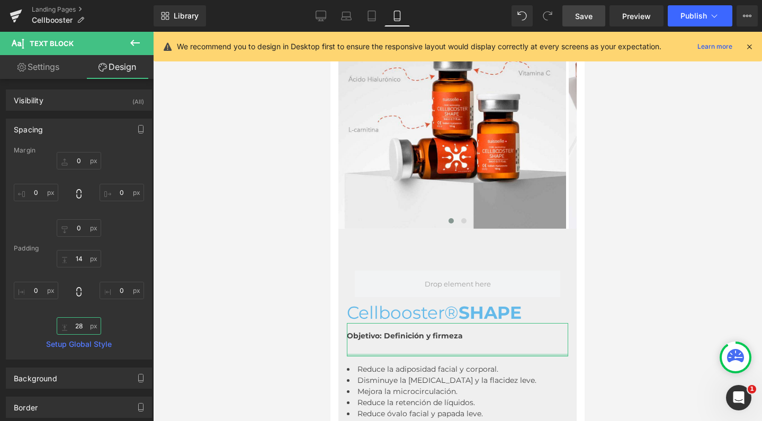
click at [77, 330] on input "28" at bounding box center [79, 325] width 44 height 17
click at [77, 326] on input "28" at bounding box center [79, 325] width 44 height 17
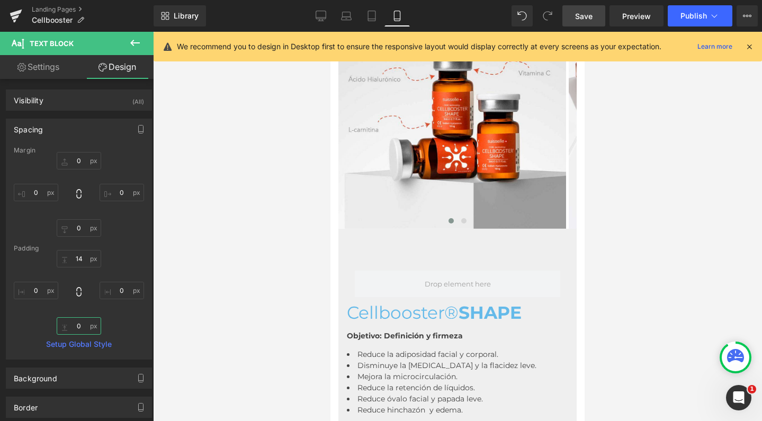
scroll to position [5746, 243]
type input "0"
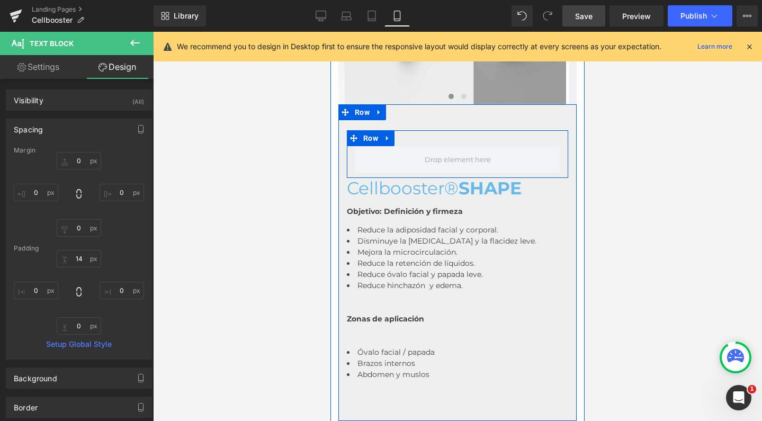
scroll to position [2361, 0]
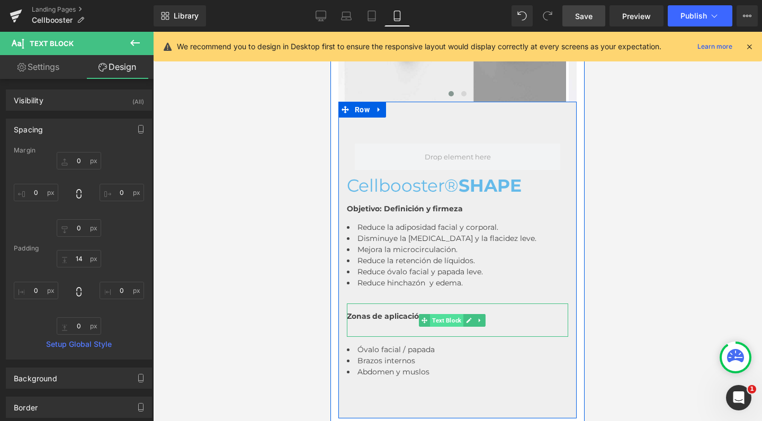
click at [444, 320] on span "Text Block" at bounding box center [446, 320] width 33 height 13
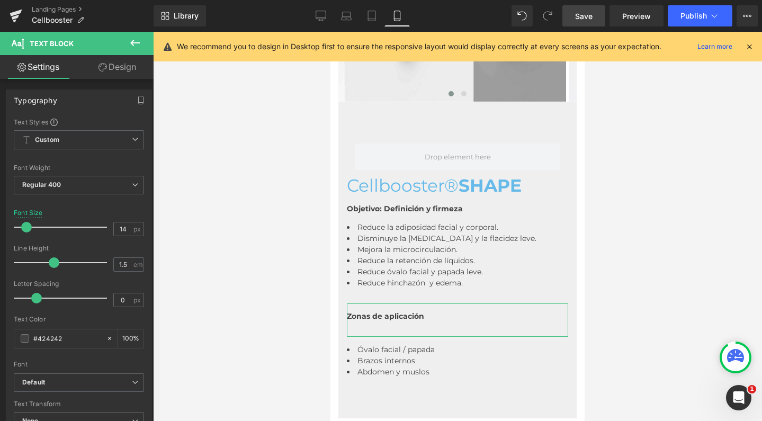
click at [112, 73] on link "Design" at bounding box center [117, 67] width 77 height 24
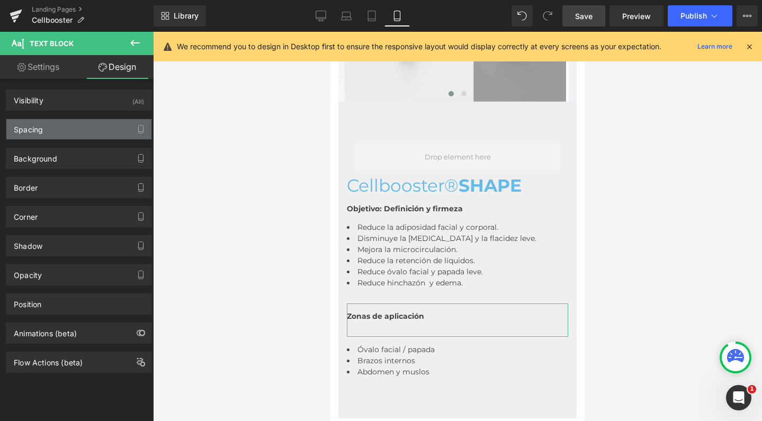
click at [74, 137] on div "Spacing" at bounding box center [78, 129] width 145 height 20
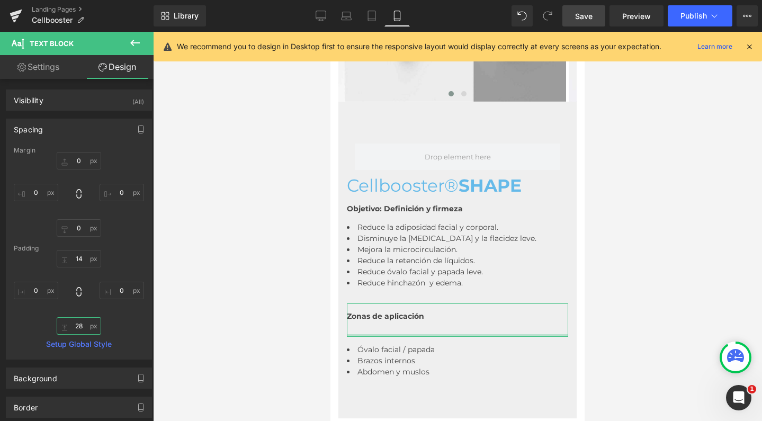
click at [79, 325] on input "28" at bounding box center [79, 325] width 44 height 17
type input "2"
type input "0"
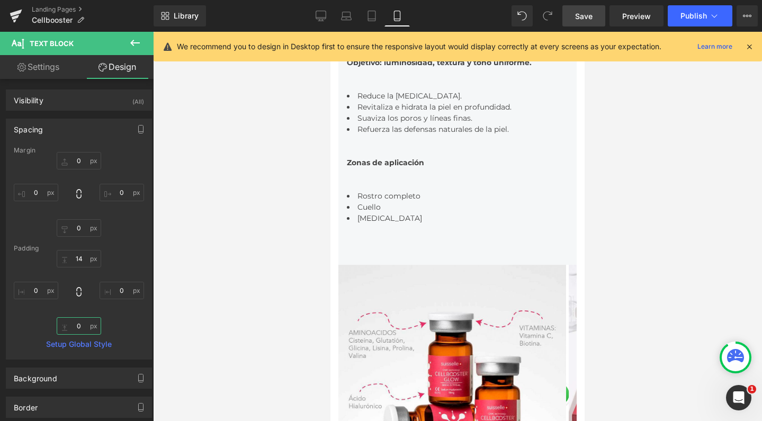
scroll to position [1428, 0]
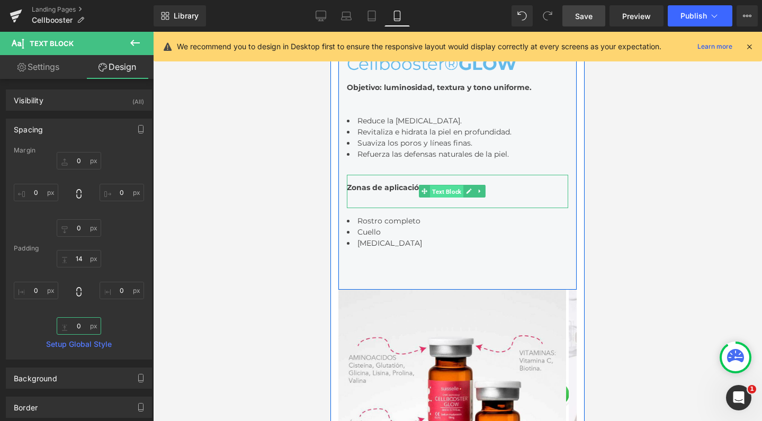
click at [443, 188] on span "Text Block" at bounding box center [446, 191] width 33 height 13
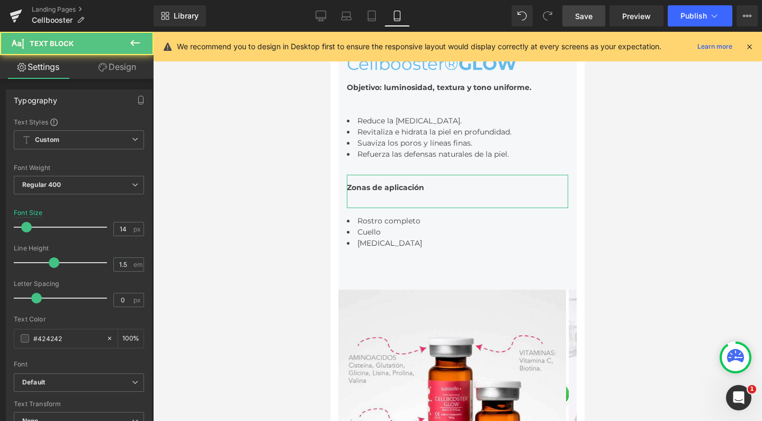
click at [122, 75] on link "Design" at bounding box center [117, 67] width 77 height 24
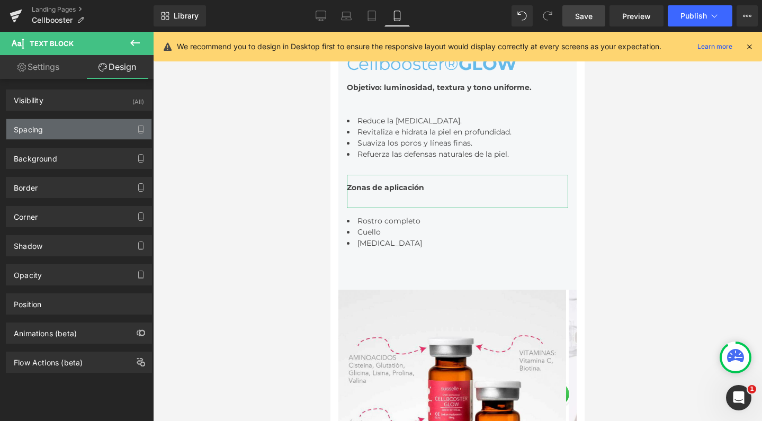
click at [81, 135] on div "Spacing" at bounding box center [78, 129] width 145 height 20
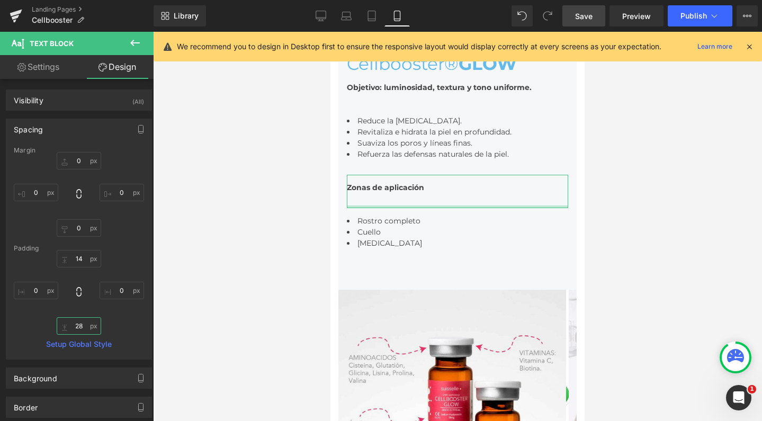
click at [78, 323] on input "text" at bounding box center [79, 325] width 44 height 17
click at [78, 327] on input "text" at bounding box center [79, 325] width 44 height 17
click at [77, 323] on input "text" at bounding box center [79, 325] width 44 height 17
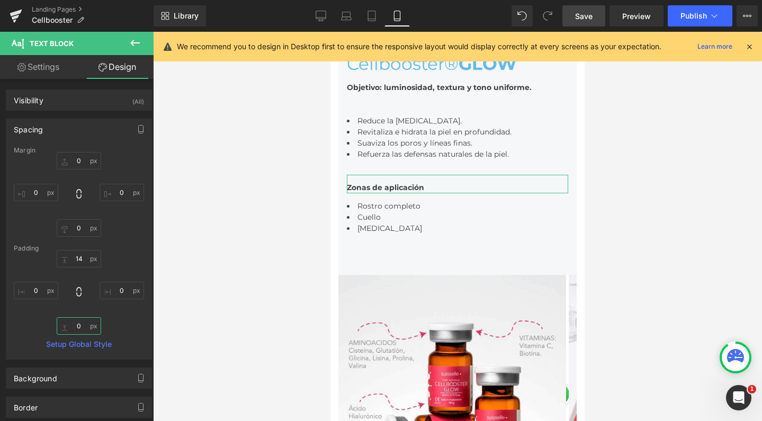
drag, startPoint x: 77, startPoint y: 323, endPoint x: 83, endPoint y: 357, distance: 34.3
click at [83, 357] on div "Margin Padding Setup Global Style" at bounding box center [78, 253] width 145 height 212
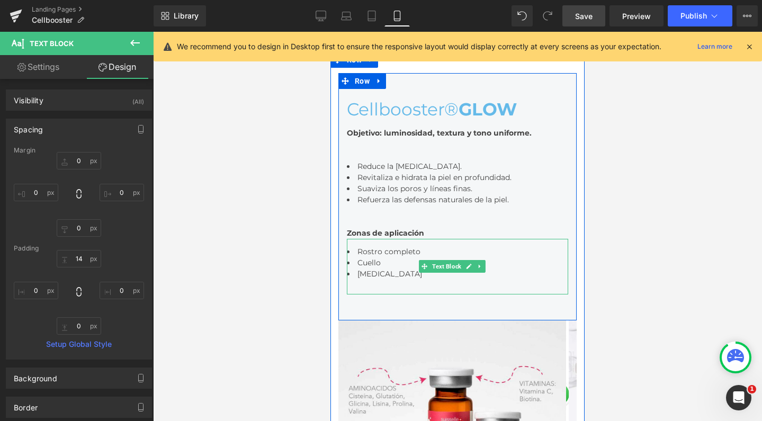
scroll to position [1342, 0]
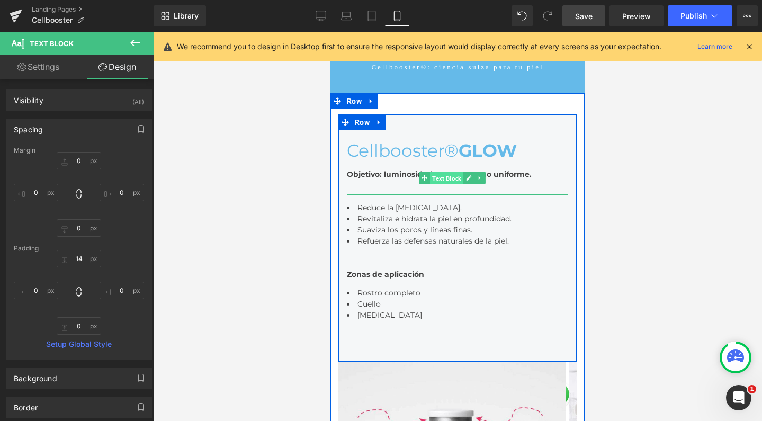
click at [448, 175] on span "Text Block" at bounding box center [446, 178] width 33 height 13
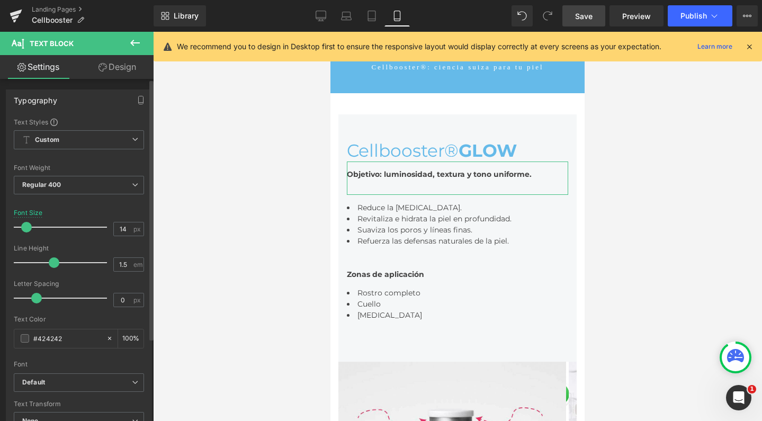
scroll to position [0, 0]
click at [122, 76] on link "Design" at bounding box center [117, 67] width 77 height 24
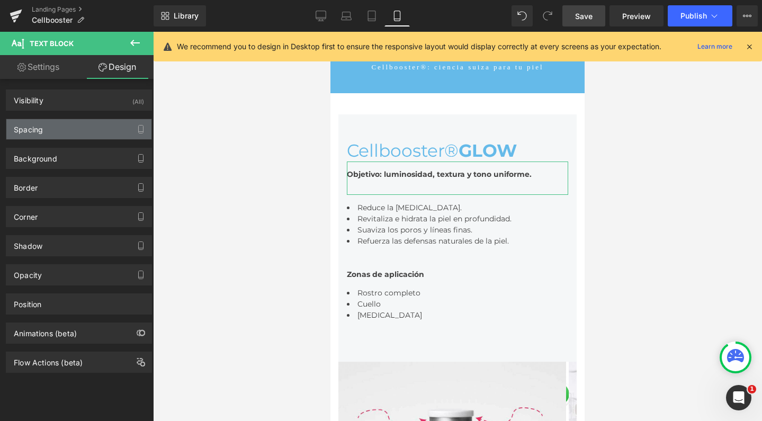
click at [93, 131] on div "Spacing" at bounding box center [78, 129] width 145 height 20
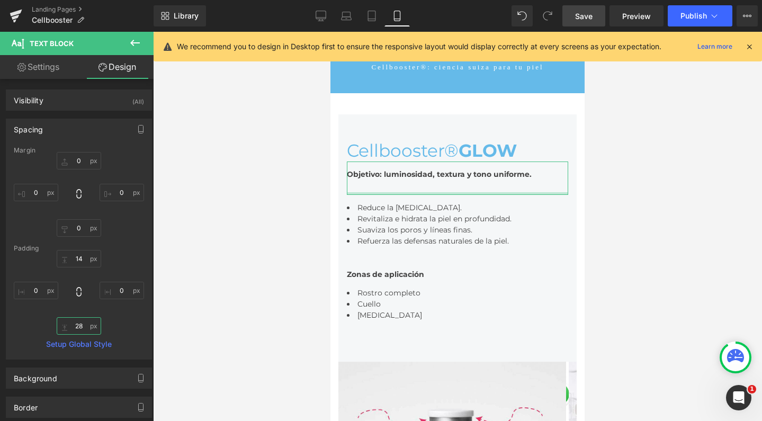
click at [78, 329] on input "28" at bounding box center [79, 325] width 44 height 17
type input "8"
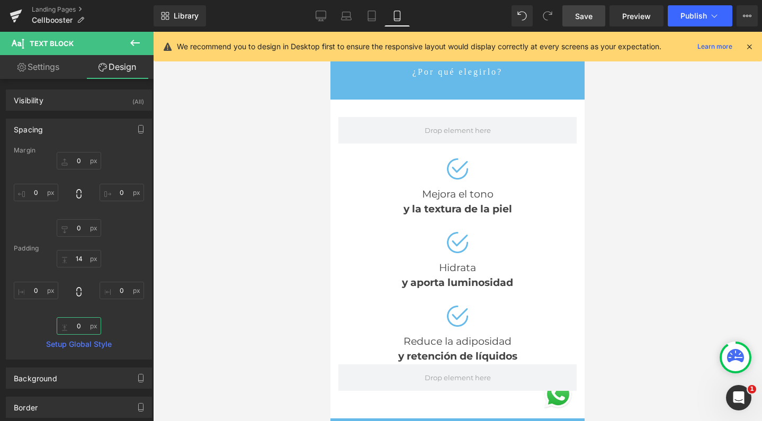
scroll to position [952, 0]
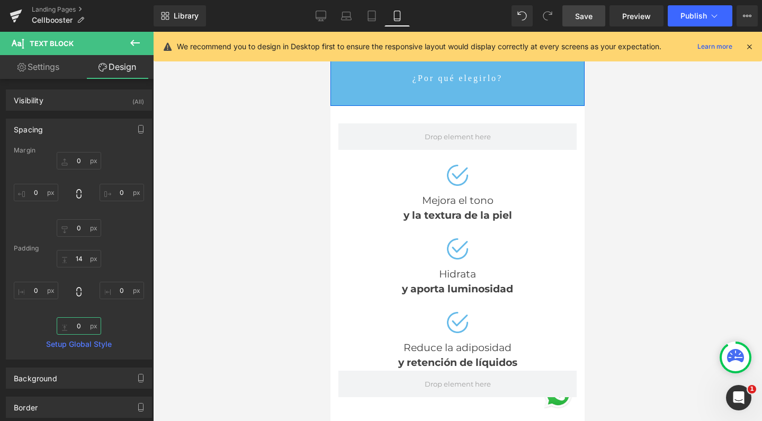
type input "0"
click at [578, 13] on span "Save" at bounding box center [583, 16] width 17 height 11
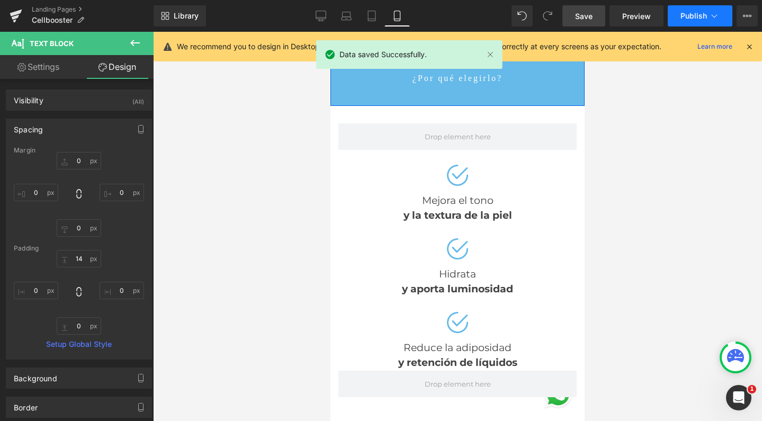
click at [686, 14] on span "Publish" at bounding box center [693, 16] width 26 height 8
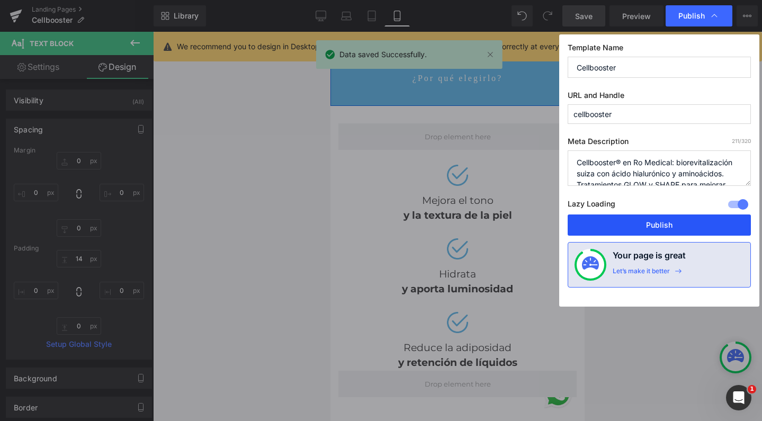
click at [647, 224] on button "Publish" at bounding box center [658, 224] width 183 height 21
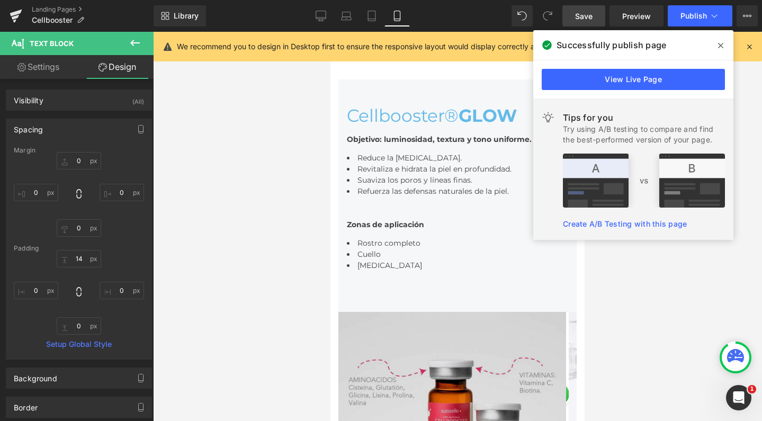
scroll to position [1377, 0]
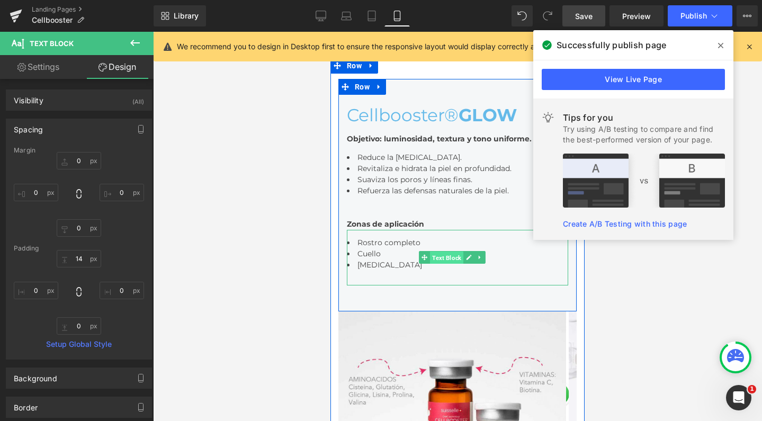
click at [442, 255] on span "Text Block" at bounding box center [446, 257] width 33 height 13
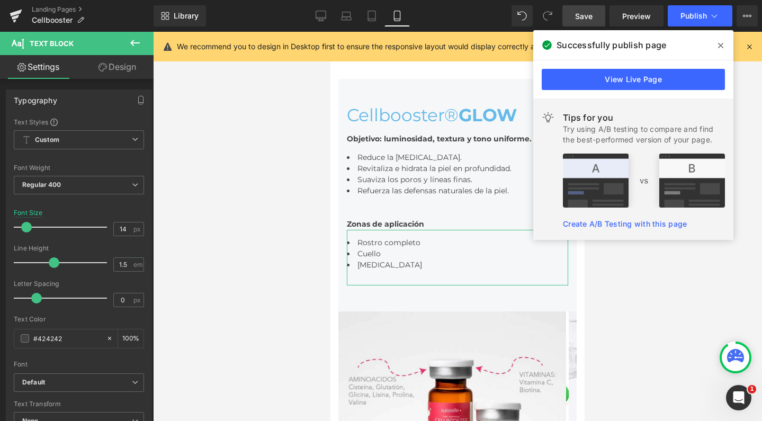
click at [124, 67] on link "Design" at bounding box center [117, 67] width 77 height 24
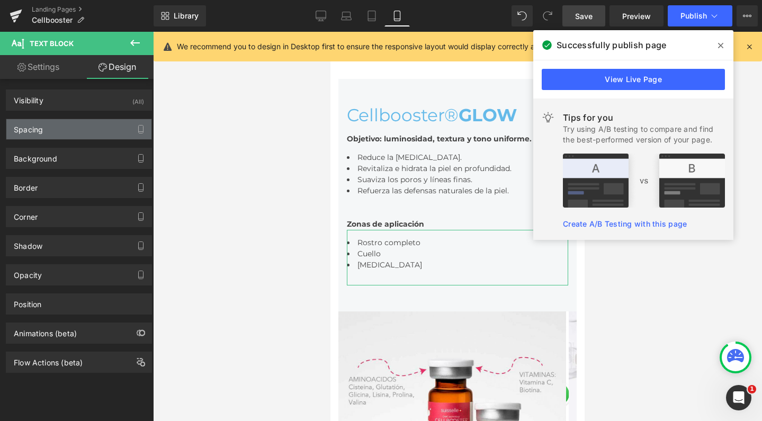
click at [95, 120] on div "Spacing" at bounding box center [78, 129] width 145 height 20
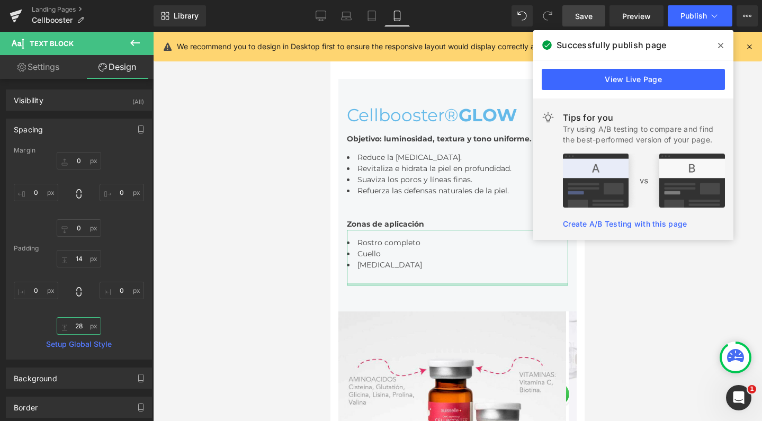
click at [77, 323] on input "text" at bounding box center [79, 325] width 44 height 17
type input "0"
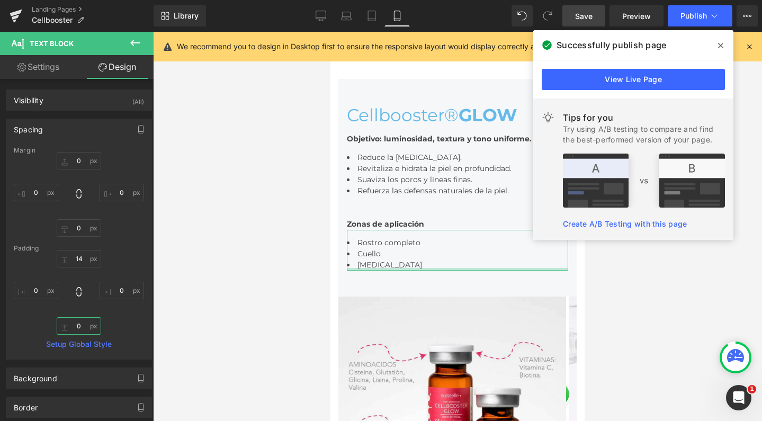
scroll to position [5687, 243]
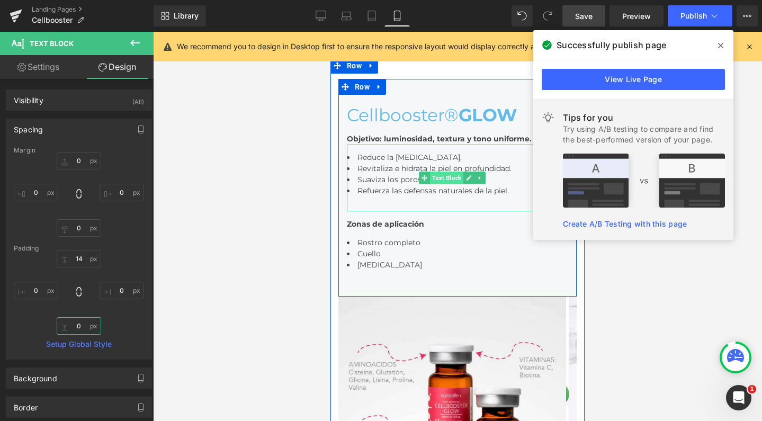
drag, startPoint x: 455, startPoint y: 177, endPoint x: 605, endPoint y: 175, distance: 150.3
click at [455, 177] on span "Text Block" at bounding box center [446, 177] width 33 height 13
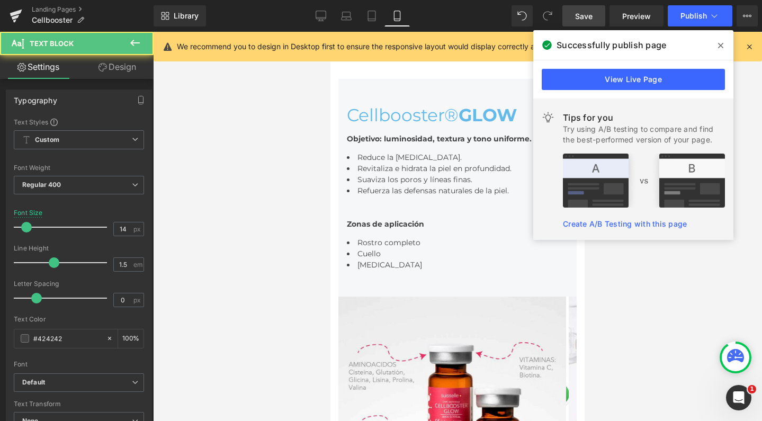
click at [131, 67] on link "Design" at bounding box center [117, 67] width 77 height 24
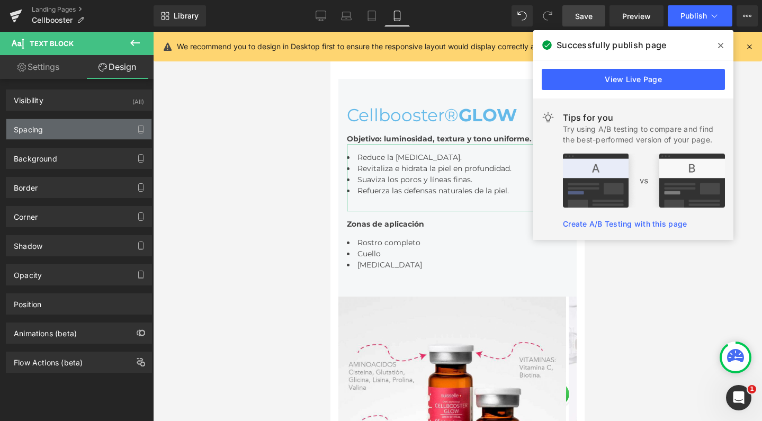
click at [58, 129] on div "Spacing" at bounding box center [78, 129] width 145 height 20
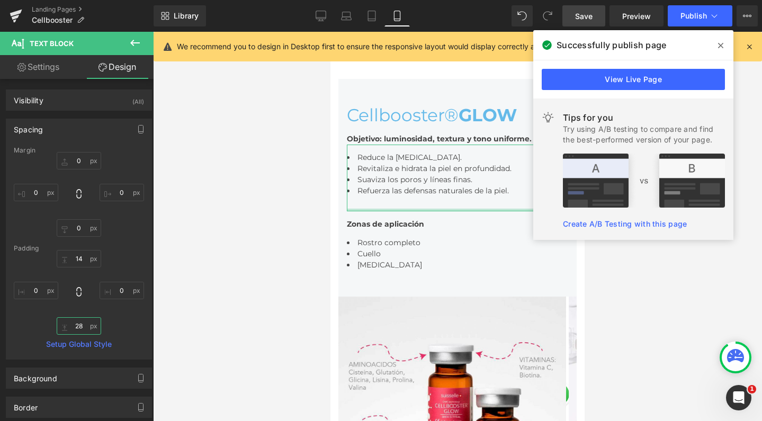
click at [76, 326] on input "28" at bounding box center [79, 325] width 44 height 17
type input "0"
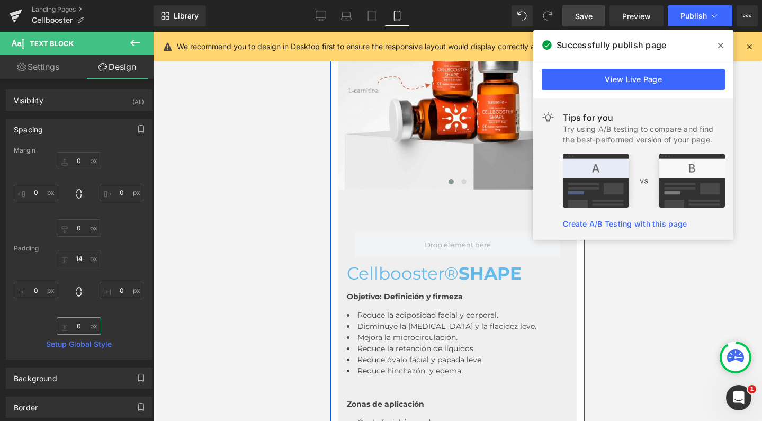
scroll to position [2310, 0]
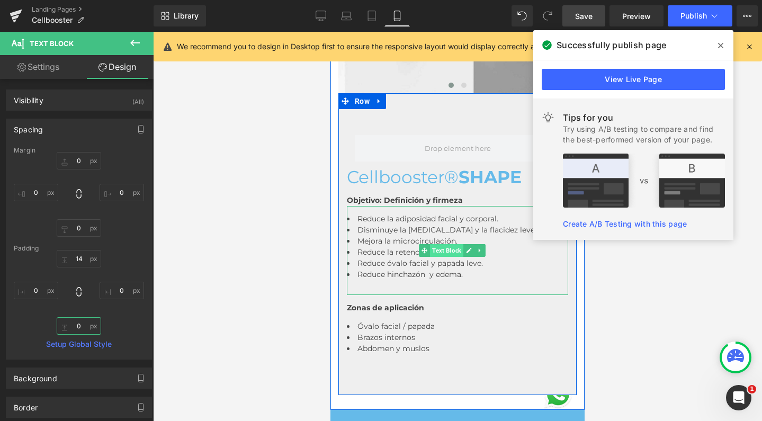
drag, startPoint x: 451, startPoint y: 254, endPoint x: 486, endPoint y: 124, distance: 133.8
click at [451, 254] on span "Text Block" at bounding box center [446, 250] width 33 height 13
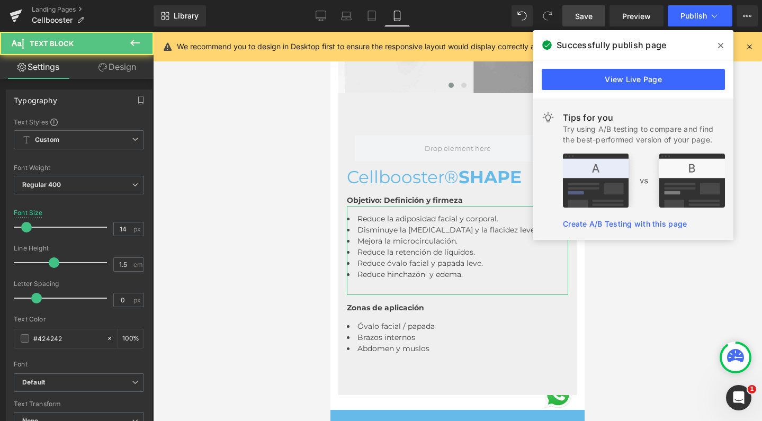
click at [125, 67] on link "Design" at bounding box center [117, 67] width 77 height 24
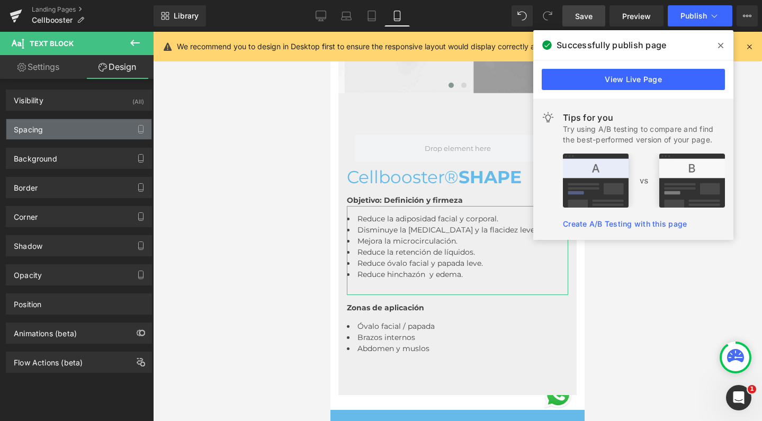
click at [93, 126] on div "Spacing" at bounding box center [78, 129] width 145 height 20
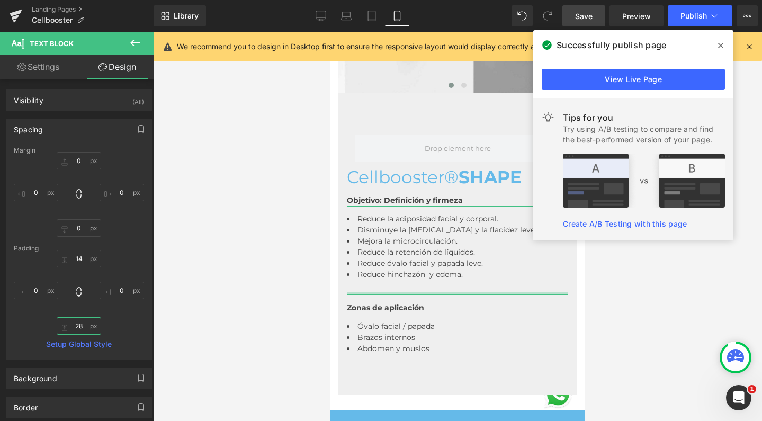
click at [78, 326] on input "text" at bounding box center [79, 325] width 44 height 17
type input "0"
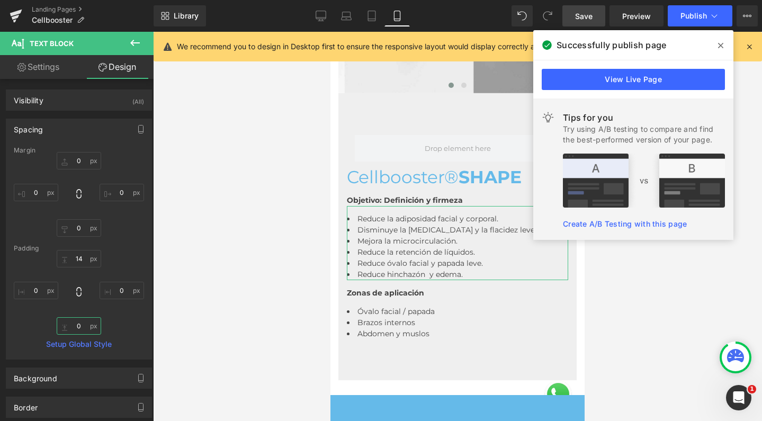
scroll to position [5657, 243]
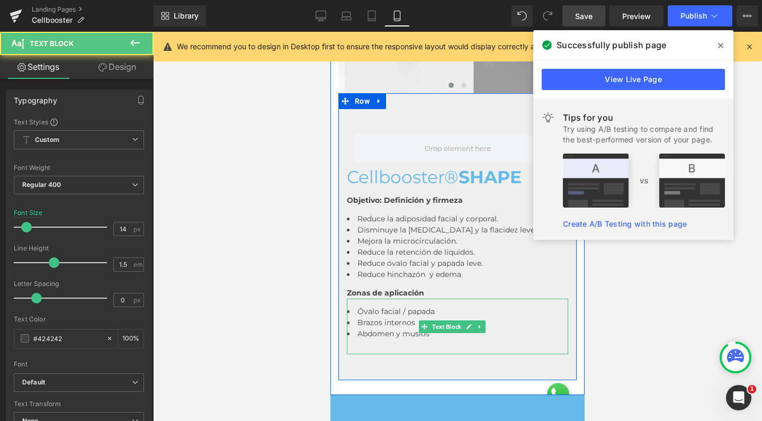
click at [451, 317] on li "Brazos internos" at bounding box center [457, 322] width 221 height 11
click at [451, 328] on li "Abdomen y muslos" at bounding box center [457, 333] width 221 height 11
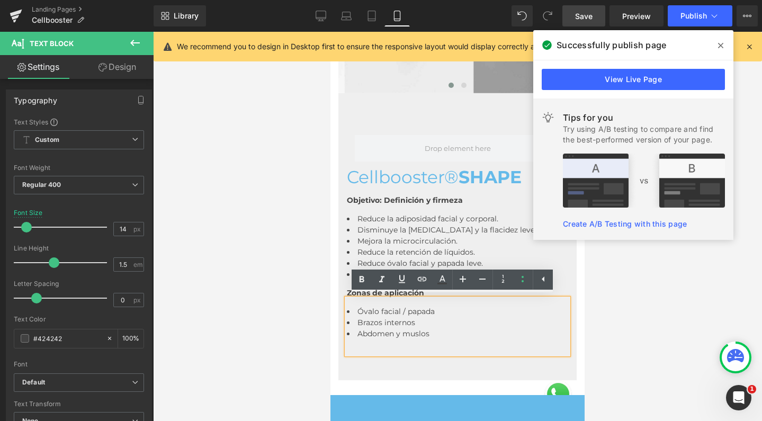
click at [125, 61] on link "Design" at bounding box center [117, 67] width 77 height 24
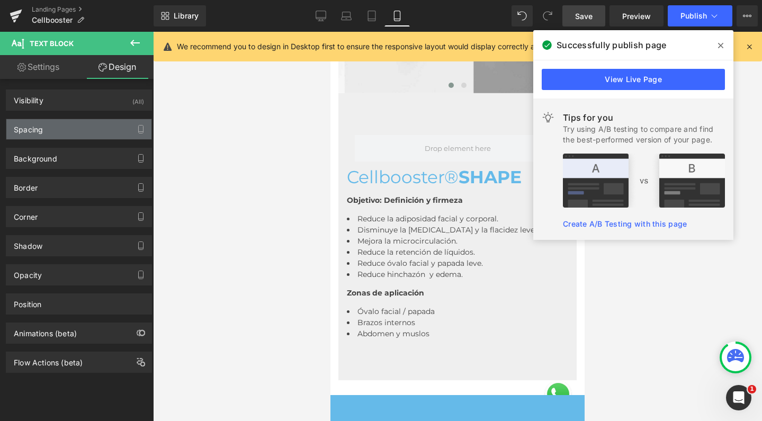
click at [77, 129] on div "Spacing" at bounding box center [78, 129] width 145 height 20
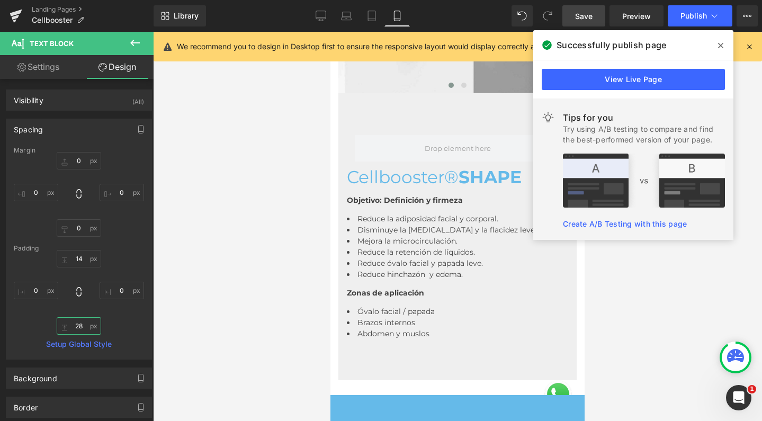
click at [76, 321] on input "28" at bounding box center [79, 325] width 44 height 17
type input "0"
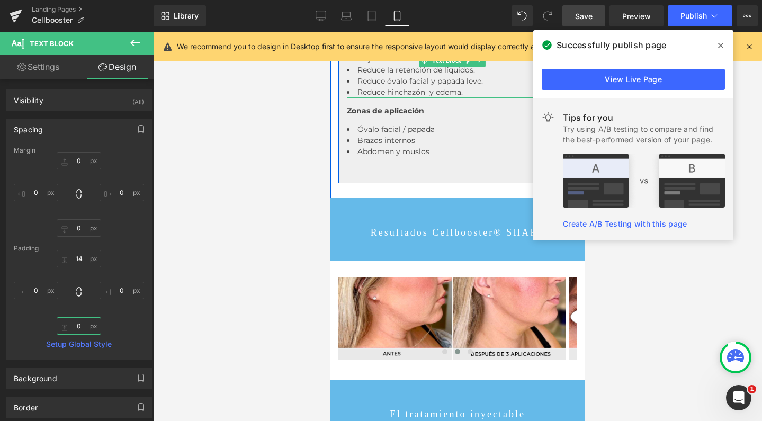
scroll to position [2493, 0]
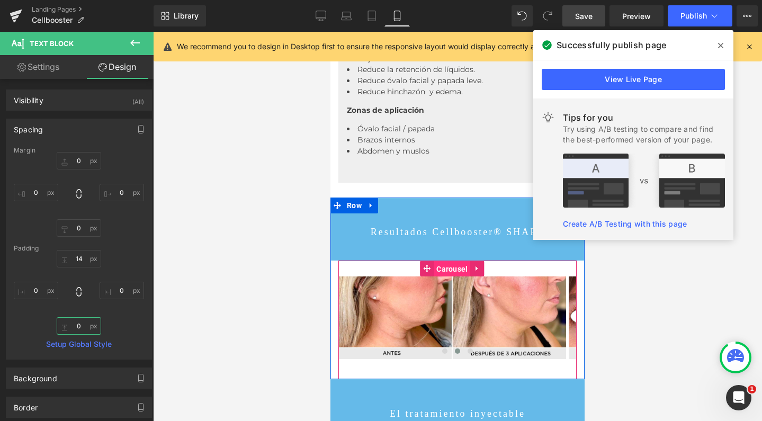
click at [448, 268] on span "Carousel" at bounding box center [451, 269] width 37 height 16
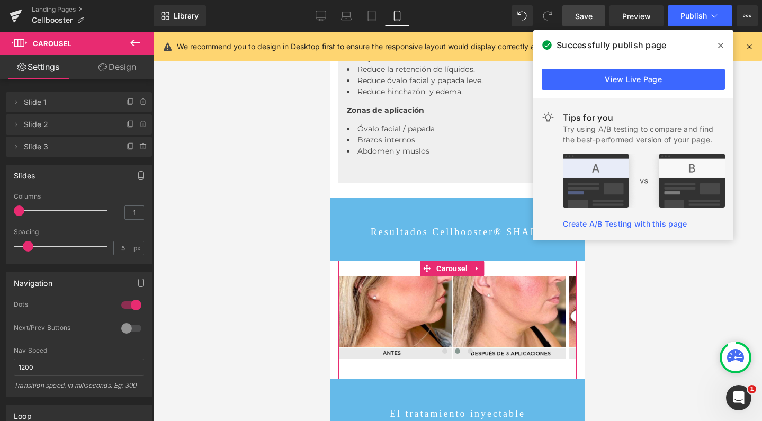
click at [124, 65] on link "Design" at bounding box center [117, 67] width 77 height 24
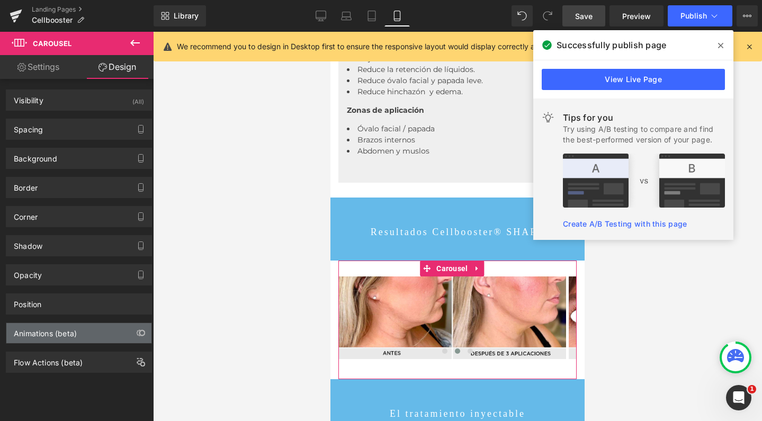
click at [64, 333] on div "Animations (beta)" at bounding box center [45, 330] width 63 height 15
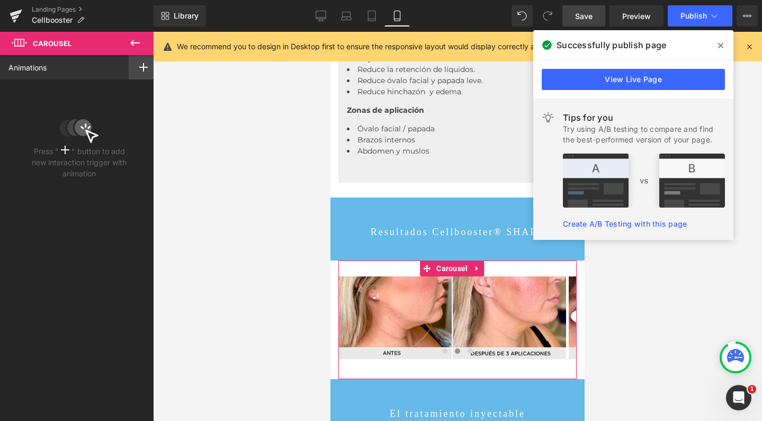
click at [141, 66] on icon at bounding box center [143, 67] width 8 height 8
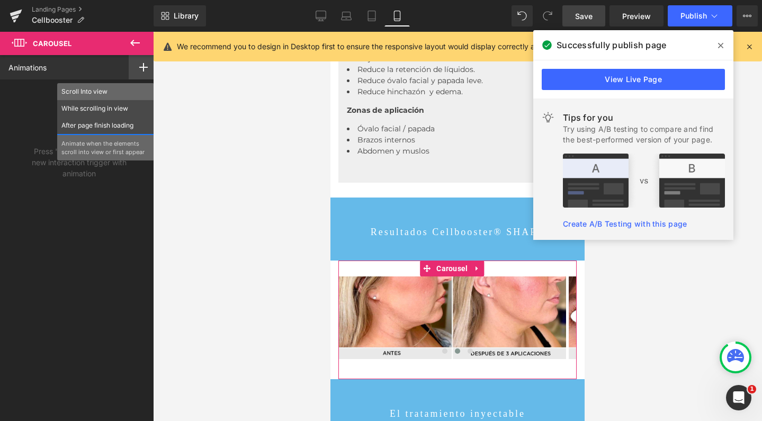
click at [118, 93] on p "Scroll Into view" at bounding box center [105, 92] width 88 height 10
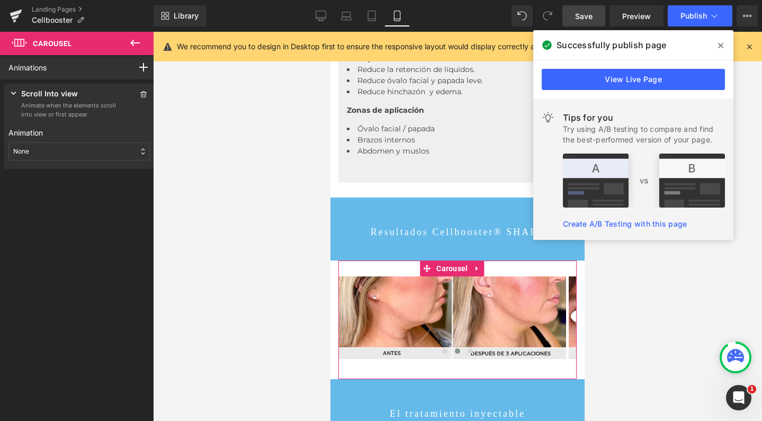
click at [98, 151] on div "None" at bounding box center [78, 151] width 141 height 18
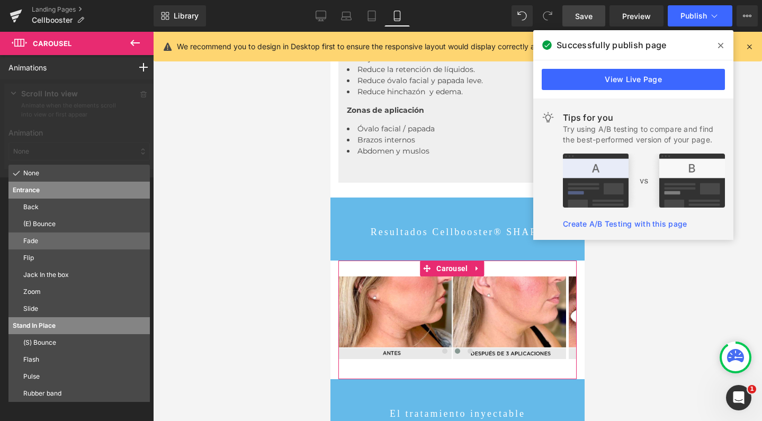
click at [71, 240] on p "Fade" at bounding box center [84, 241] width 122 height 10
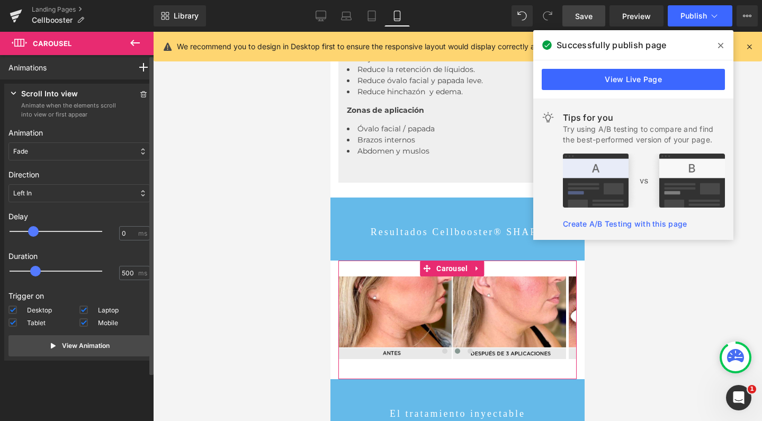
click at [34, 231] on div at bounding box center [63, 231] width 93 height 21
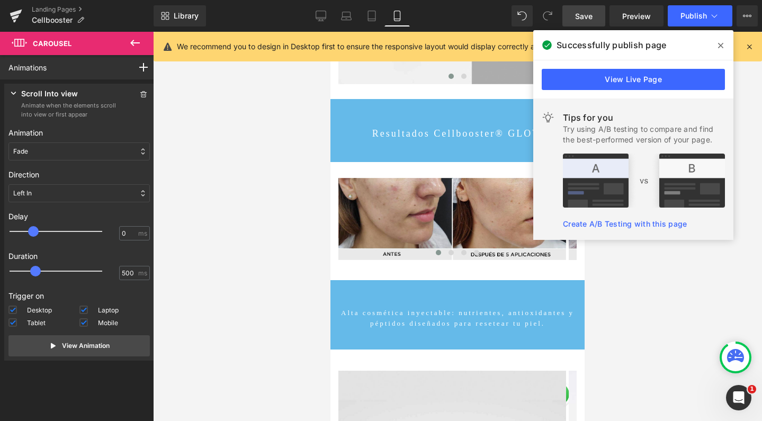
scroll to position [1803, 0]
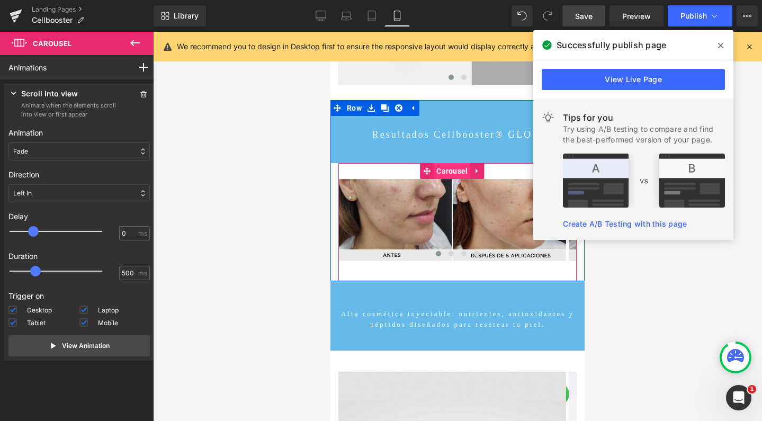
click at [448, 174] on span "Carousel" at bounding box center [451, 171] width 37 height 16
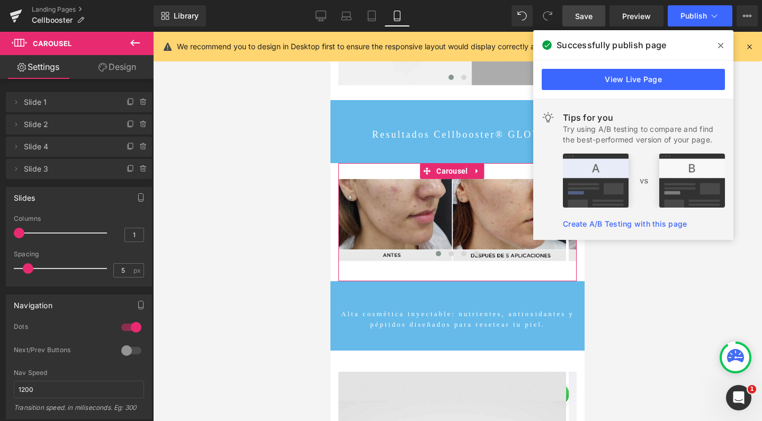
click at [133, 68] on link "Design" at bounding box center [117, 67] width 77 height 24
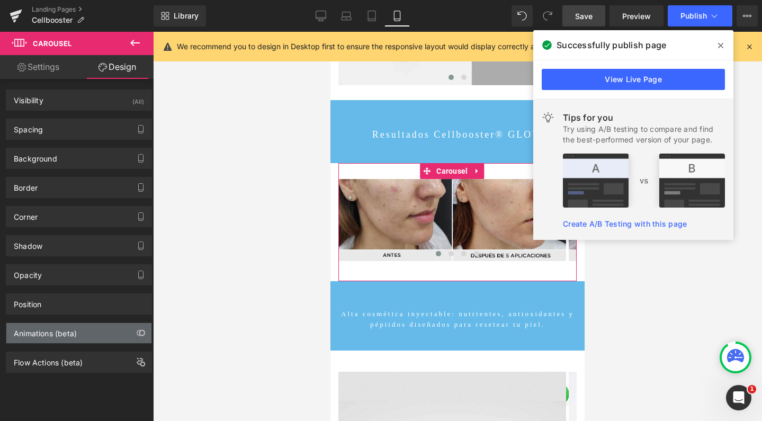
click at [71, 336] on div "Animations (beta)" at bounding box center [45, 330] width 63 height 15
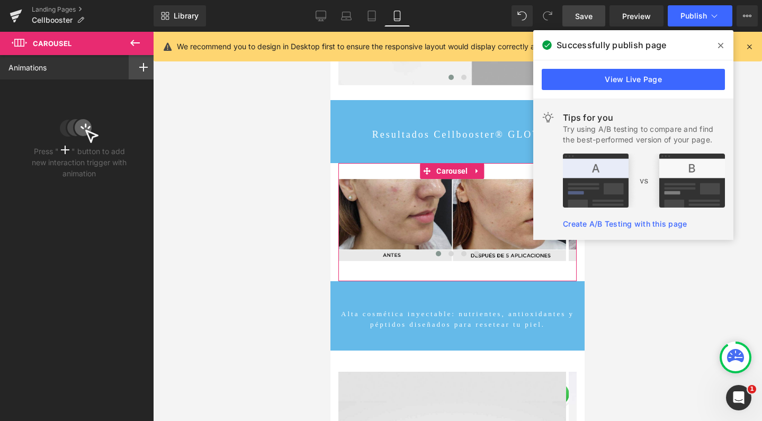
click at [140, 68] on rect at bounding box center [143, 67] width 8 height 1
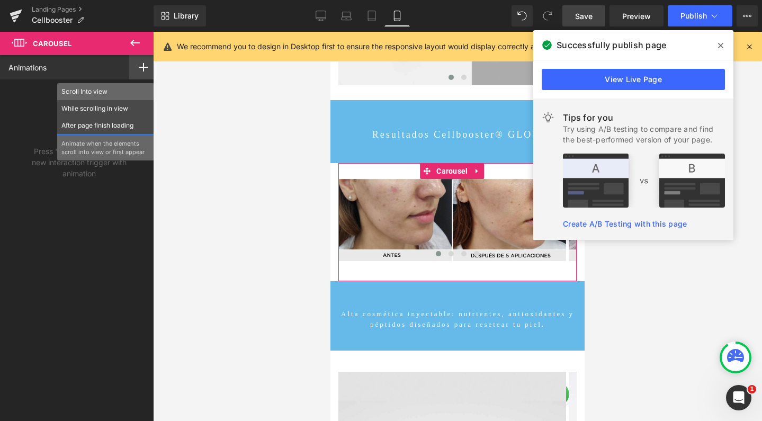
click at [121, 91] on p "Scroll Into view" at bounding box center [105, 92] width 88 height 10
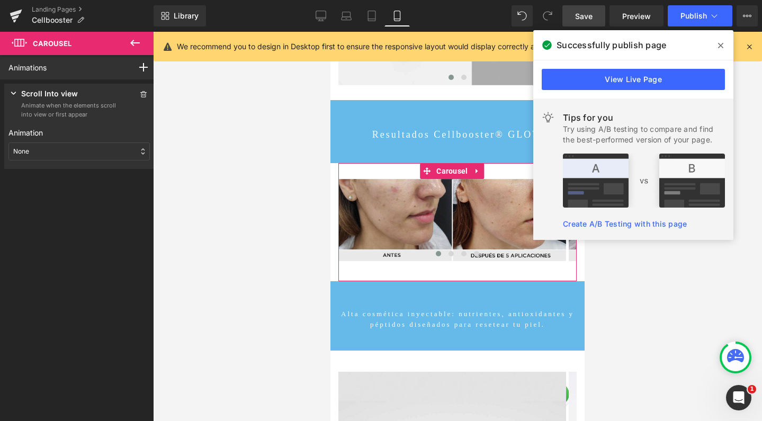
click at [71, 150] on div "None" at bounding box center [78, 151] width 141 height 18
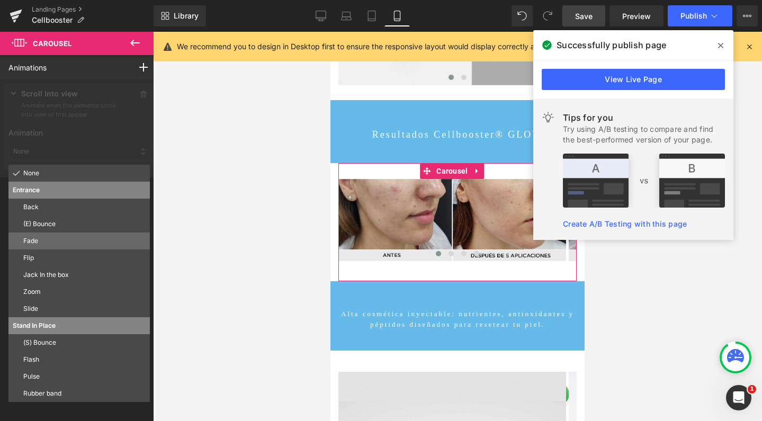
click at [62, 235] on div "Fade" at bounding box center [78, 240] width 141 height 17
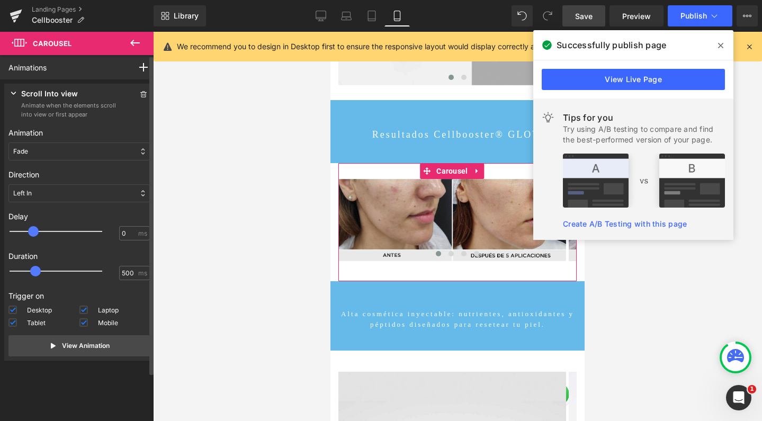
click at [34, 232] on div at bounding box center [63, 231] width 93 height 21
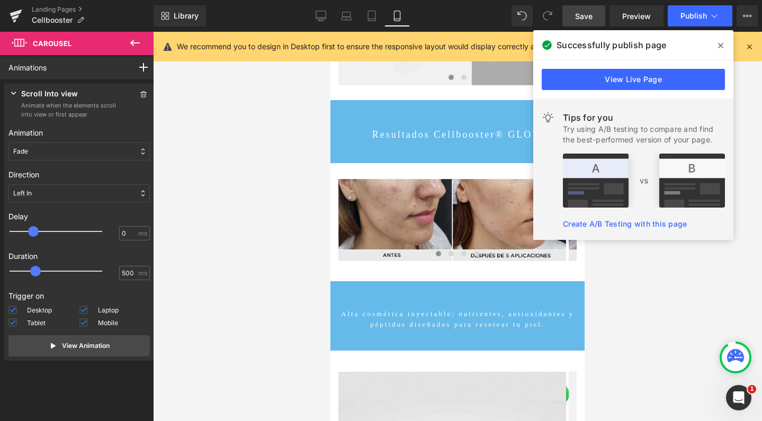
click at [577, 16] on span "Save" at bounding box center [583, 16] width 17 height 11
click at [601, 81] on link "View Live Page" at bounding box center [632, 79] width 183 height 21
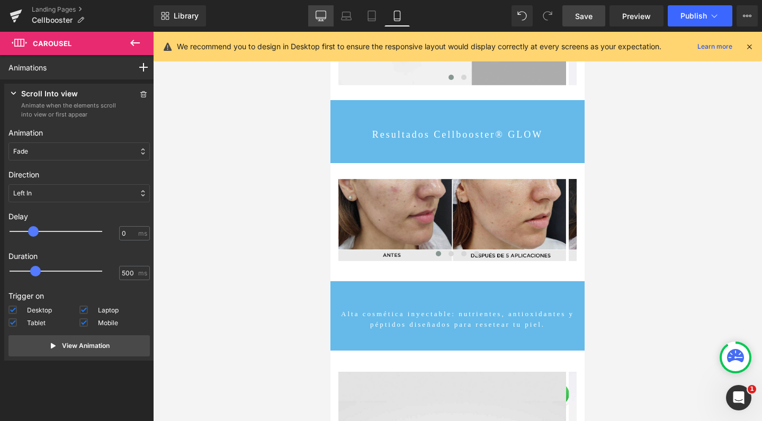
click at [321, 14] on icon at bounding box center [320, 16] width 11 height 11
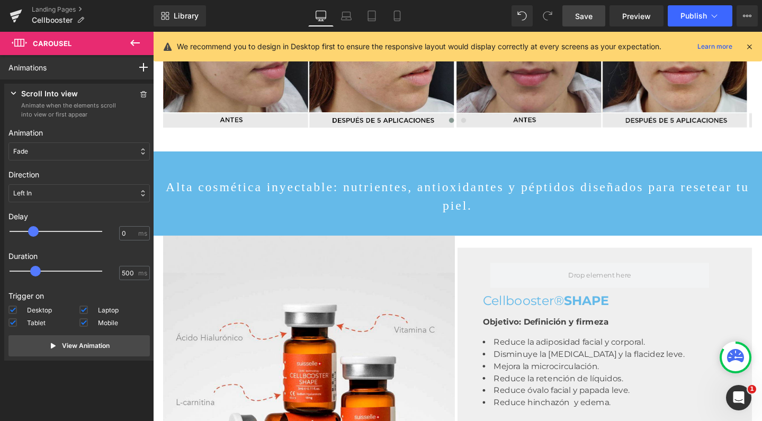
scroll to position [1249, 0]
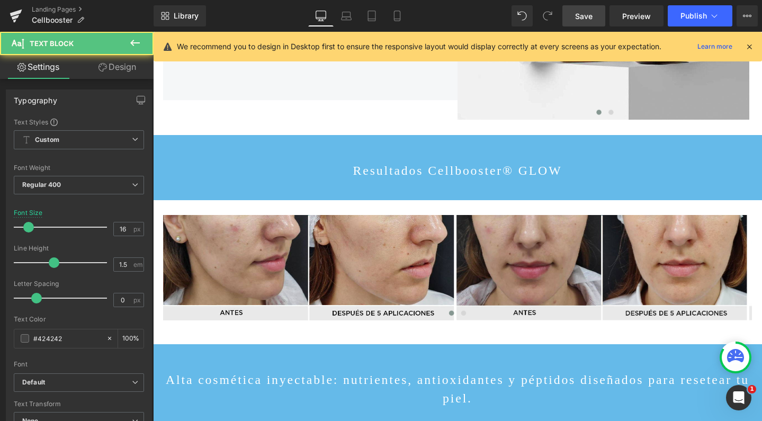
click at [118, 66] on link "Design" at bounding box center [117, 67] width 77 height 24
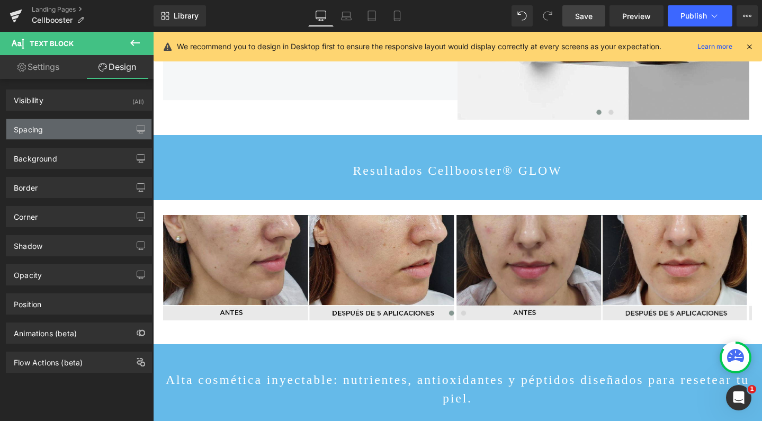
click at [63, 131] on div "Spacing" at bounding box center [78, 129] width 145 height 20
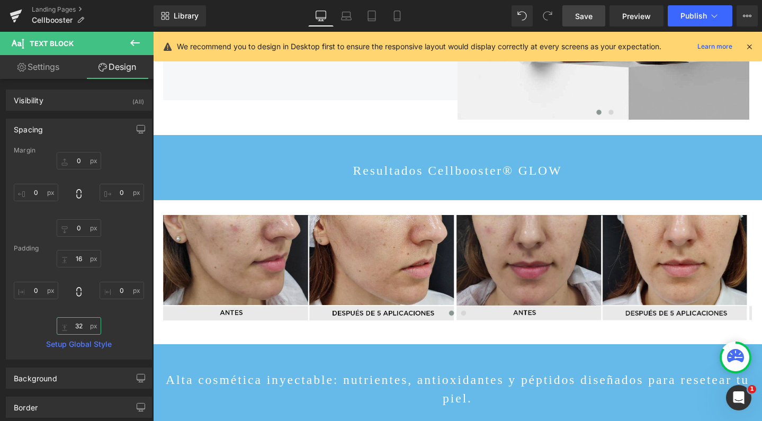
click at [76, 326] on input "32" at bounding box center [79, 325] width 44 height 17
type input "0"
click at [598, 20] on link "Save" at bounding box center [583, 15] width 43 height 21
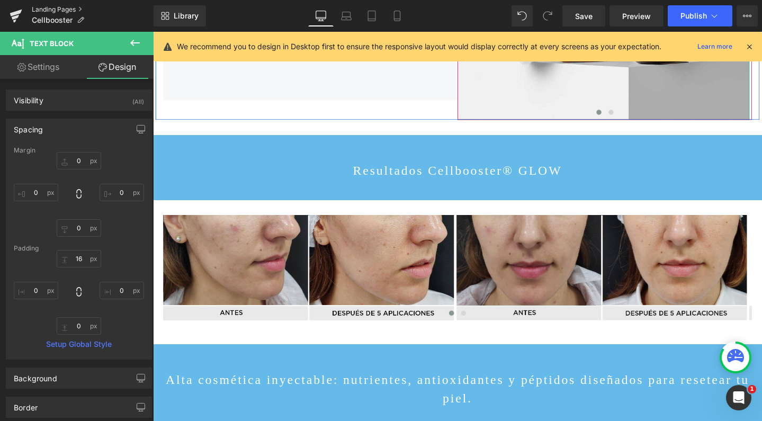
click at [46, 6] on link "Landing Pages" at bounding box center [93, 9] width 122 height 8
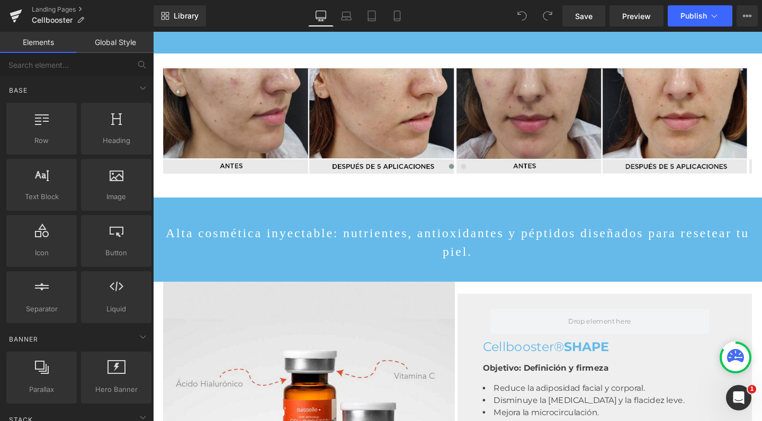
scroll to position [1228, 0]
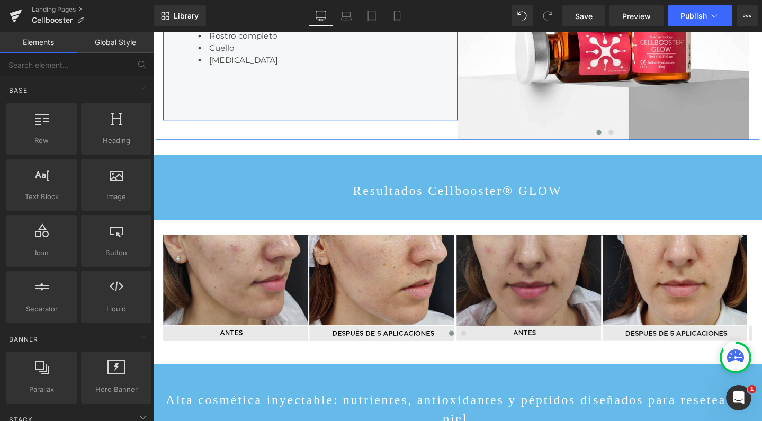
click at [312, 26] on span "Text Block" at bounding box center [311, 20] width 33 height 13
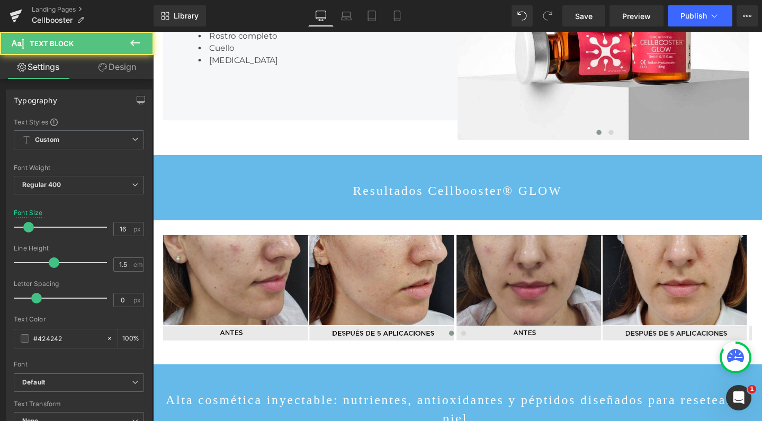
click at [121, 61] on link "Design" at bounding box center [117, 67] width 77 height 24
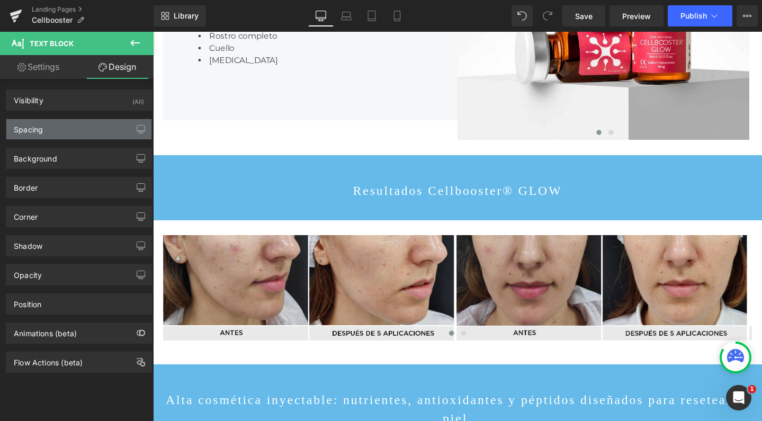
type input "0"
type input "16"
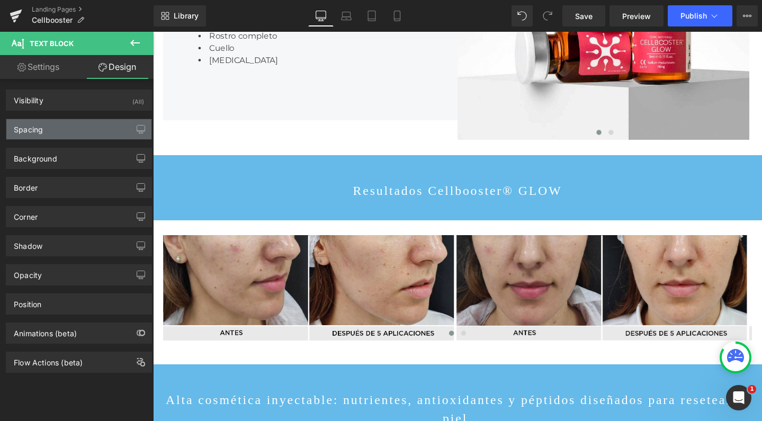
type input "0"
type input "32"
type input "0"
click at [83, 131] on div "Spacing" at bounding box center [78, 129] width 145 height 20
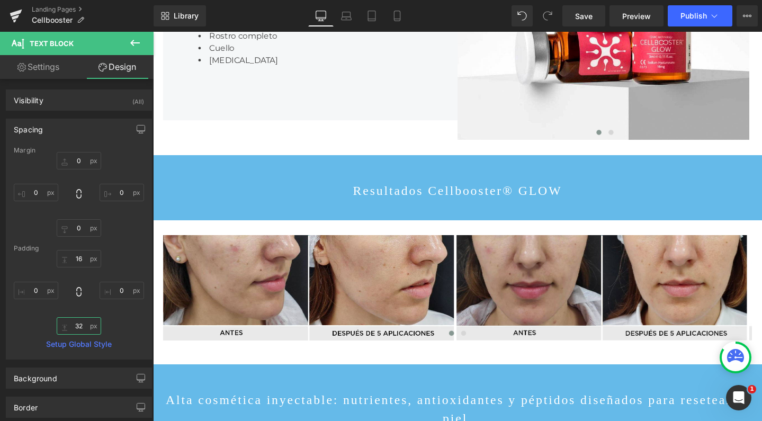
click at [80, 326] on input "32" at bounding box center [79, 325] width 44 height 17
click at [78, 324] on input "32" at bounding box center [79, 325] width 44 height 17
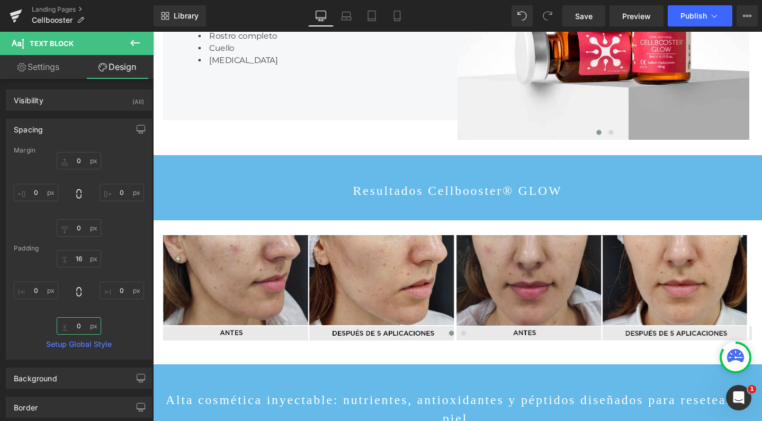
type input "0"
